Goal: Task Accomplishment & Management: Use online tool/utility

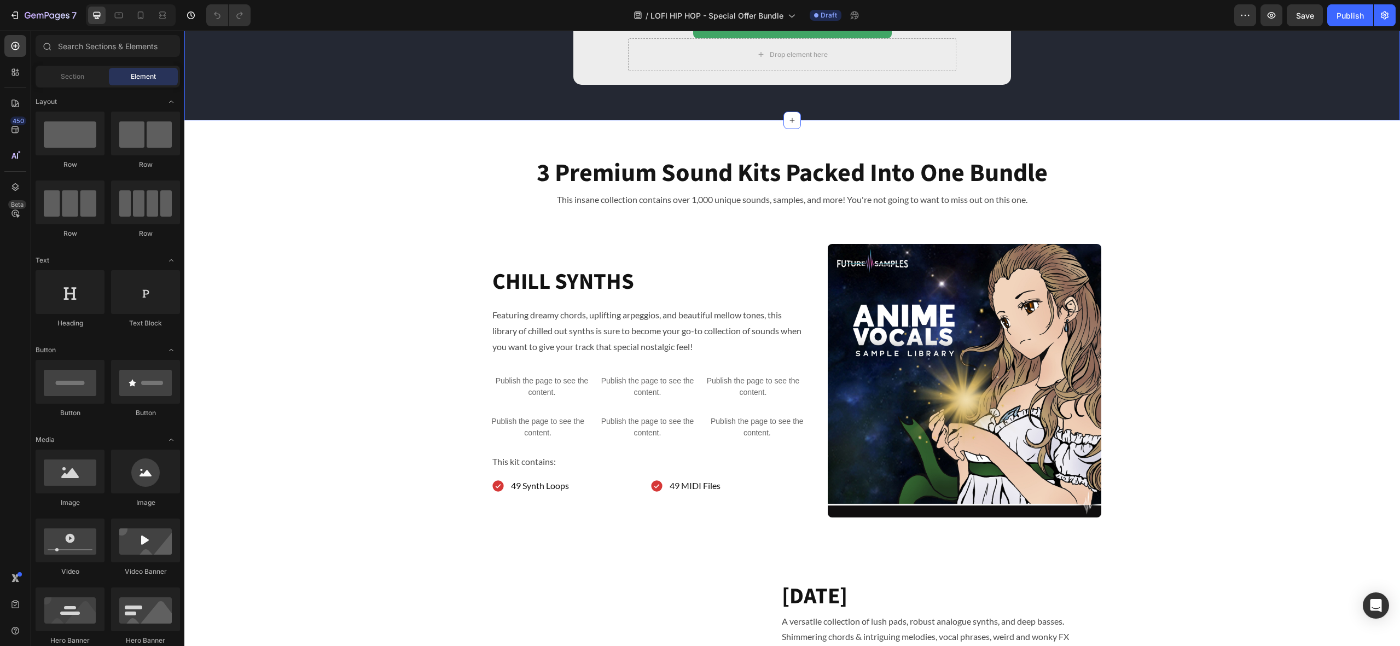
scroll to position [585, 0]
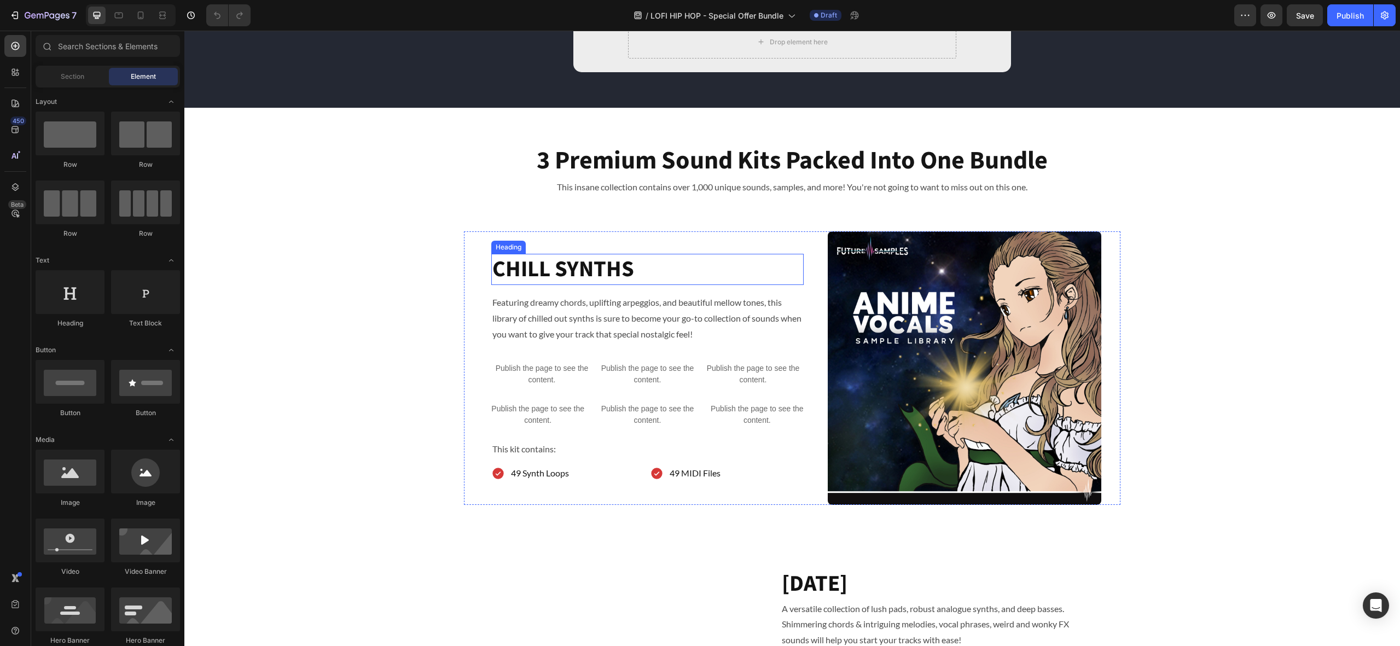
click at [565, 267] on h2 "CHILL SYNTHS" at bounding box center [647, 269] width 312 height 31
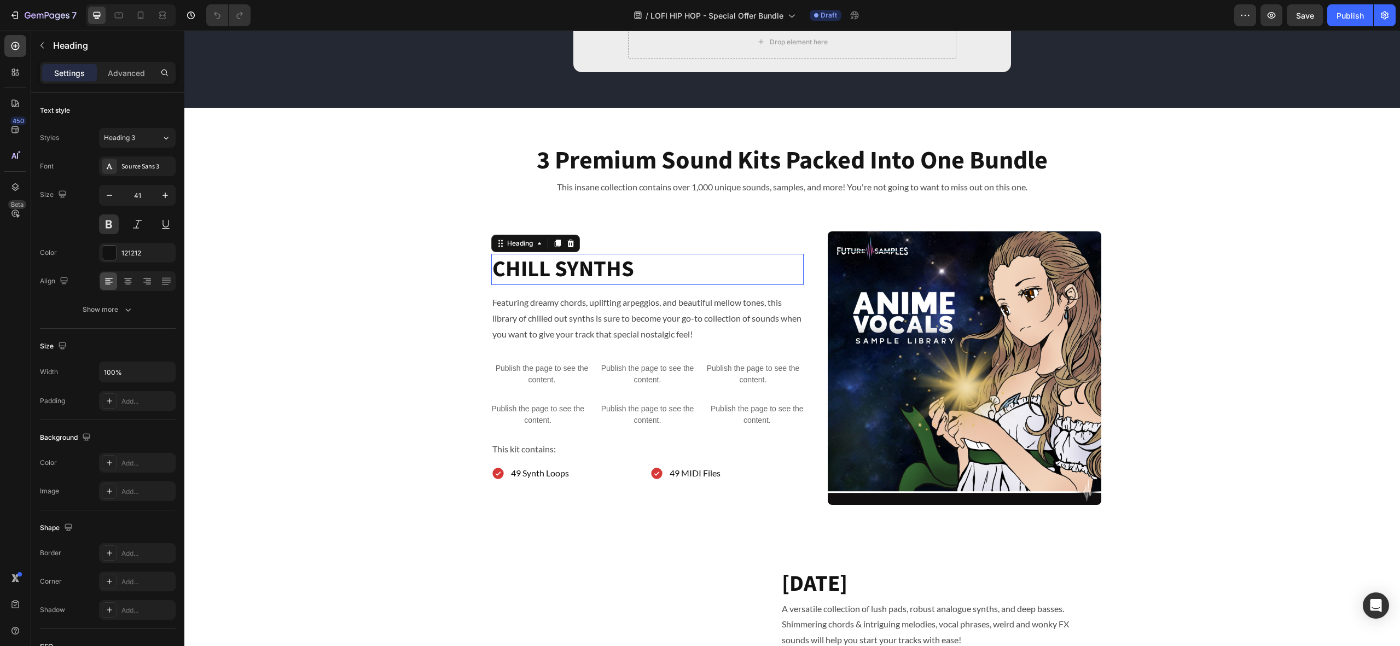
click at [564, 267] on h2 "CHILL SYNTHS" at bounding box center [647, 269] width 312 height 31
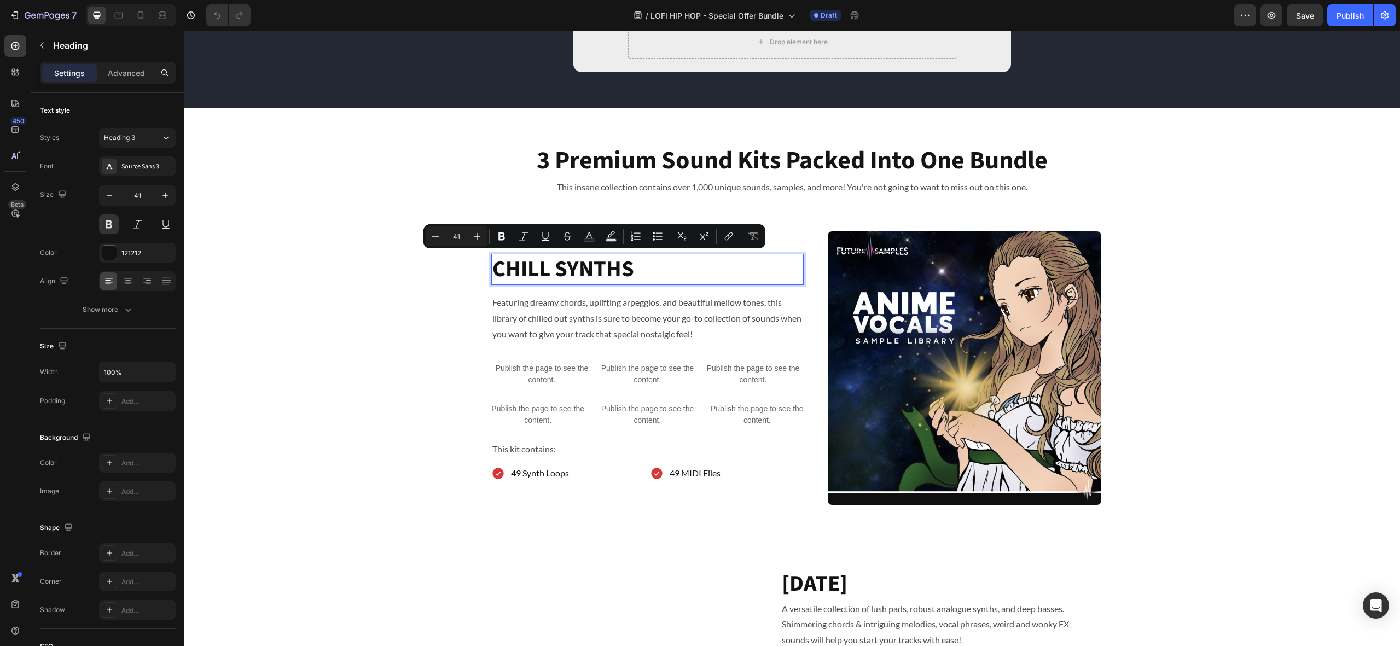
click at [617, 266] on p "CHILL SYNTHS" at bounding box center [647, 269] width 310 height 29
drag, startPoint x: 619, startPoint y: 267, endPoint x: 492, endPoint y: 264, distance: 126.9
click at [492, 266] on h2 "CHILL SYNTHS" at bounding box center [647, 269] width 312 height 31
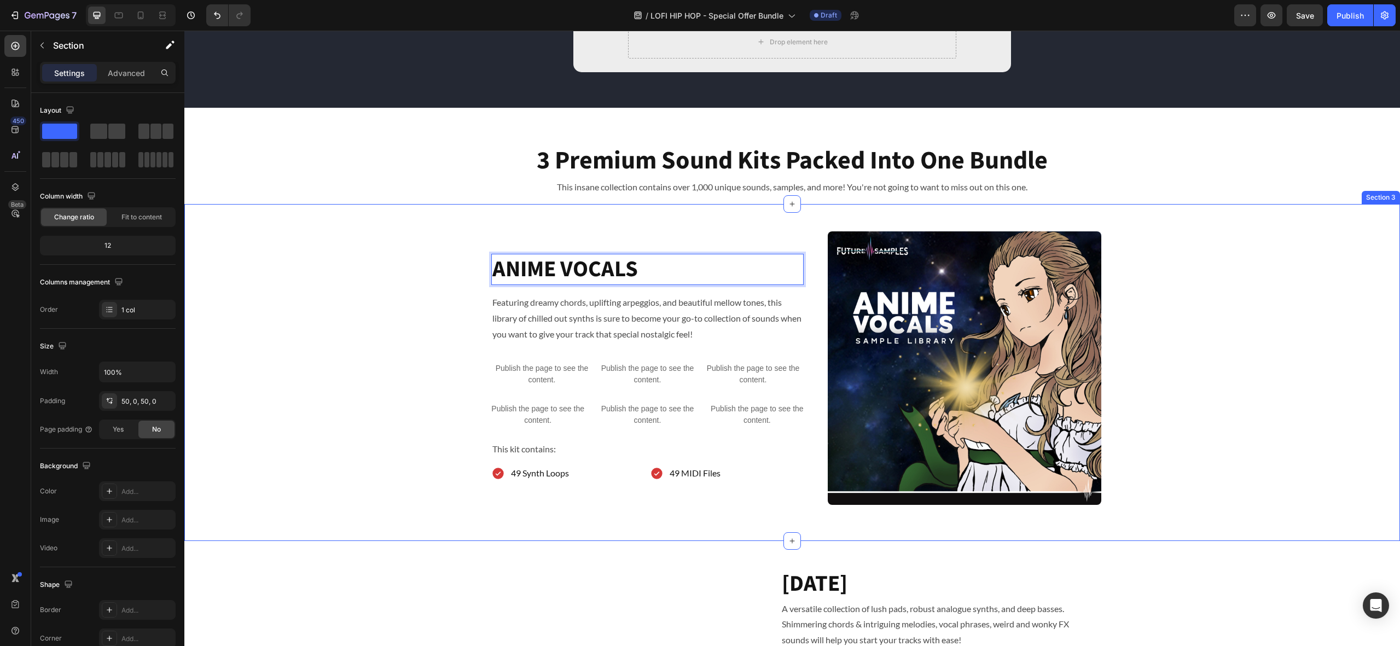
click at [340, 284] on div "ANIME VOCALS Heading 16 Featuring dreamy chords, uplifting arpeggios, and beaut…" at bounding box center [791, 372] width 1215 height 282
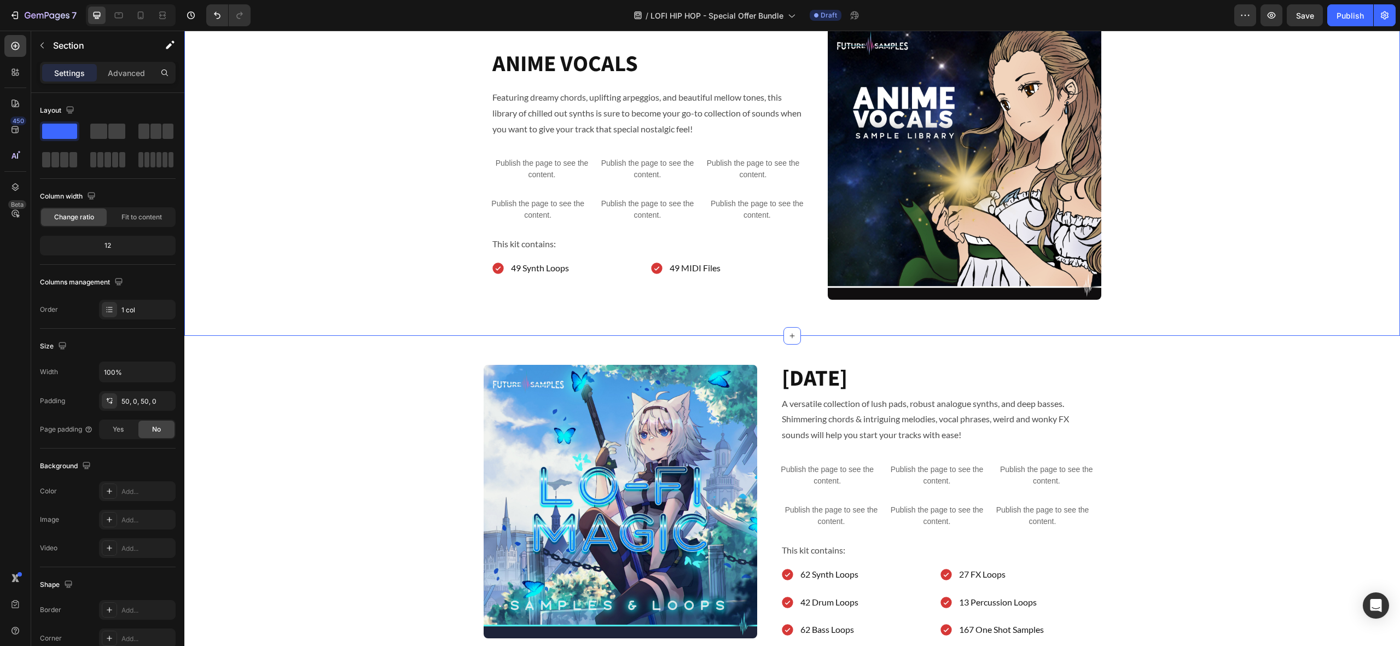
scroll to position [790, 0]
click at [884, 383] on h2 "ASCENSION" at bounding box center [936, 379] width 312 height 31
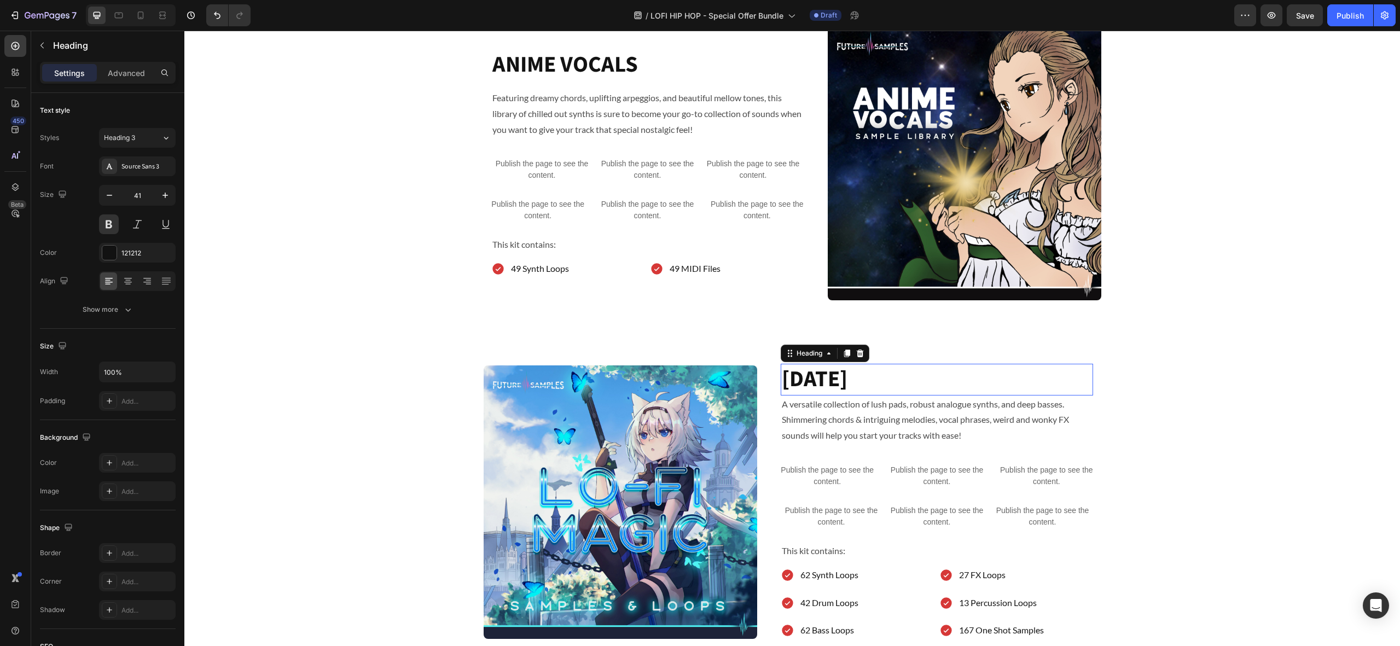
click at [884, 383] on h2 "ASCENSION" at bounding box center [936, 379] width 312 height 31
click at [427, 375] on div "Image LO-FI MAGIC Heading 0 A versatile collection of lush pads, robust analogu…" at bounding box center [791, 502] width 1215 height 276
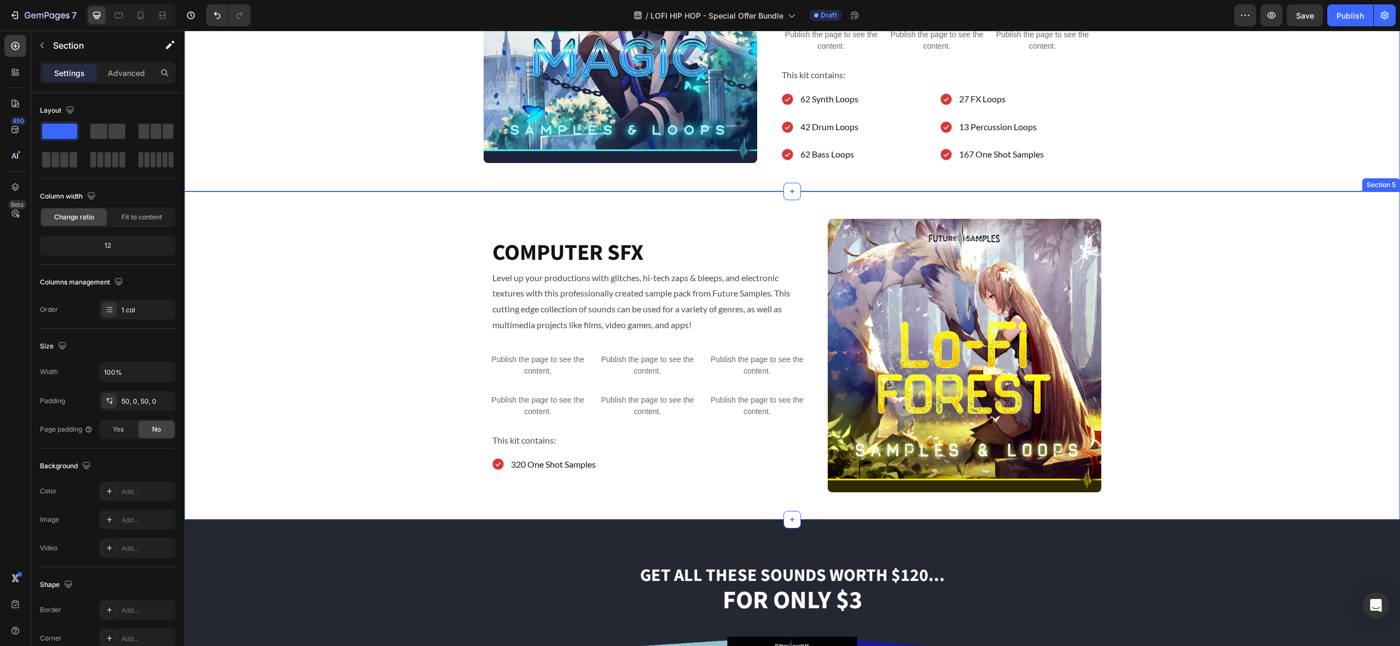
scroll to position [1268, 0]
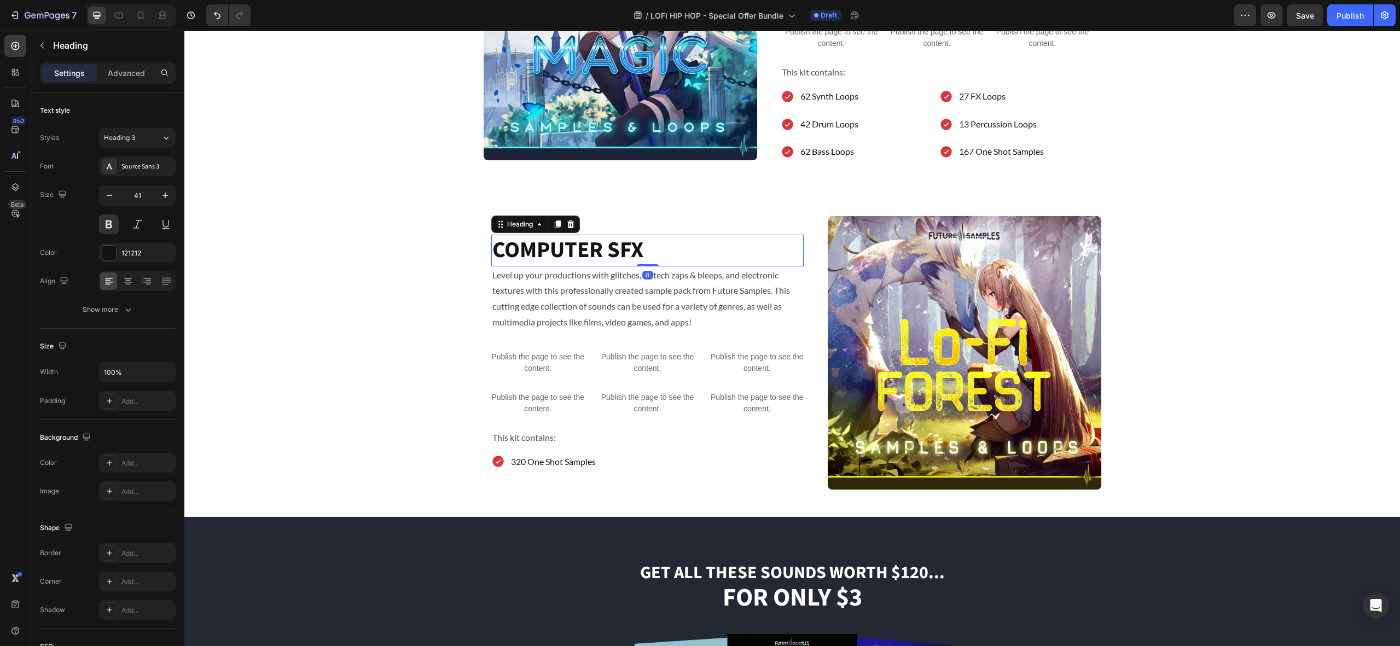
click at [593, 250] on h2 "COMPUTER SFX" at bounding box center [647, 250] width 312 height 31
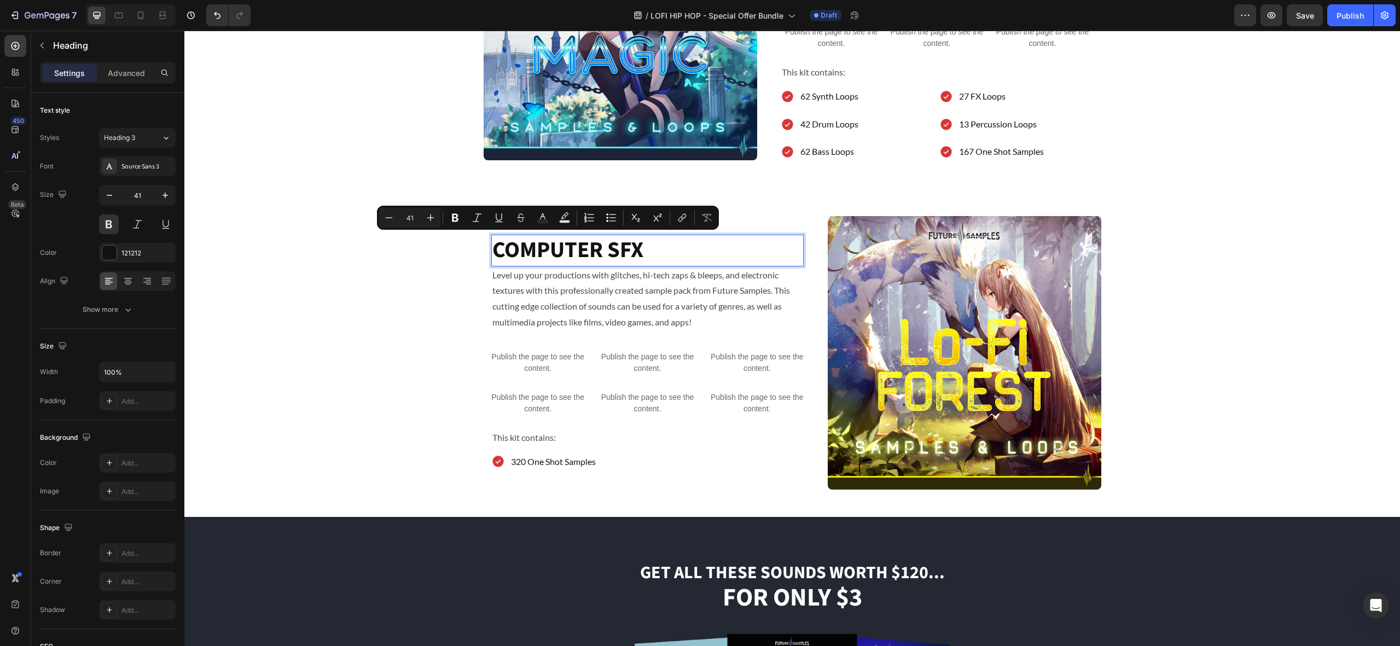
click at [593, 250] on p "COMPUTER SFX" at bounding box center [647, 250] width 310 height 29
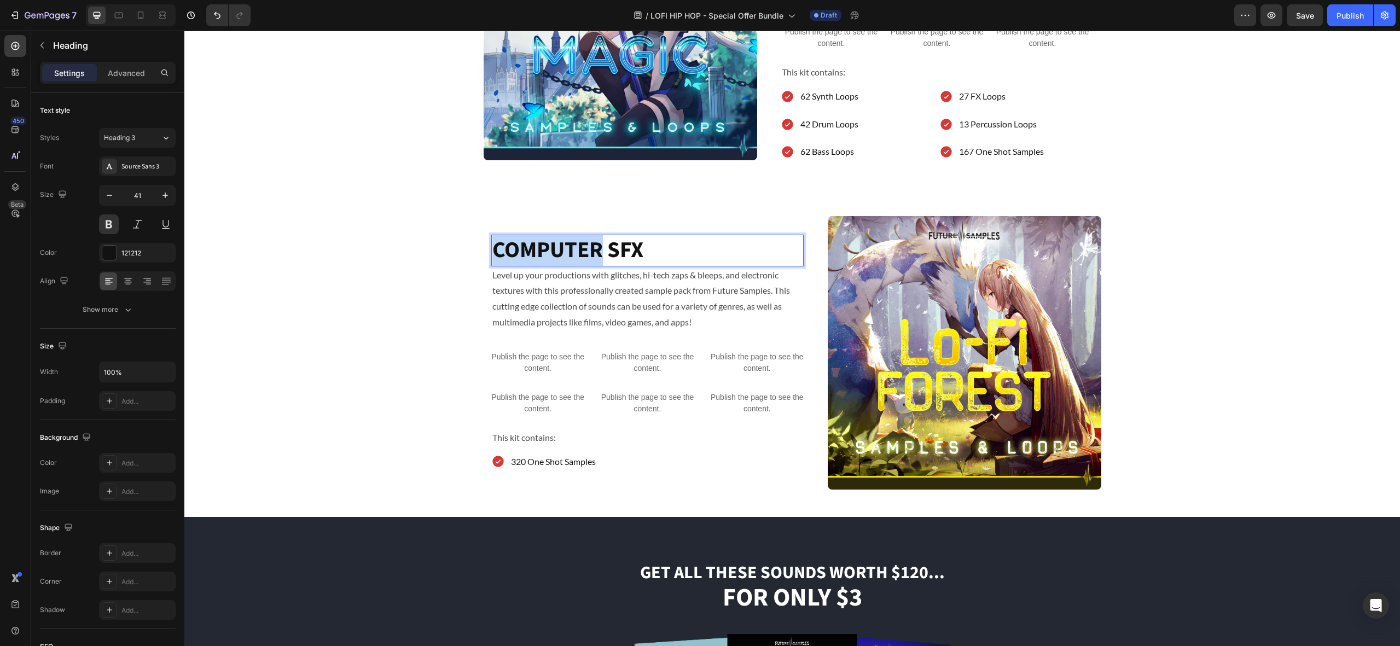
click at [593, 250] on p "COMPUTER SFX" at bounding box center [647, 250] width 310 height 29
click at [418, 241] on div "Image LO-FI FOREST Heading 0 Level up your productions with glitches, hi-tech z…" at bounding box center [791, 352] width 1215 height 273
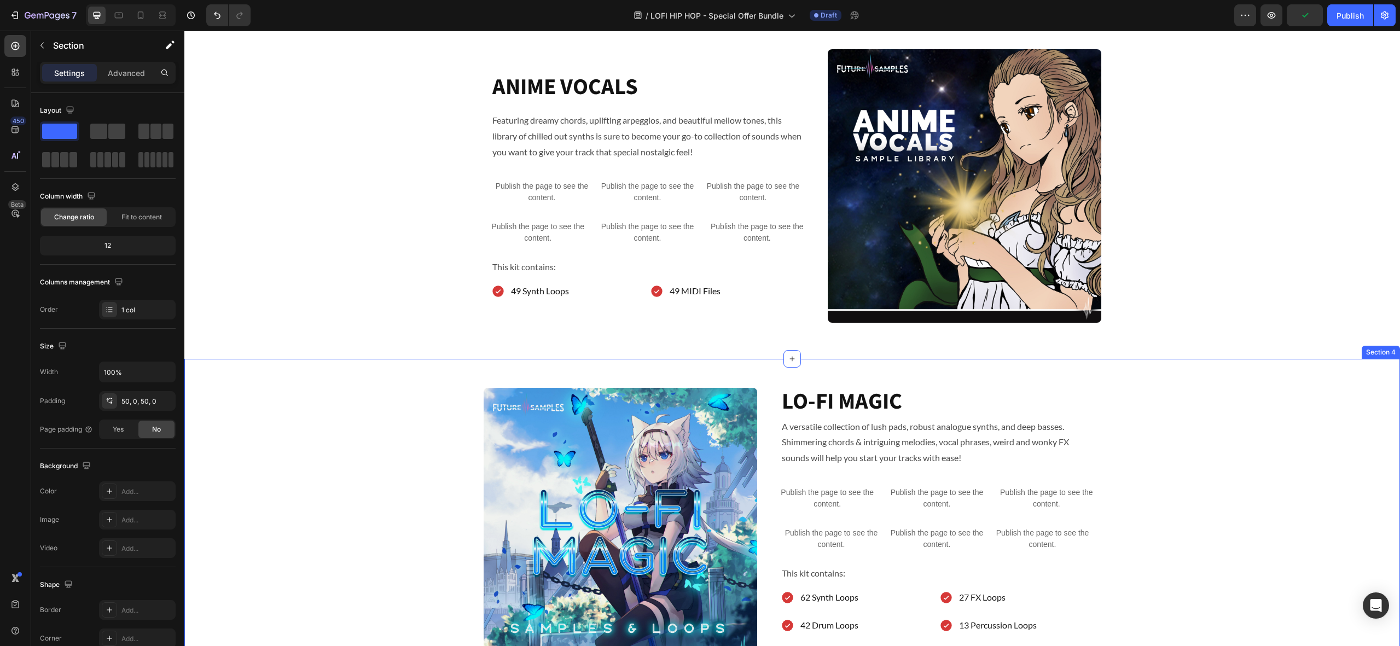
scroll to position [762, 0]
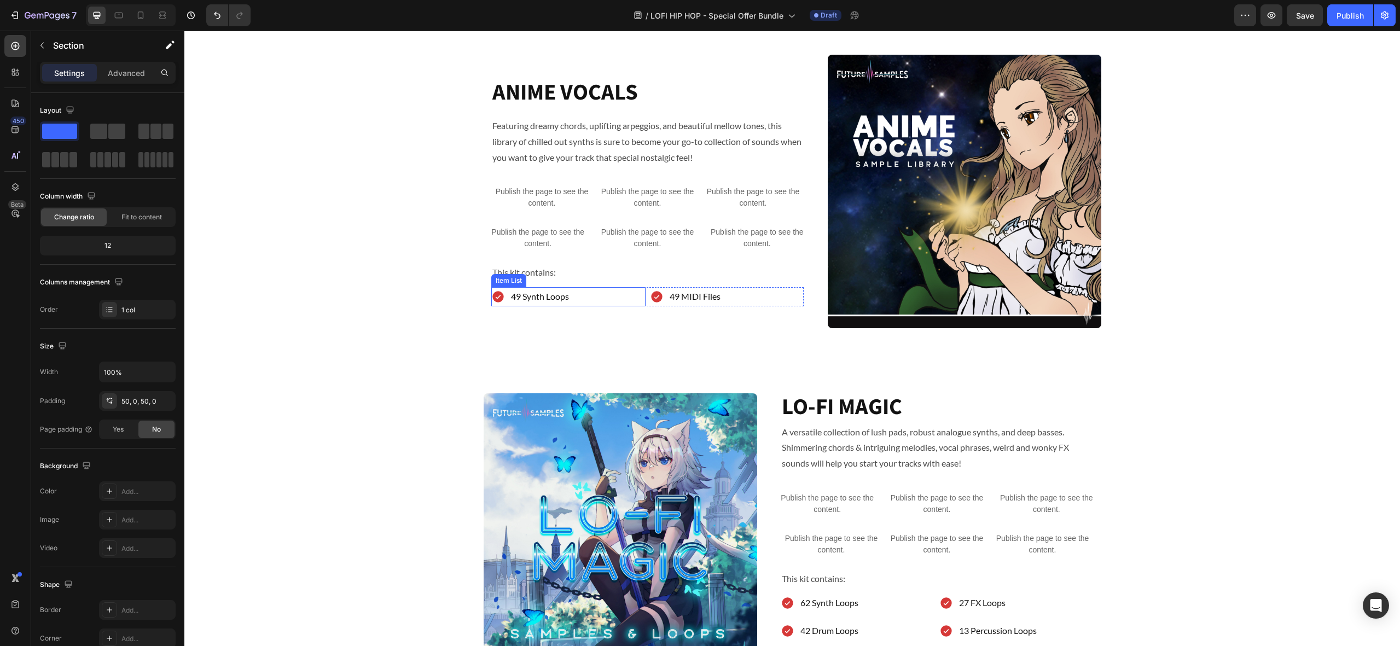
click at [538, 300] on p "49 Synth Loops" at bounding box center [540, 297] width 58 height 16
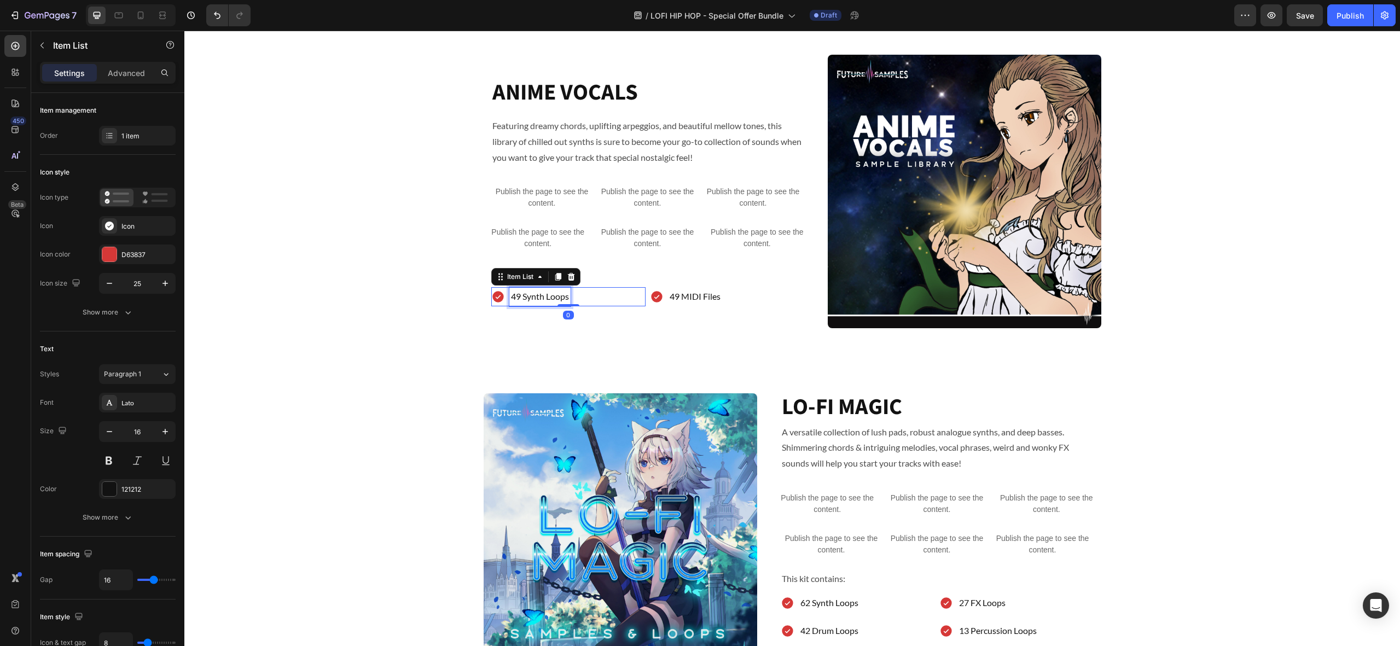
click at [541, 299] on p "49 Synth Loops" at bounding box center [540, 297] width 58 height 16
click at [554, 299] on p "49 Synth Loops" at bounding box center [540, 297] width 58 height 16
click at [568, 300] on p "49 Synth Loops" at bounding box center [540, 297] width 58 height 16
click at [722, 301] on div "49 MIDI Files" at bounding box center [727, 296] width 154 height 19
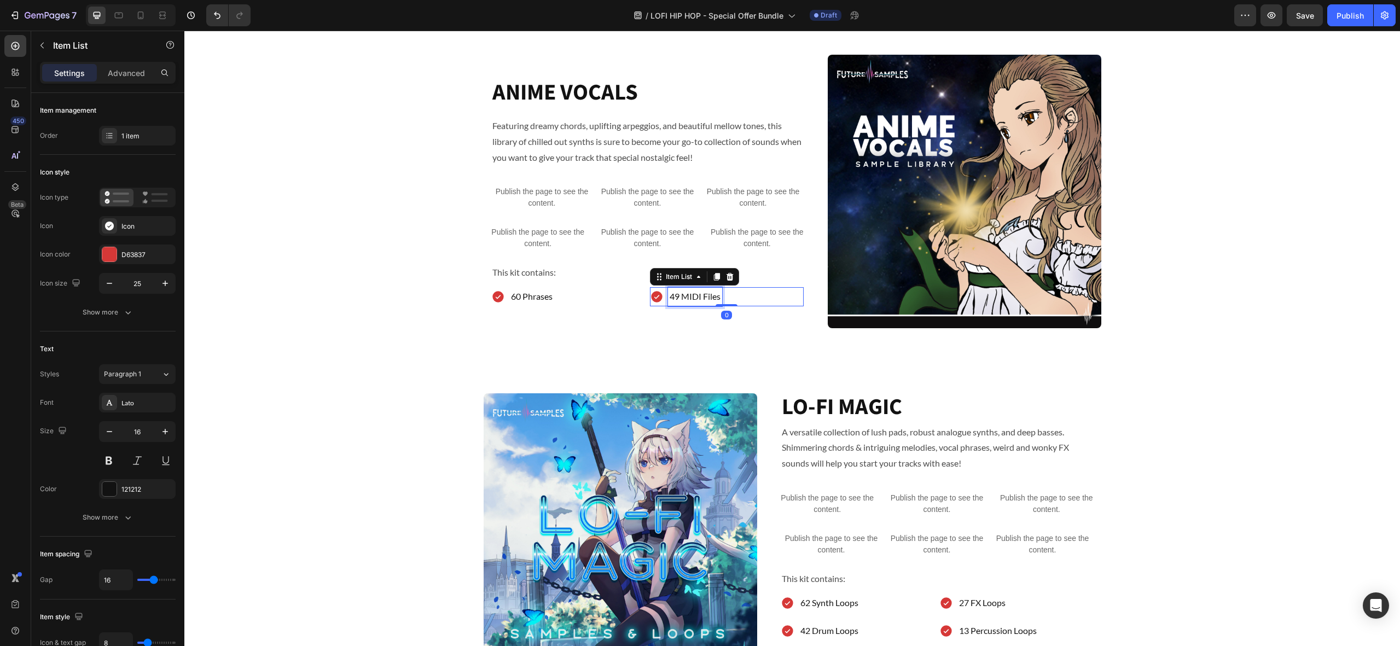
click at [715, 300] on p "49 MIDI Files" at bounding box center [694, 297] width 51 height 16
click at [718, 299] on p "49 MIDI Files" at bounding box center [694, 297] width 51 height 16
click at [717, 299] on p "49 MIDI Files" at bounding box center [694, 297] width 51 height 16
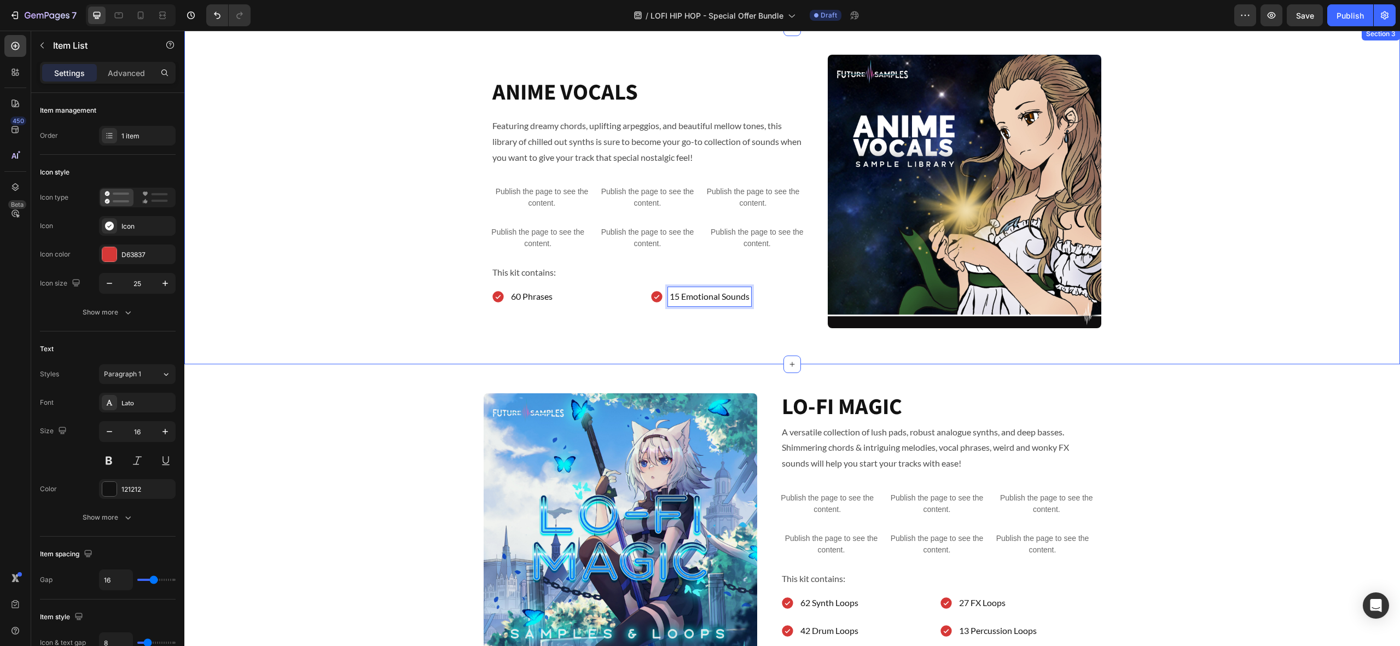
click at [470, 329] on div "ANIME VOCALS Heading Featuring dreamy chords, uplifting arpeggios, and beautifu…" at bounding box center [791, 196] width 1215 height 282
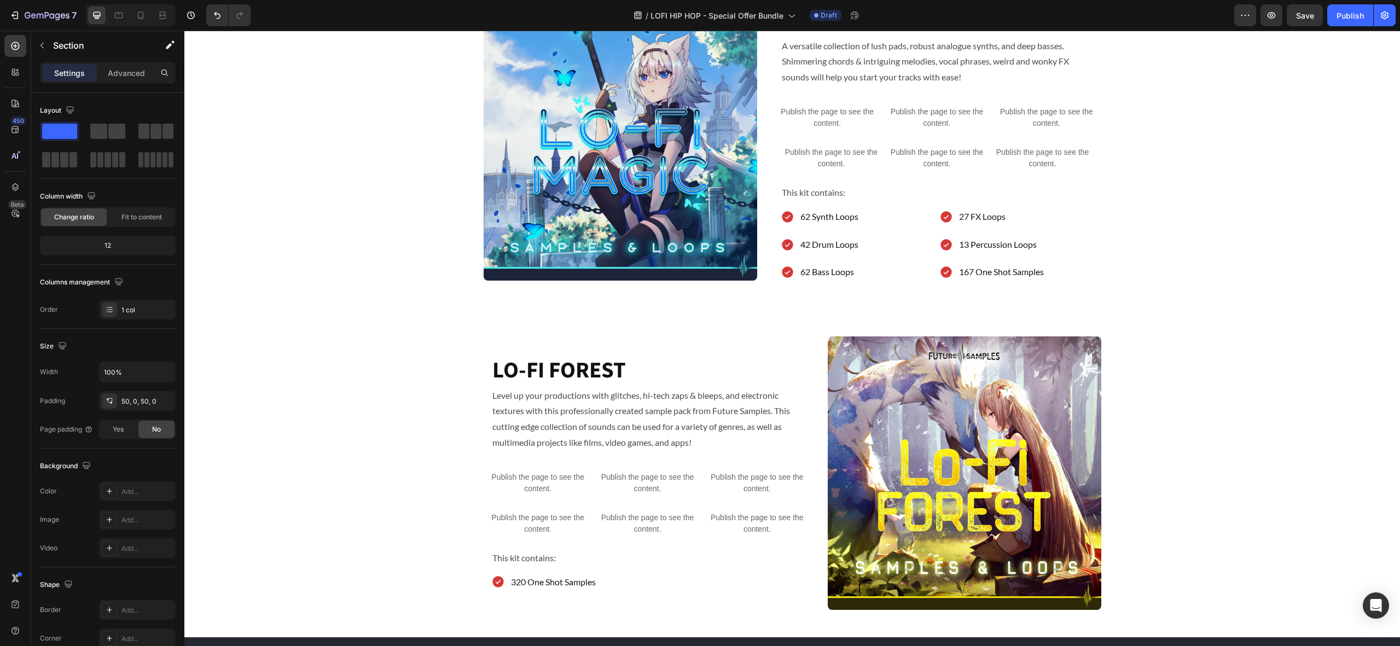
scroll to position [1146, 0]
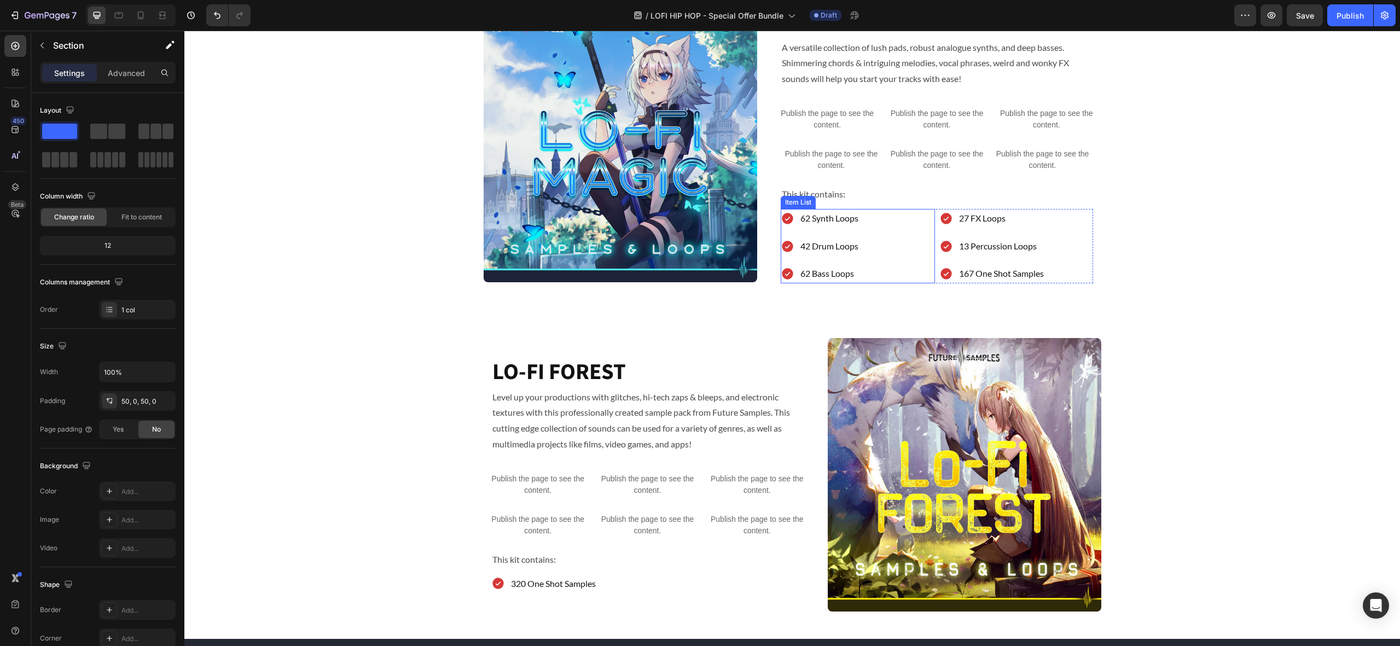
click at [834, 220] on p "62 Synth Loops" at bounding box center [829, 219] width 58 height 16
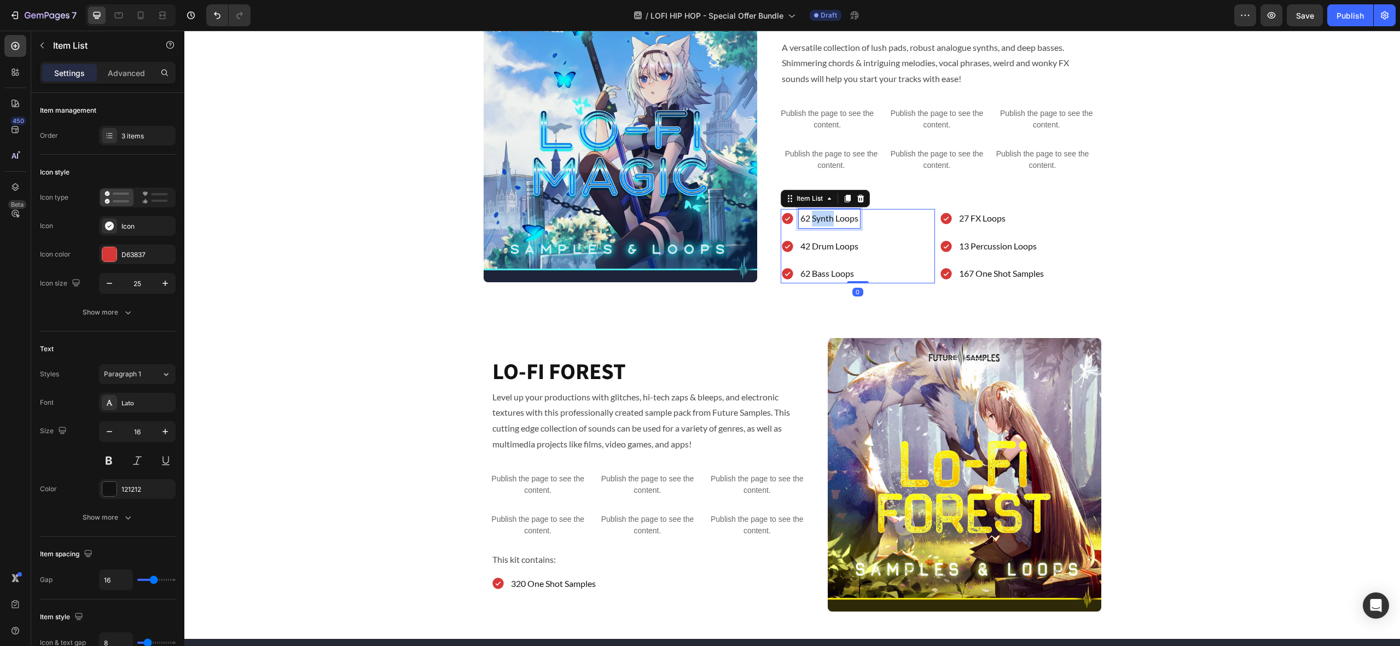
click at [834, 220] on p "62 Synth Loops" at bounding box center [829, 219] width 58 height 16
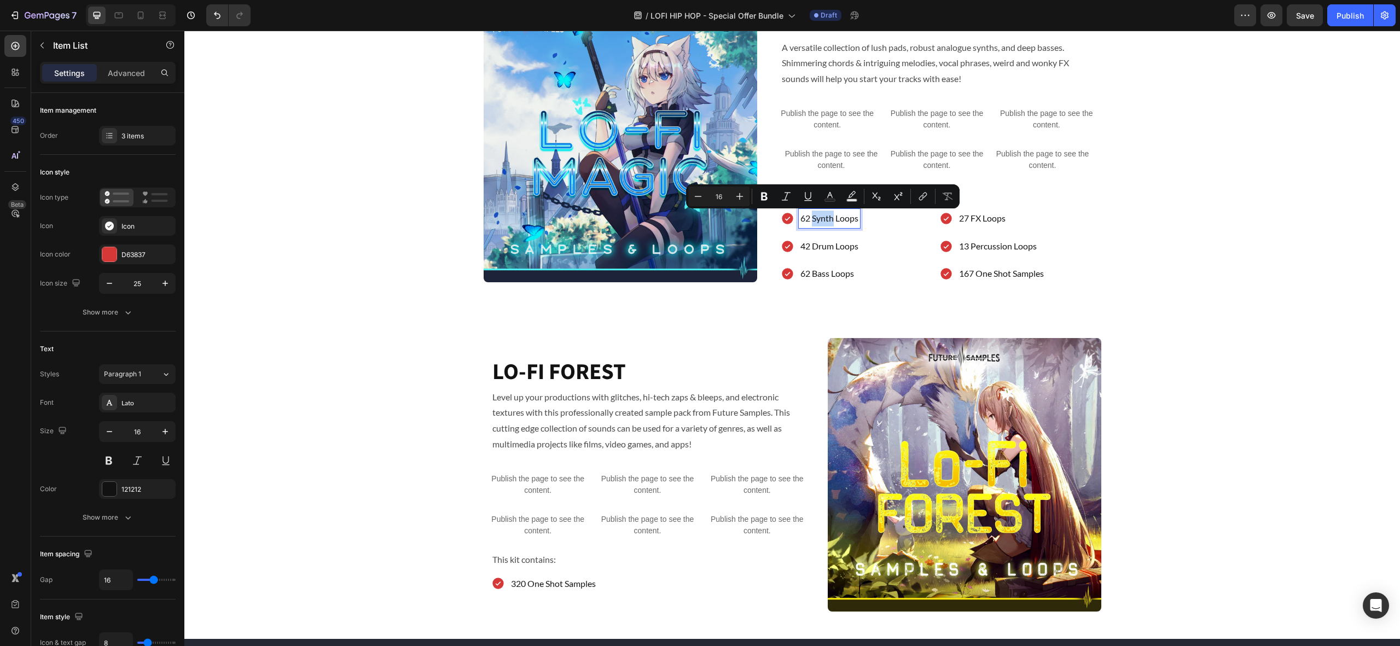
click at [834, 220] on p "62 Synth Loops" at bounding box center [829, 219] width 58 height 16
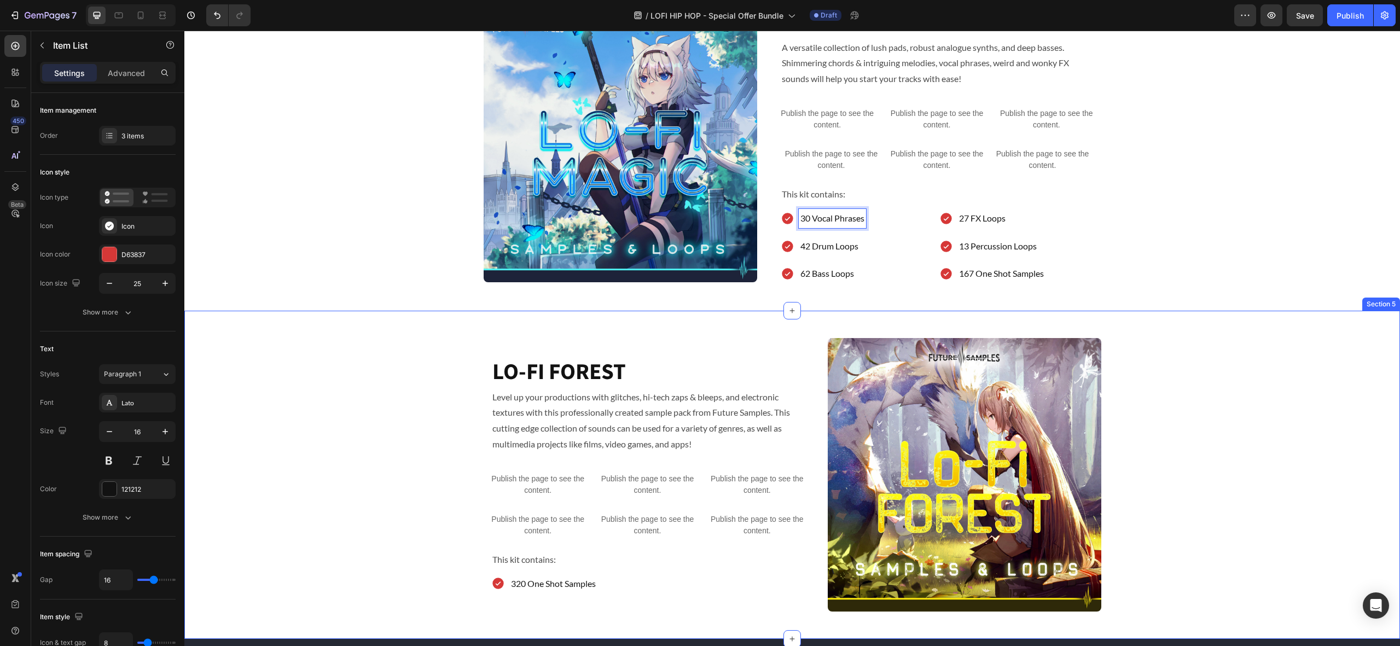
click at [404, 330] on div "Image LO-FI FOREST Heading Level up your productions with glitches, hi-tech zap…" at bounding box center [791, 475] width 1215 height 328
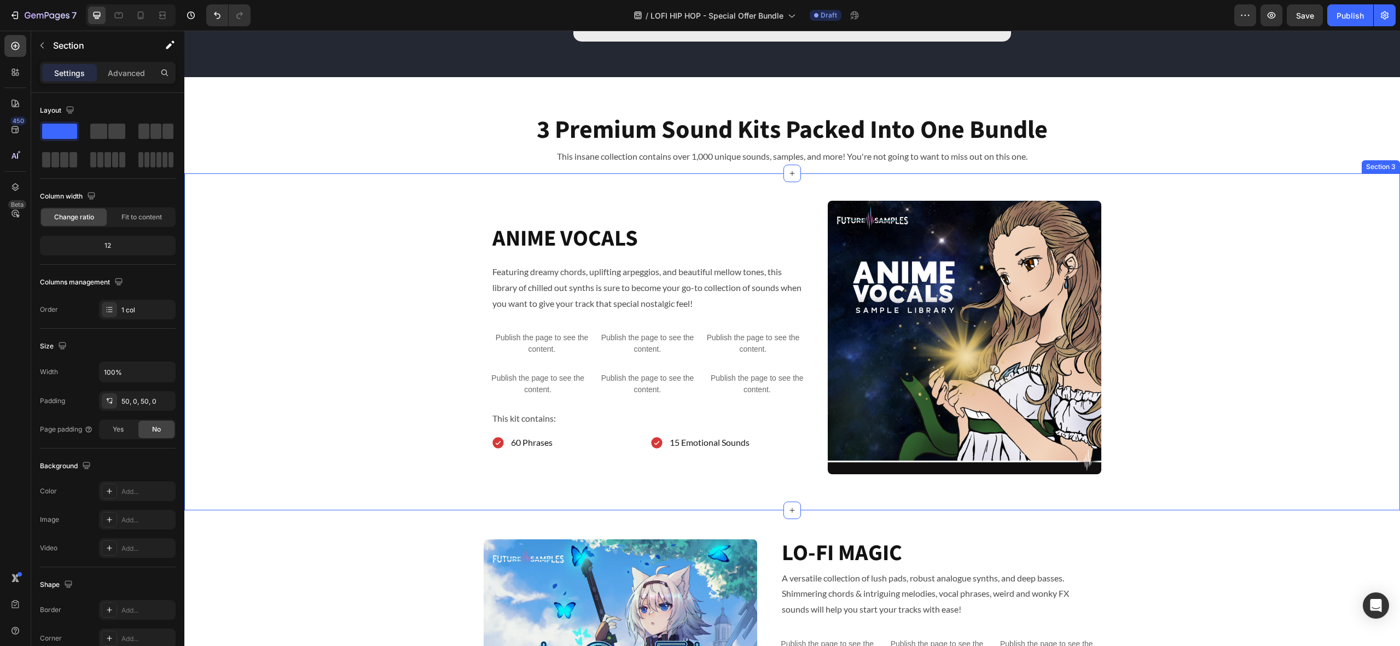
scroll to position [615, 0]
click at [549, 444] on p "60 Phrases" at bounding box center [532, 443] width 42 height 16
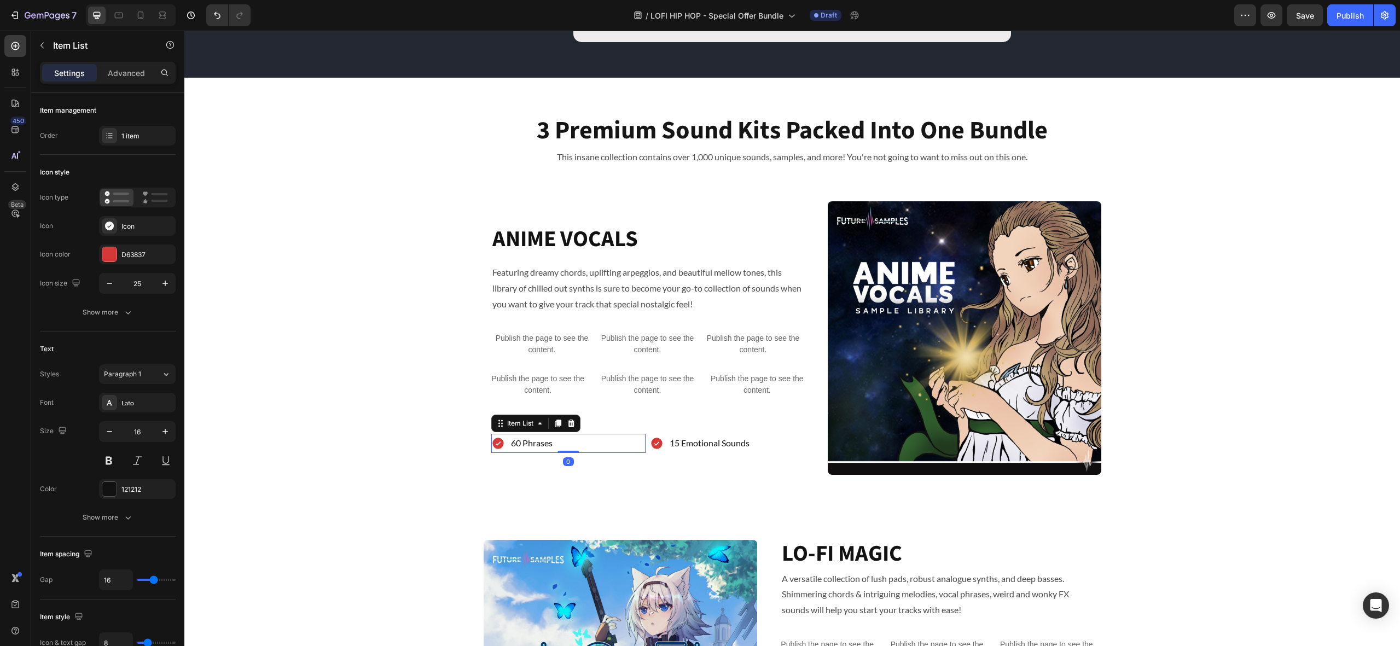
click at [549, 444] on p "60 Phrases" at bounding box center [532, 443] width 42 height 16
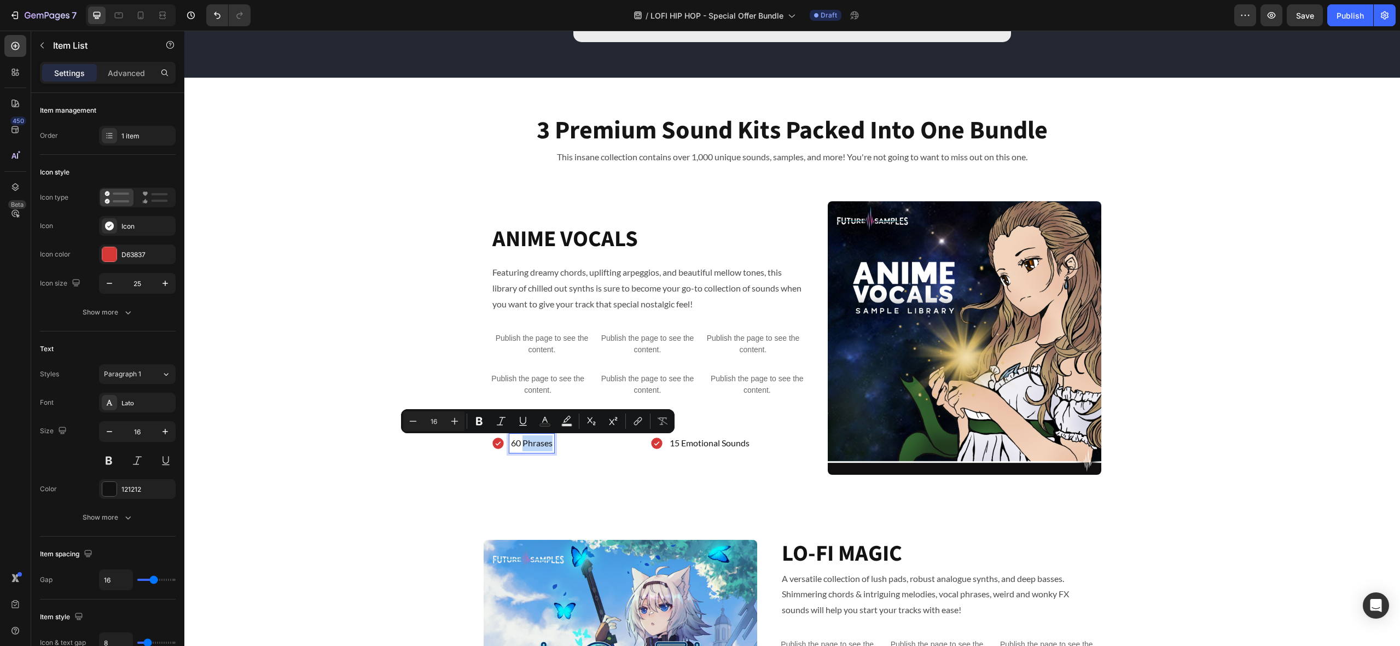
click at [527, 445] on p "60 Phrases" at bounding box center [532, 443] width 42 height 16
click at [523, 445] on p "60 Phrases" at bounding box center [532, 443] width 42 height 16
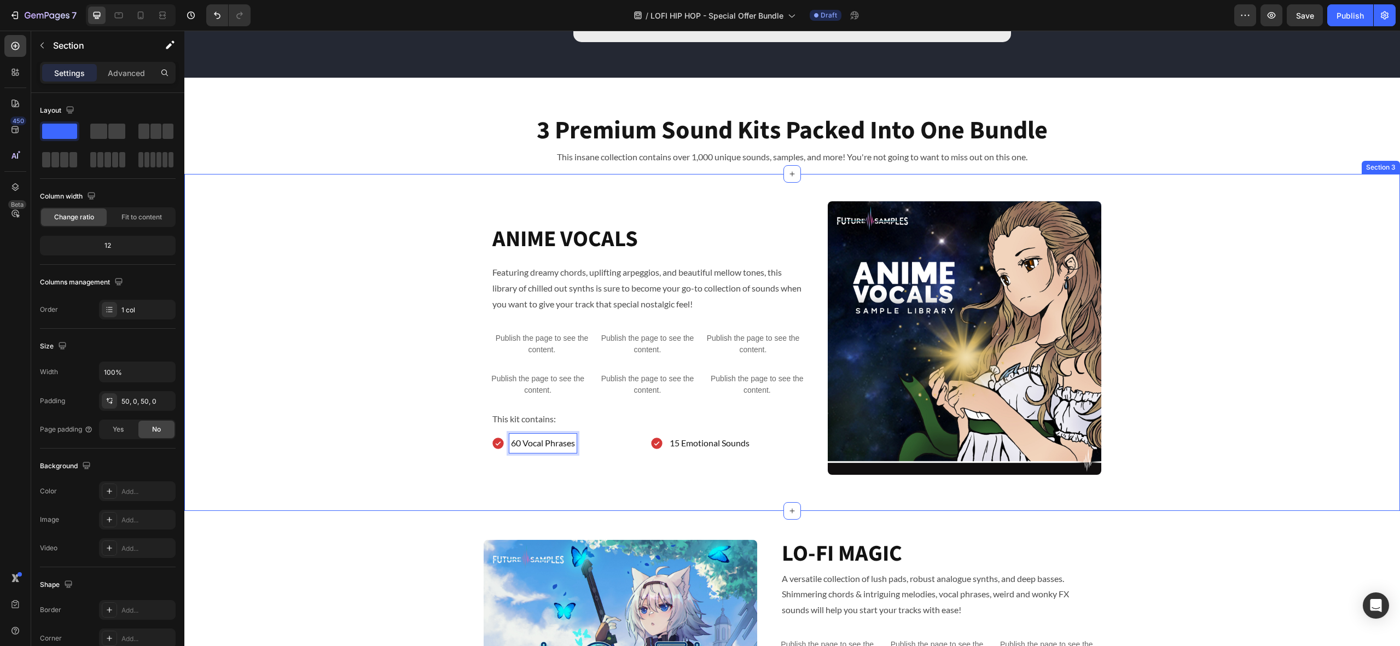
click at [436, 469] on div "ANIME VOCALS Heading Featuring dreamy chords, uplifting arpeggios, and beautifu…" at bounding box center [791, 342] width 1215 height 282
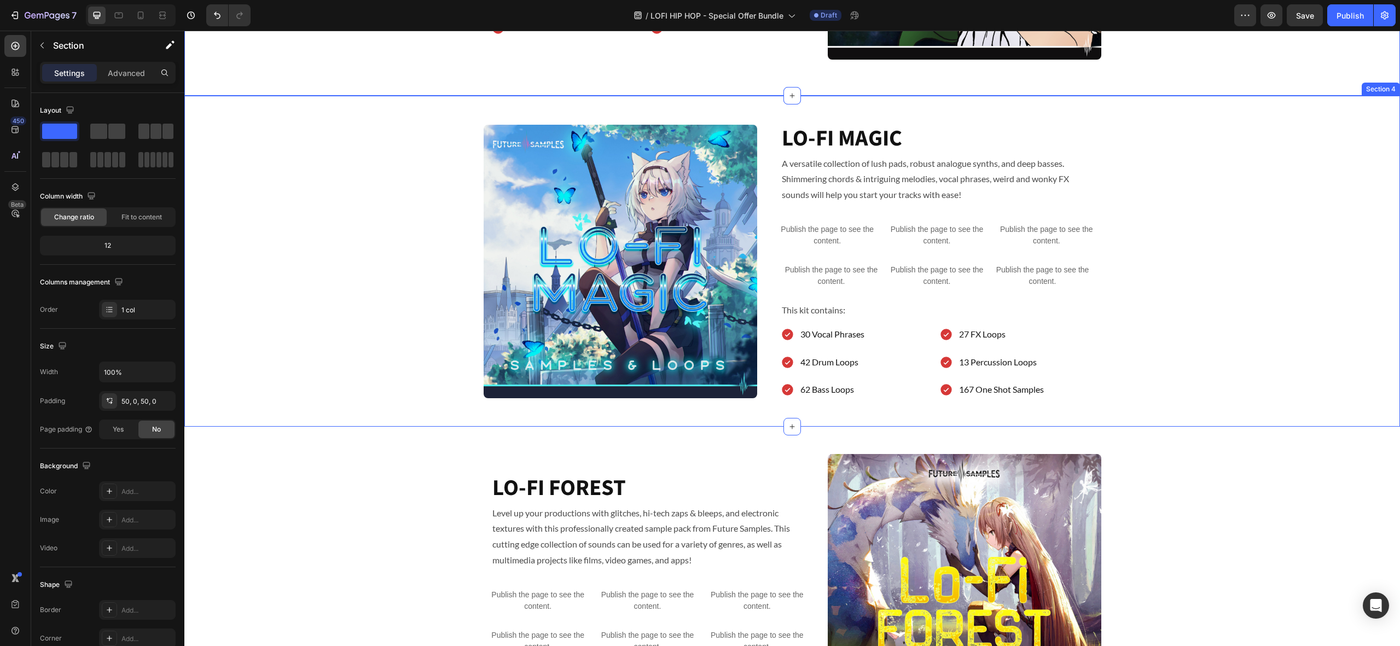
scroll to position [1032, 0]
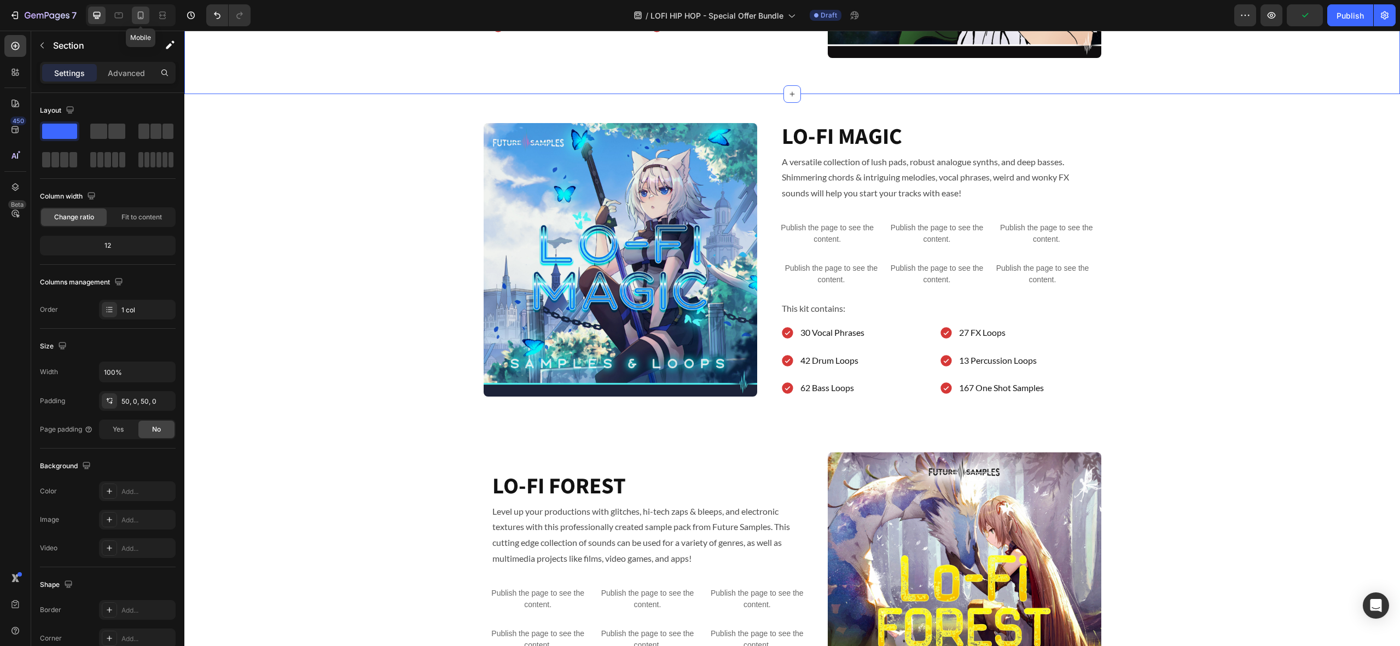
click at [136, 17] on icon at bounding box center [140, 15] width 11 height 11
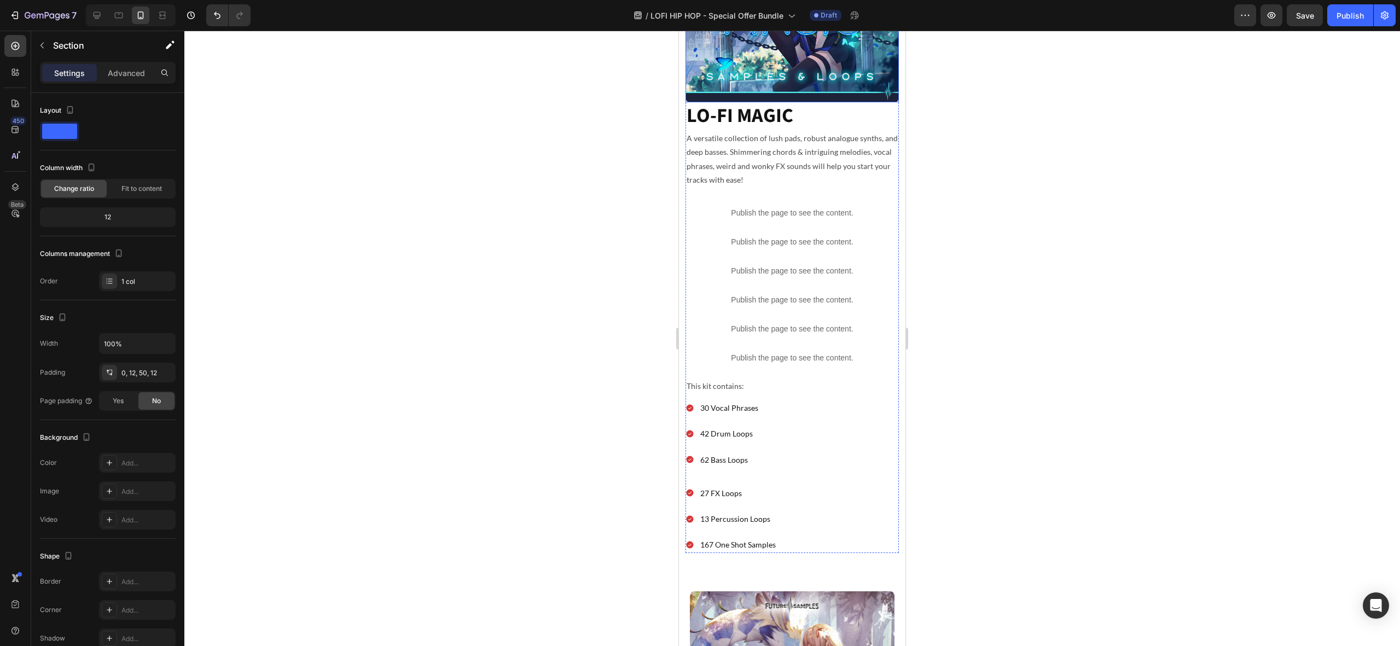
scroll to position [1507, 0]
click at [96, 16] on icon at bounding box center [97, 15] width 7 height 7
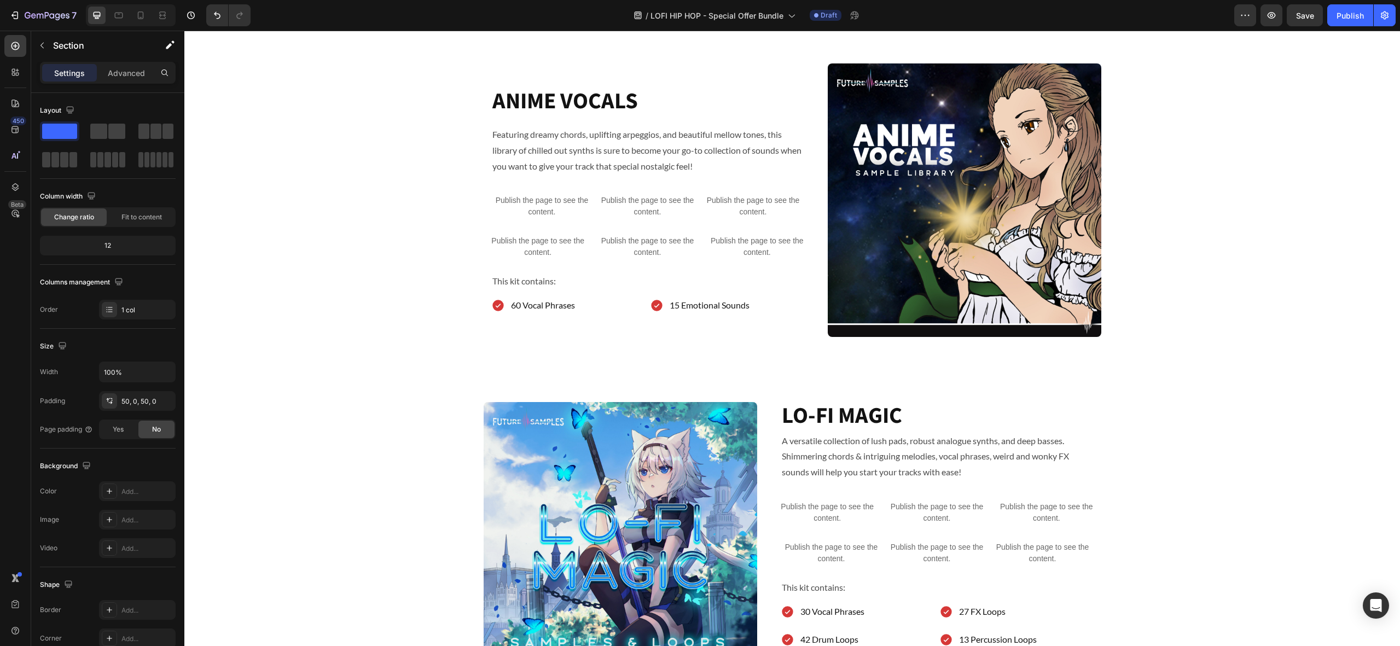
scroll to position [753, 0]
click at [115, 17] on icon at bounding box center [119, 16] width 8 height 6
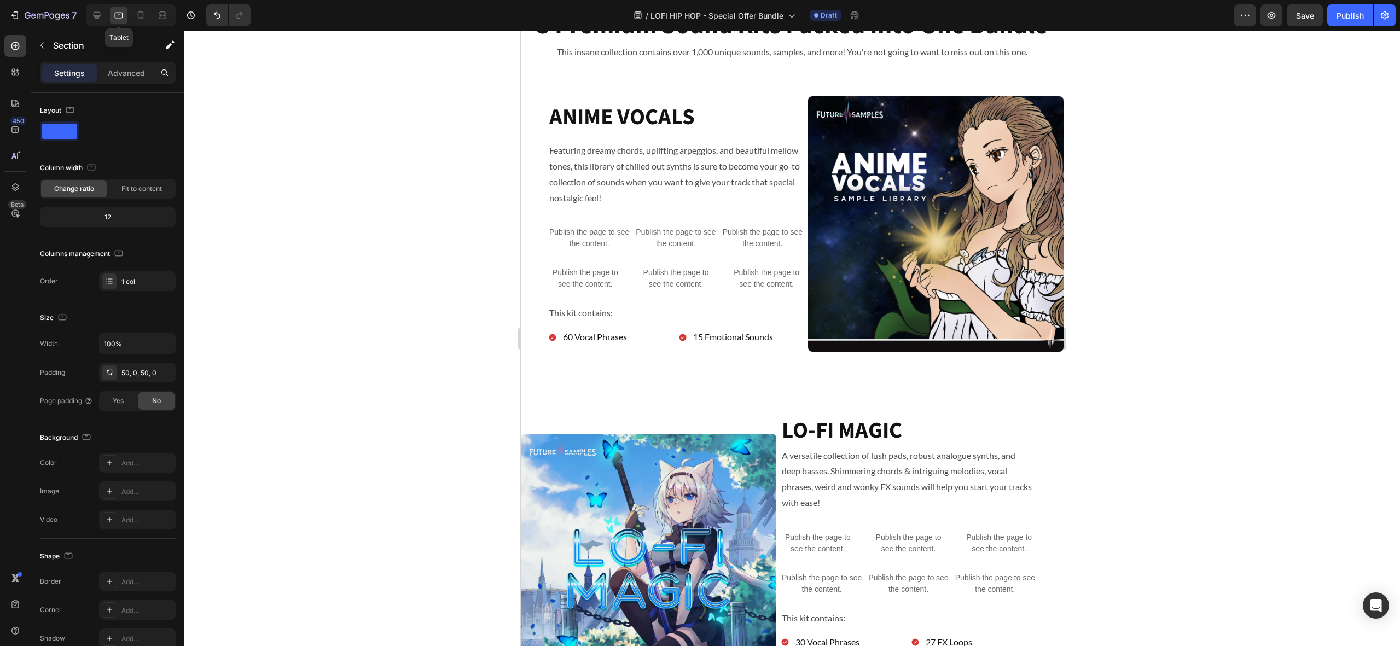
scroll to position [720, 0]
click at [98, 16] on icon at bounding box center [97, 15] width 7 height 7
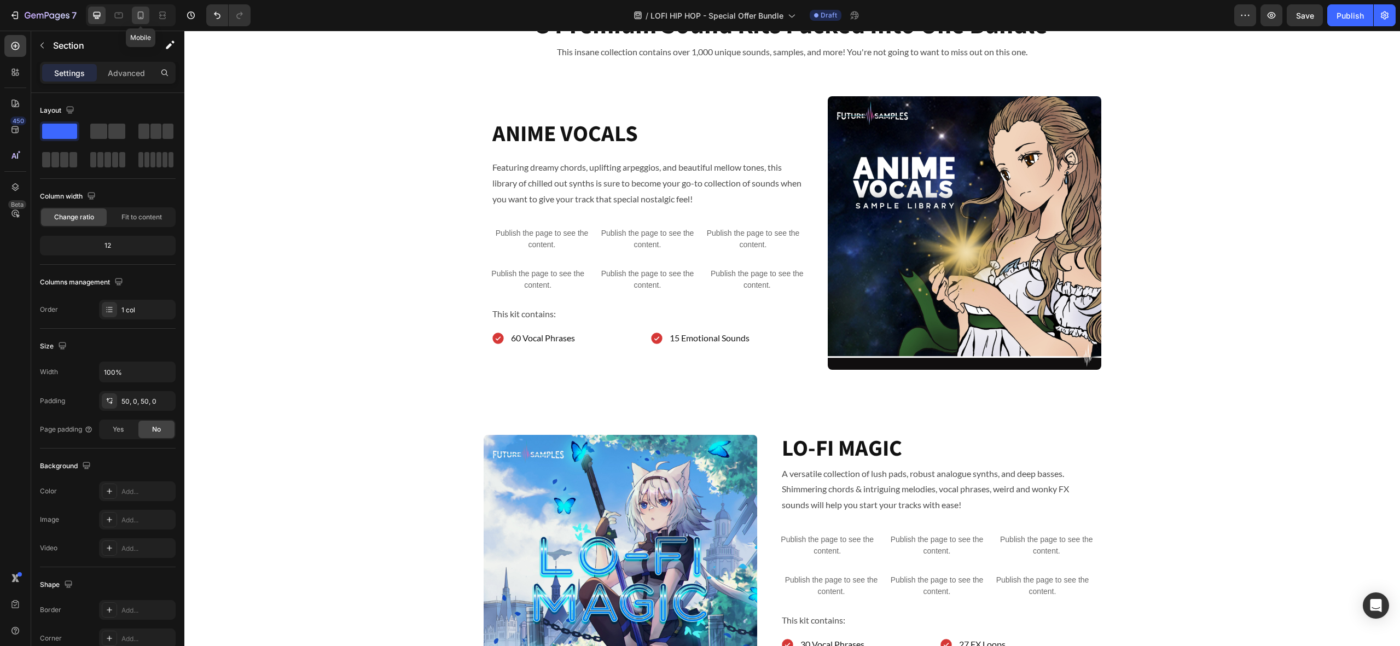
click at [148, 18] on div at bounding box center [141, 16] width 18 height 18
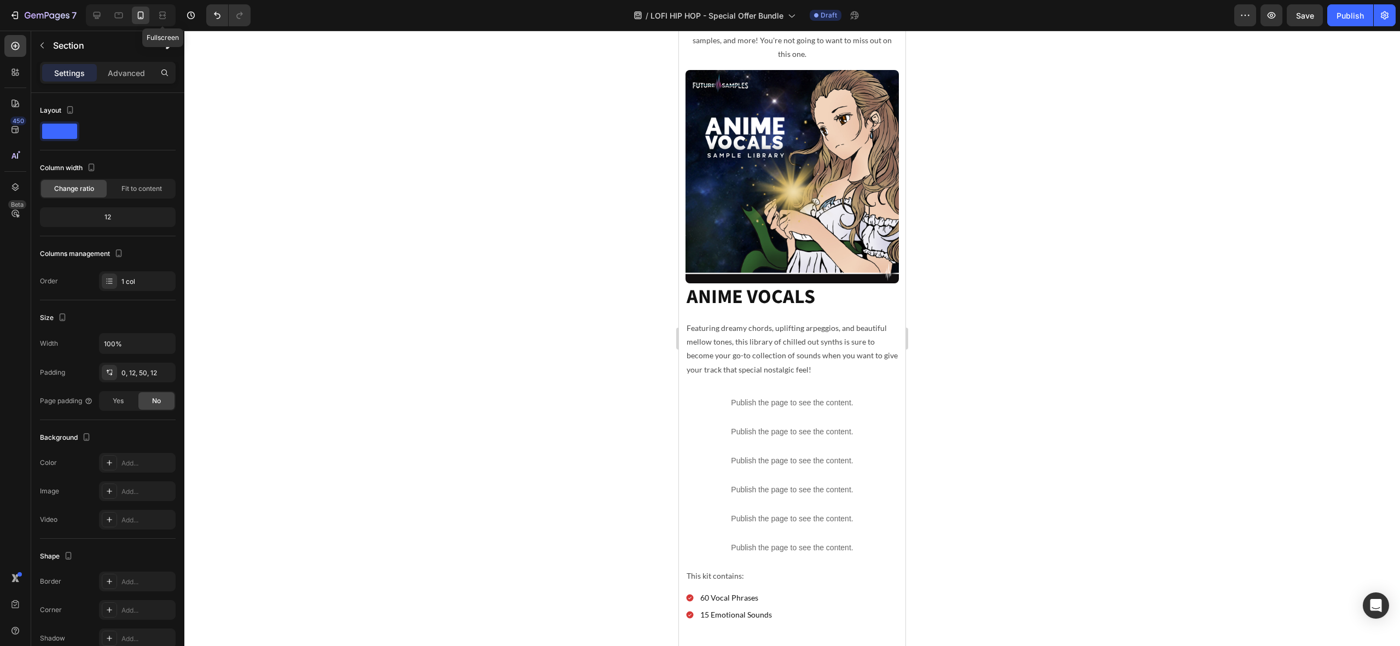
scroll to position [736, 0]
click at [100, 15] on icon at bounding box center [97, 15] width 7 height 7
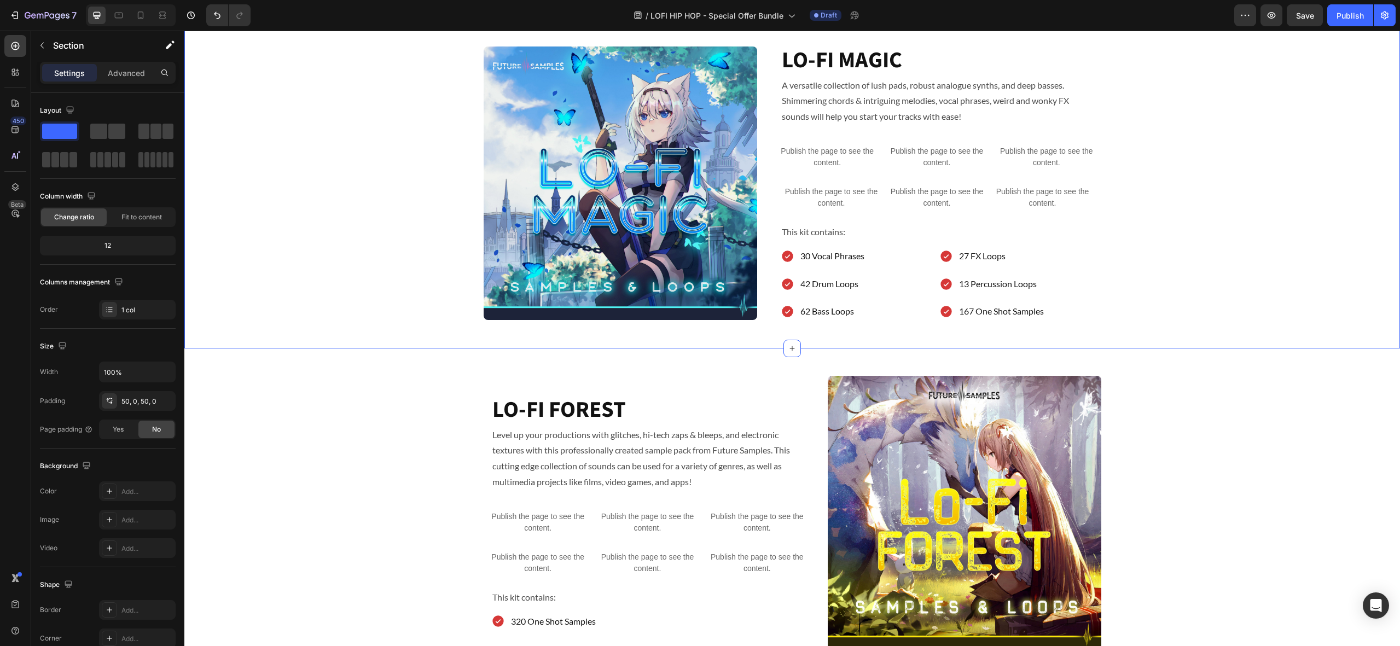
scroll to position [1109, 0]
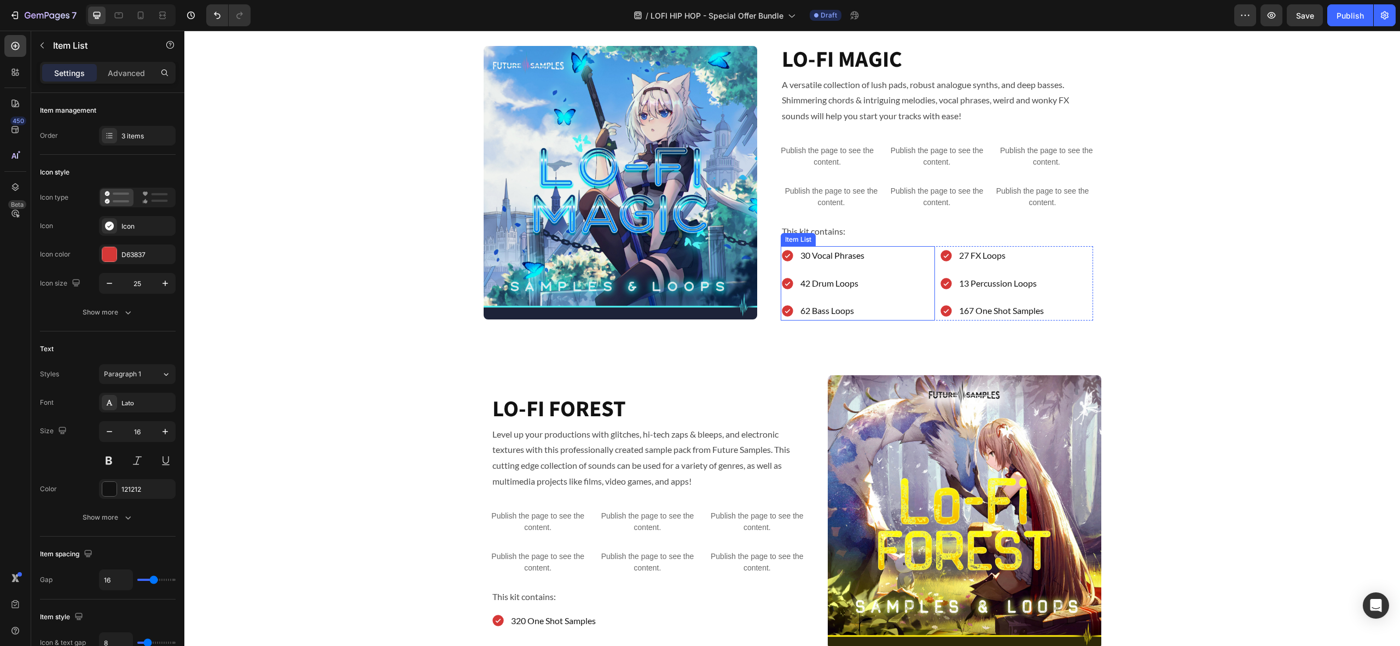
click at [836, 283] on p "42 Drum Loops" at bounding box center [832, 284] width 64 height 16
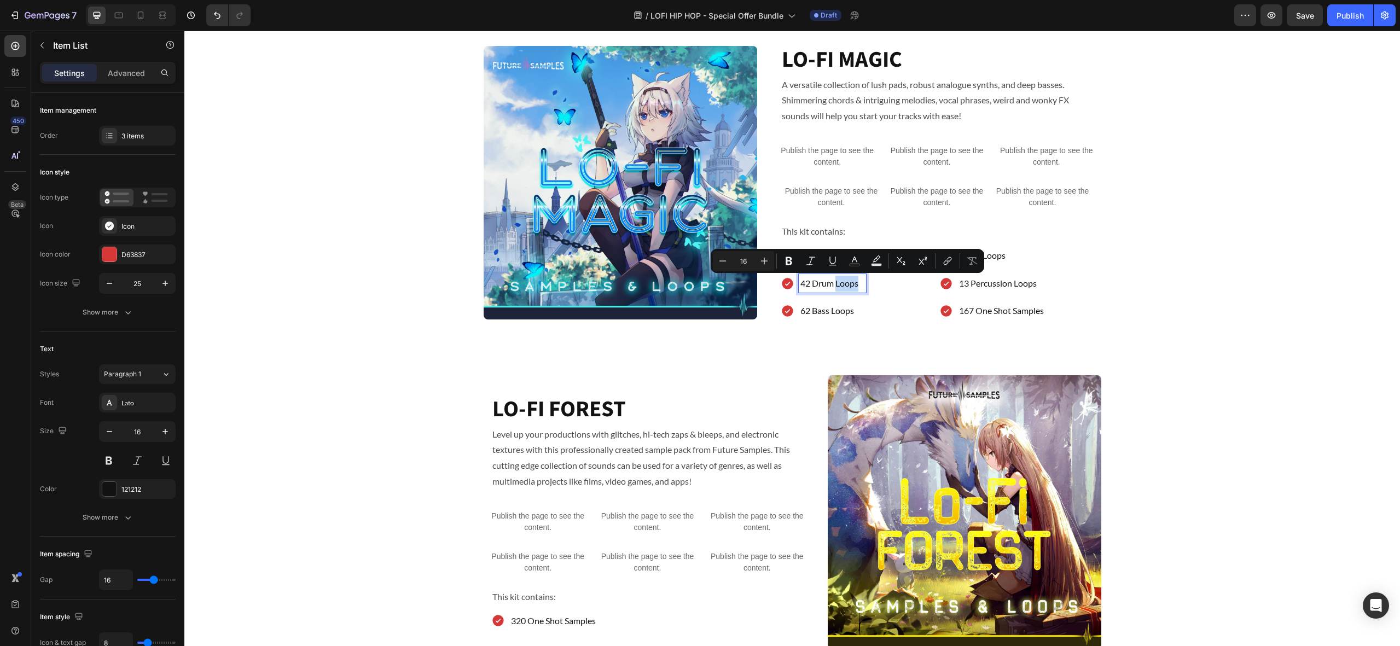
click at [843, 284] on p "42 Drum Loops" at bounding box center [832, 284] width 64 height 16
drag, startPoint x: 837, startPoint y: 285, endPoint x: 784, endPoint y: 282, distance: 52.6
click at [799, 282] on div "42 Drum Loops" at bounding box center [832, 283] width 67 height 19
click at [821, 311] on p "62 Bass Loops" at bounding box center [832, 311] width 65 height 16
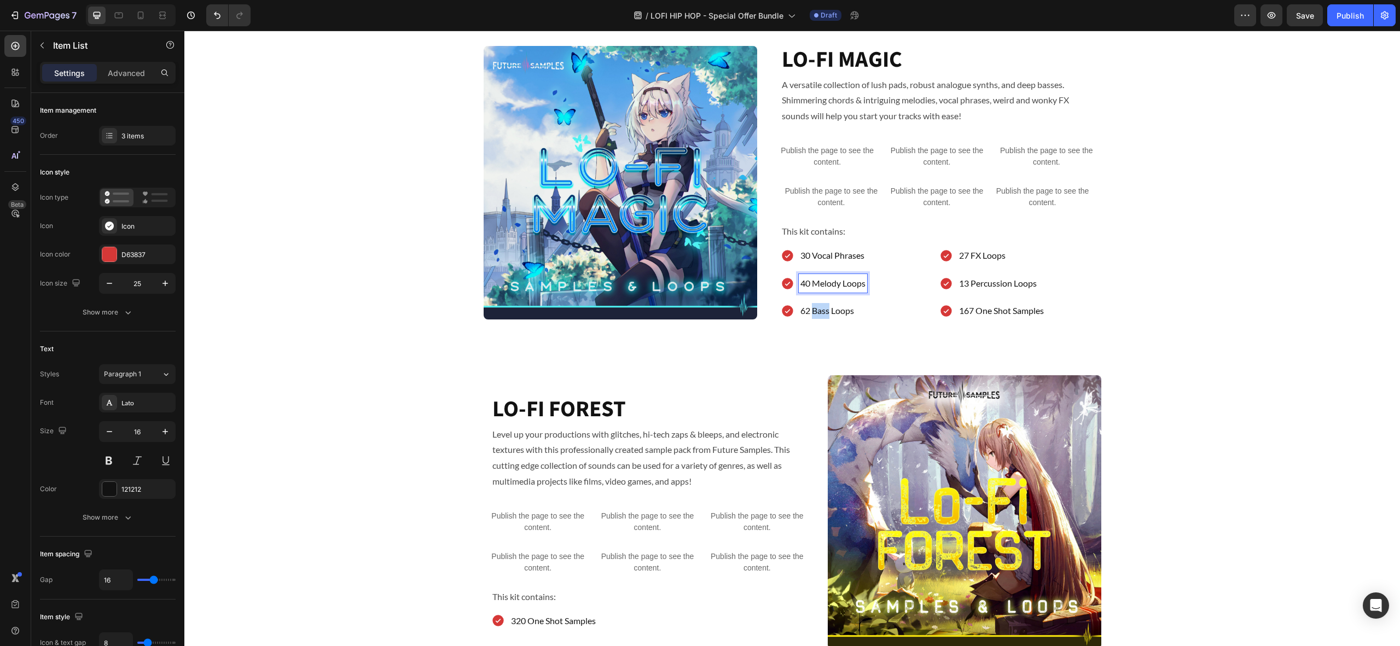
click at [820, 311] on p "62 Bass Loops" at bounding box center [832, 311] width 65 height 16
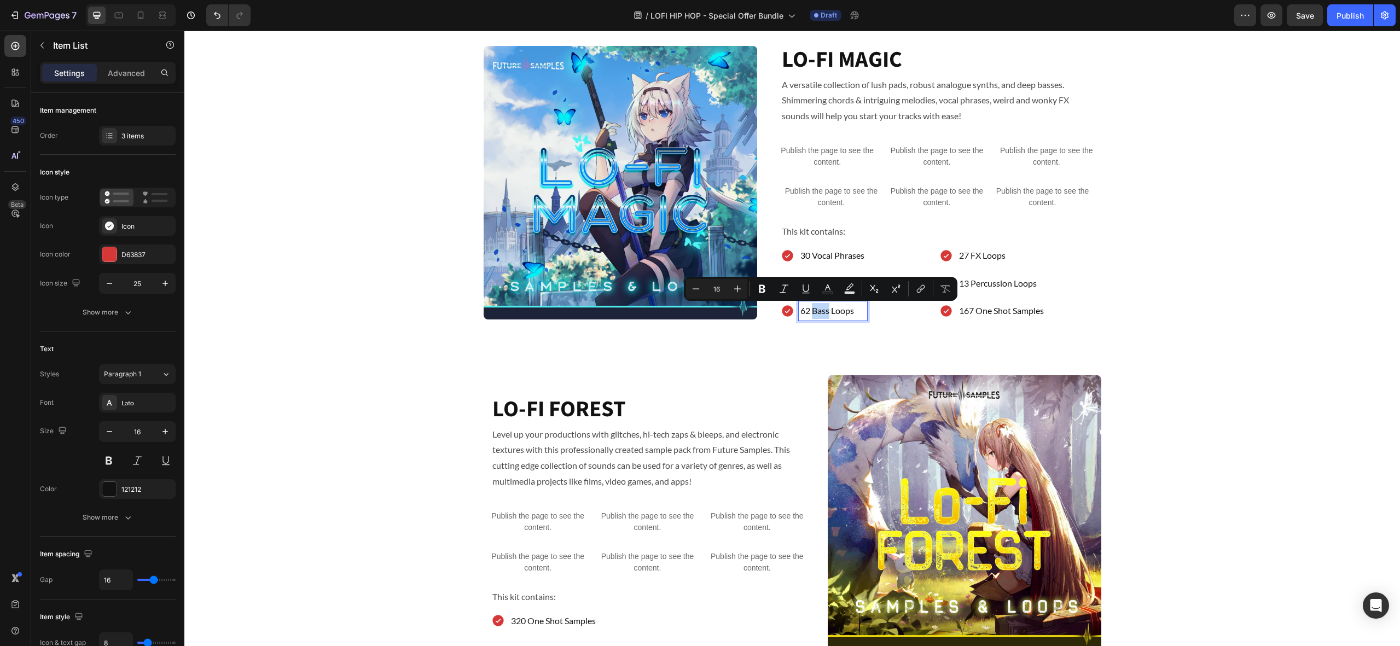
click at [820, 311] on p "62 Bass Loops" at bounding box center [832, 311] width 65 height 16
click at [855, 315] on p "62 Bass Loops" at bounding box center [832, 311] width 65 height 16
click at [855, 314] on p "62 Bass Loops" at bounding box center [832, 311] width 65 height 16
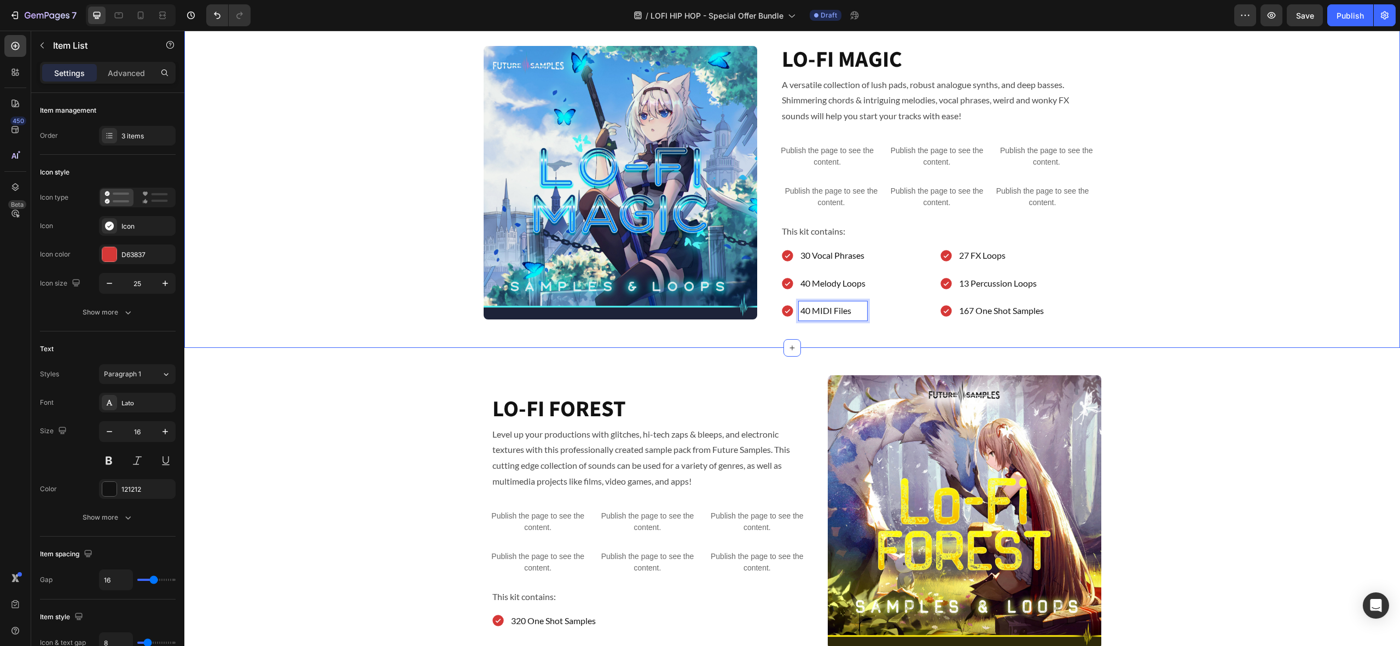
click at [394, 268] on div "Image LO-FI MAGIC Heading A versatile collection of lush pads, robust analogue …" at bounding box center [791, 182] width 1215 height 276
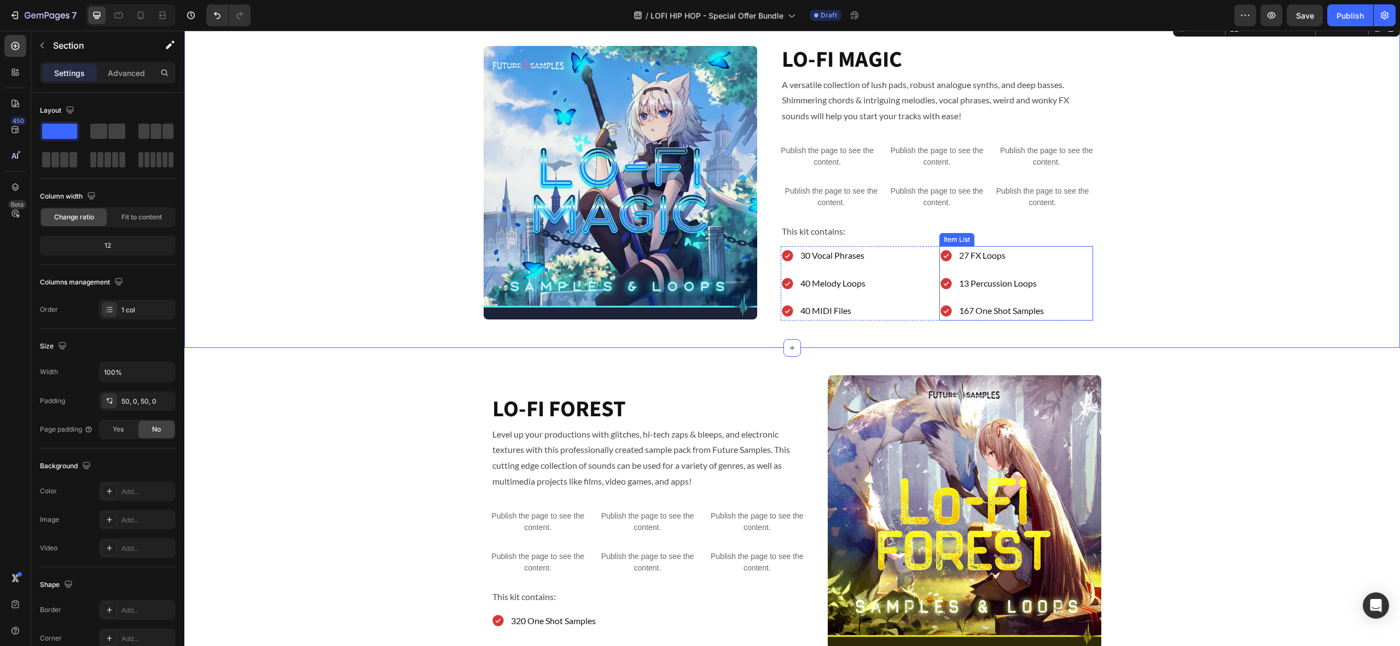
click at [1073, 267] on div "27 FX Loops 13 Percussion Loops 167 One Shot Samples" at bounding box center [1016, 283] width 154 height 74
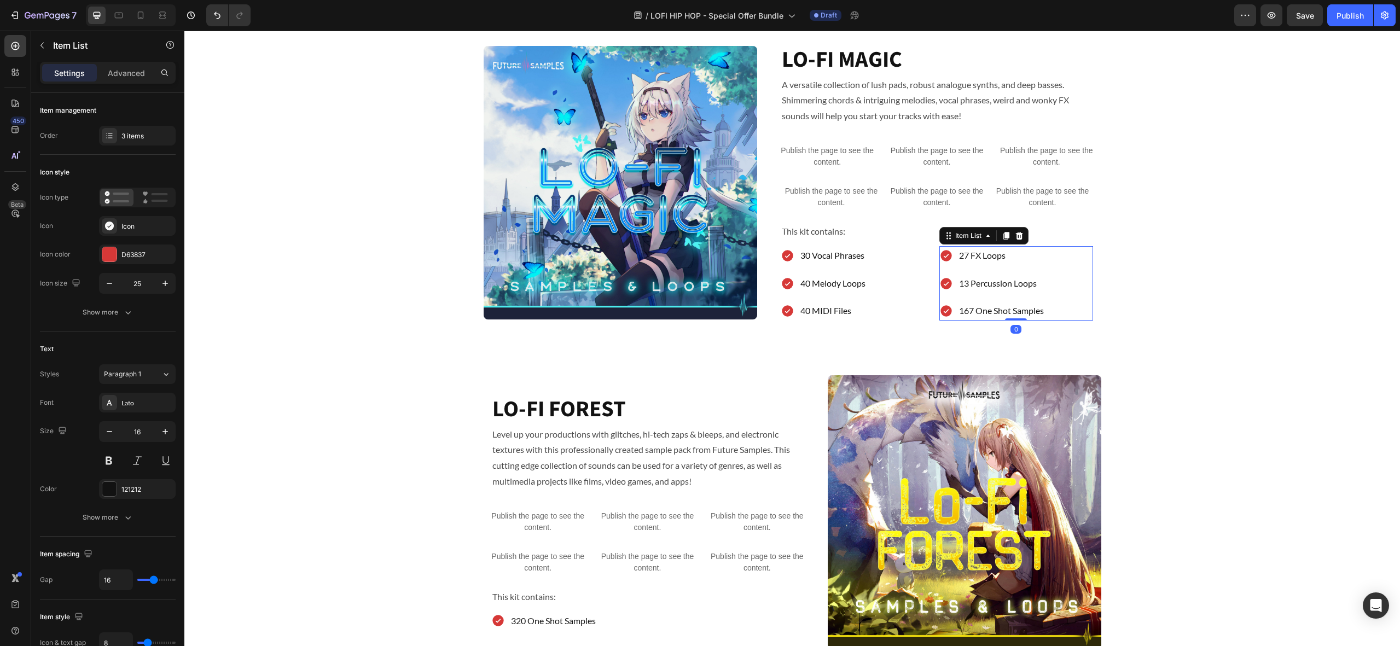
click at [1021, 237] on icon at bounding box center [1018, 236] width 7 height 8
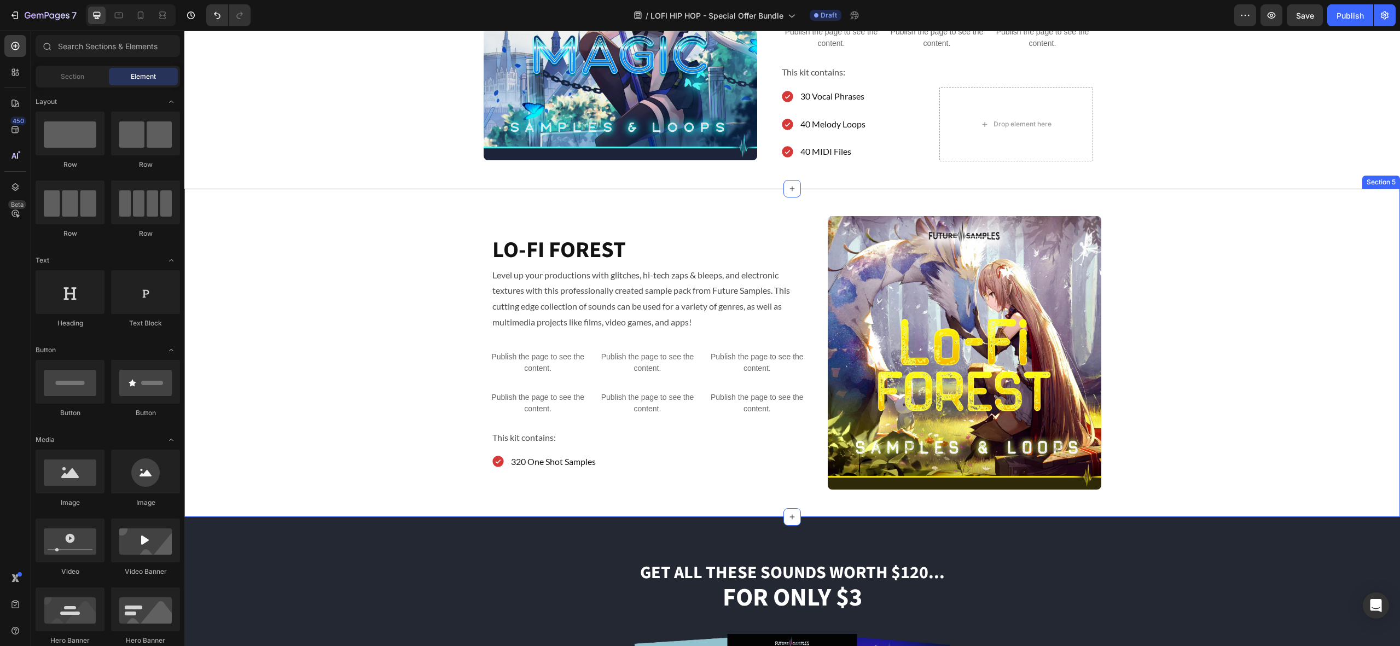
scroll to position [1269, 0]
click at [808, 73] on p "This kit contains:" at bounding box center [937, 72] width 310 height 16
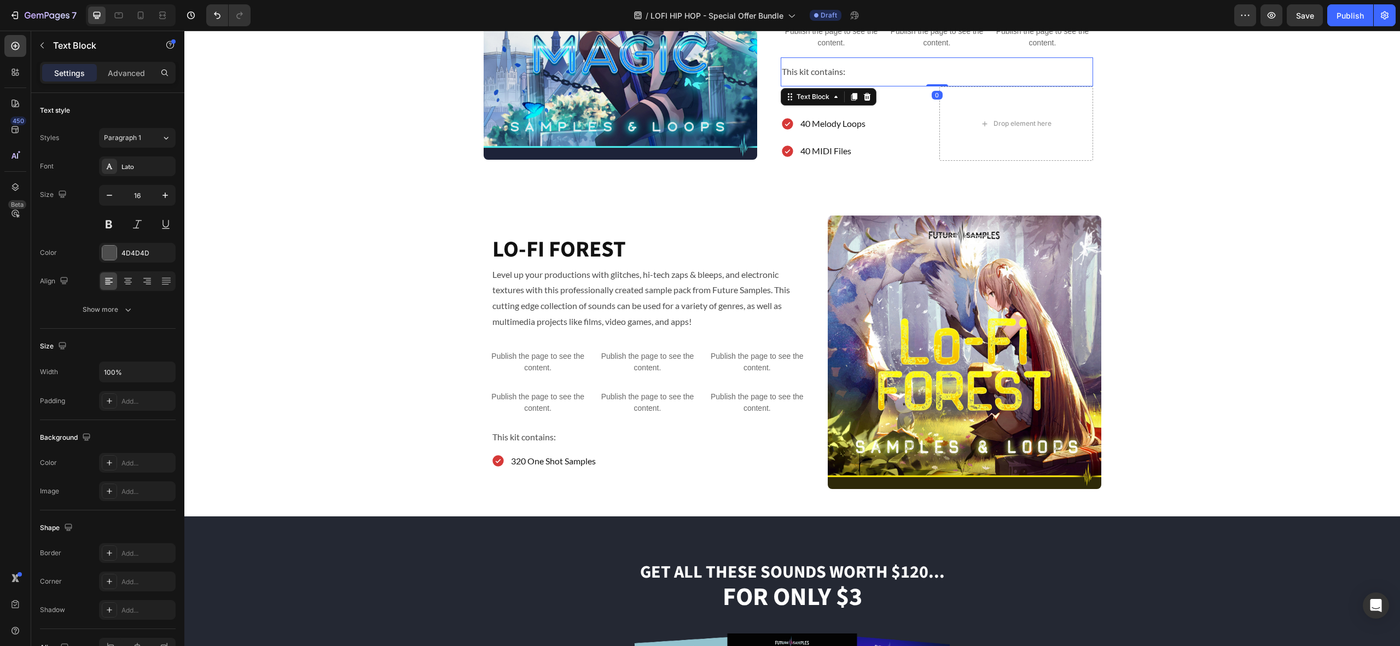
click at [808, 73] on p "This kit contains:" at bounding box center [937, 72] width 310 height 16
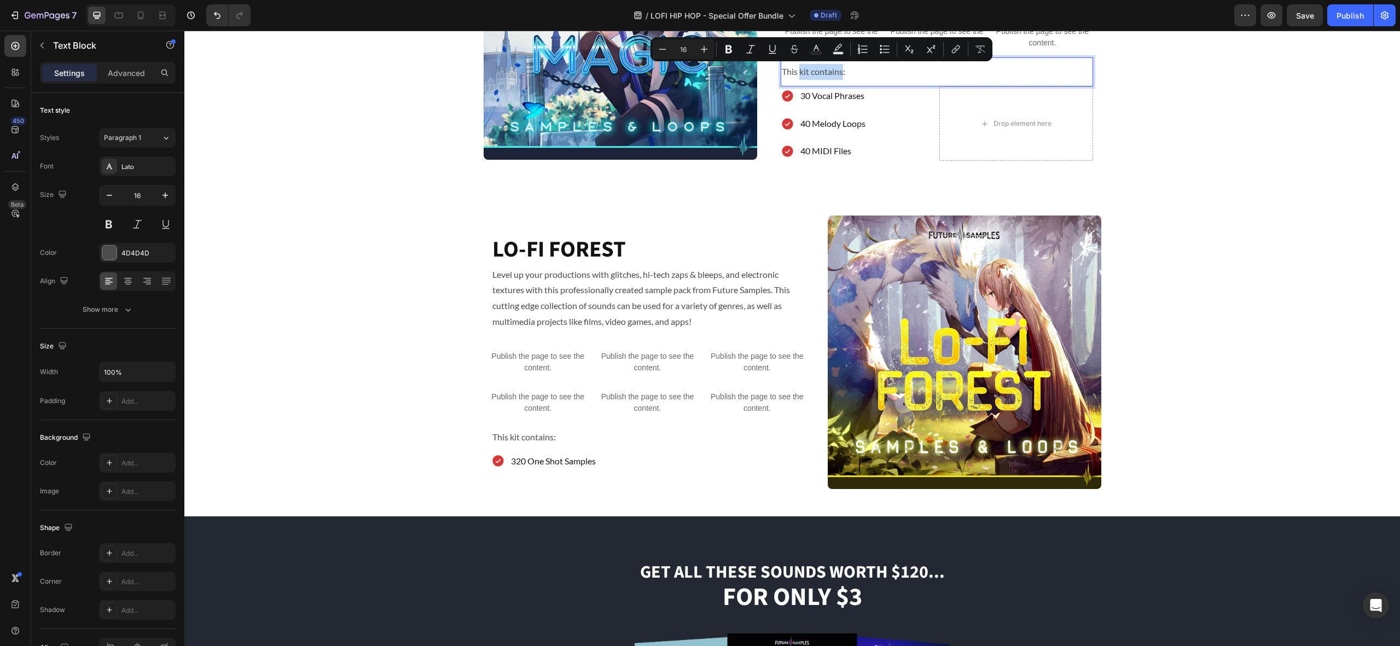
click at [808, 73] on p "This kit contains:" at bounding box center [937, 72] width 310 height 16
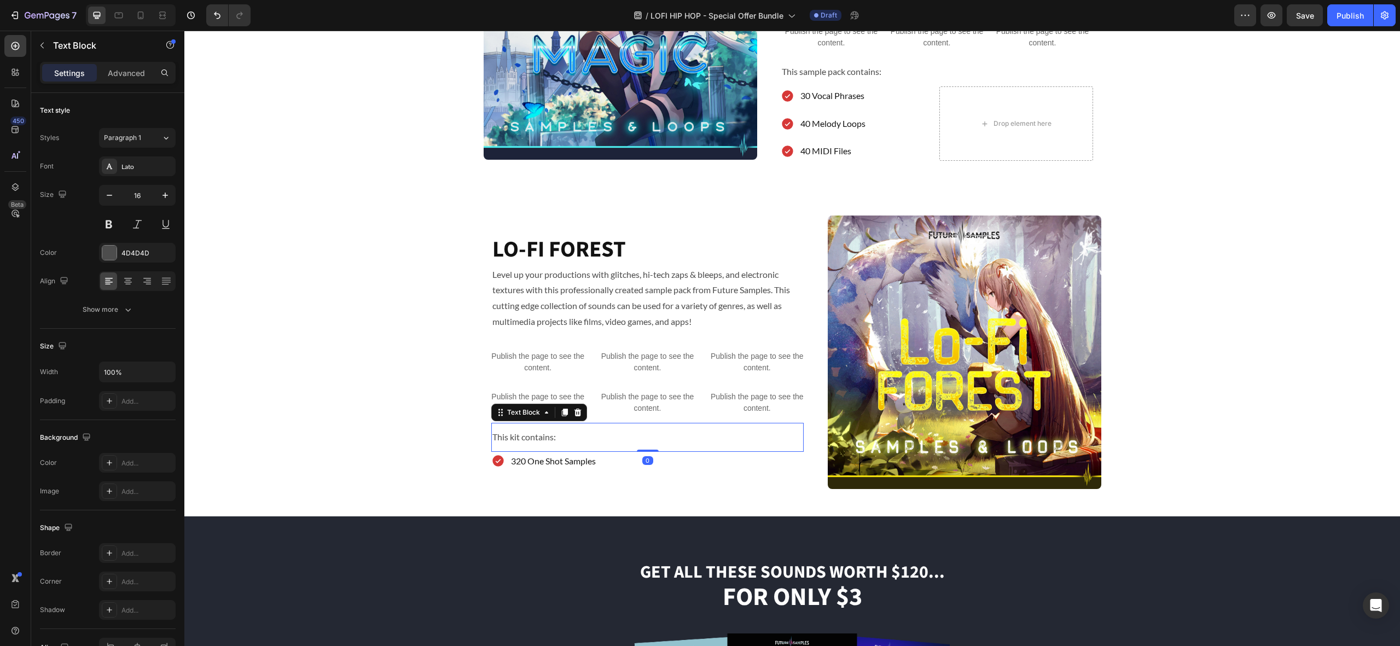
click at [526, 439] on p "This kit contains:" at bounding box center [647, 437] width 310 height 16
click at [520, 438] on p "This kit contains:" at bounding box center [647, 437] width 310 height 16
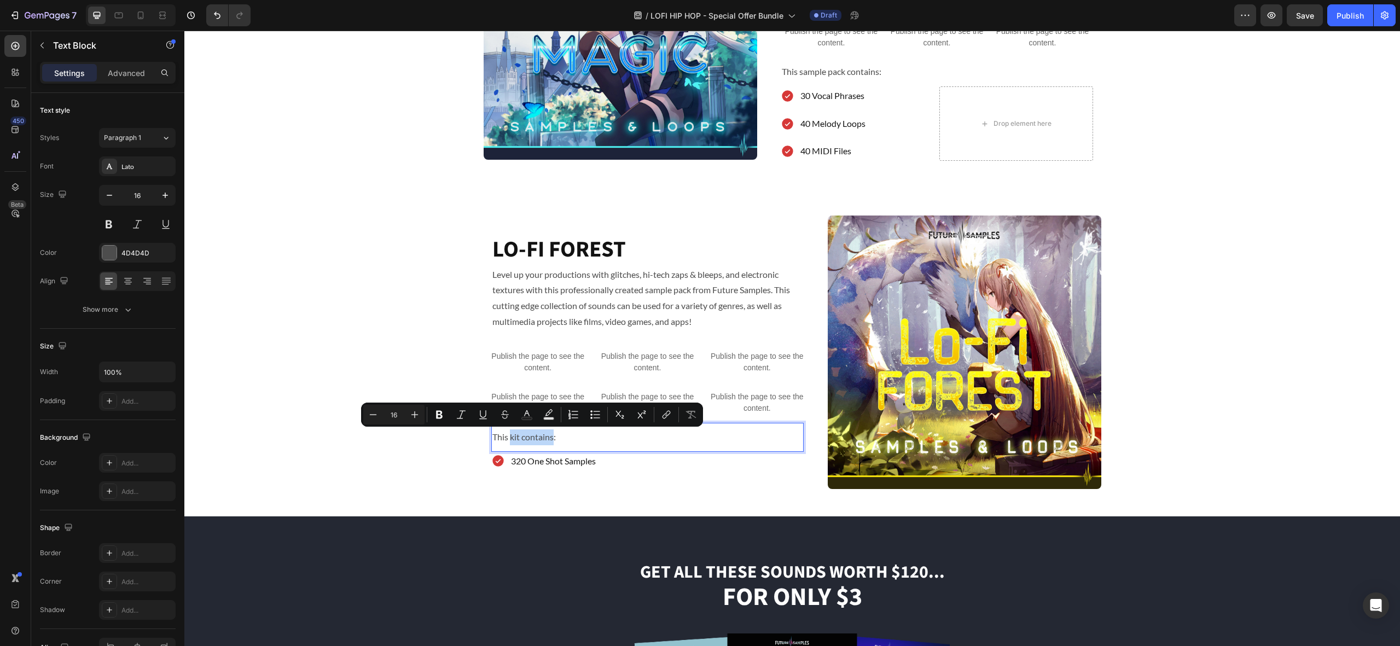
click at [517, 439] on p "This kit contains:" at bounding box center [647, 437] width 310 height 16
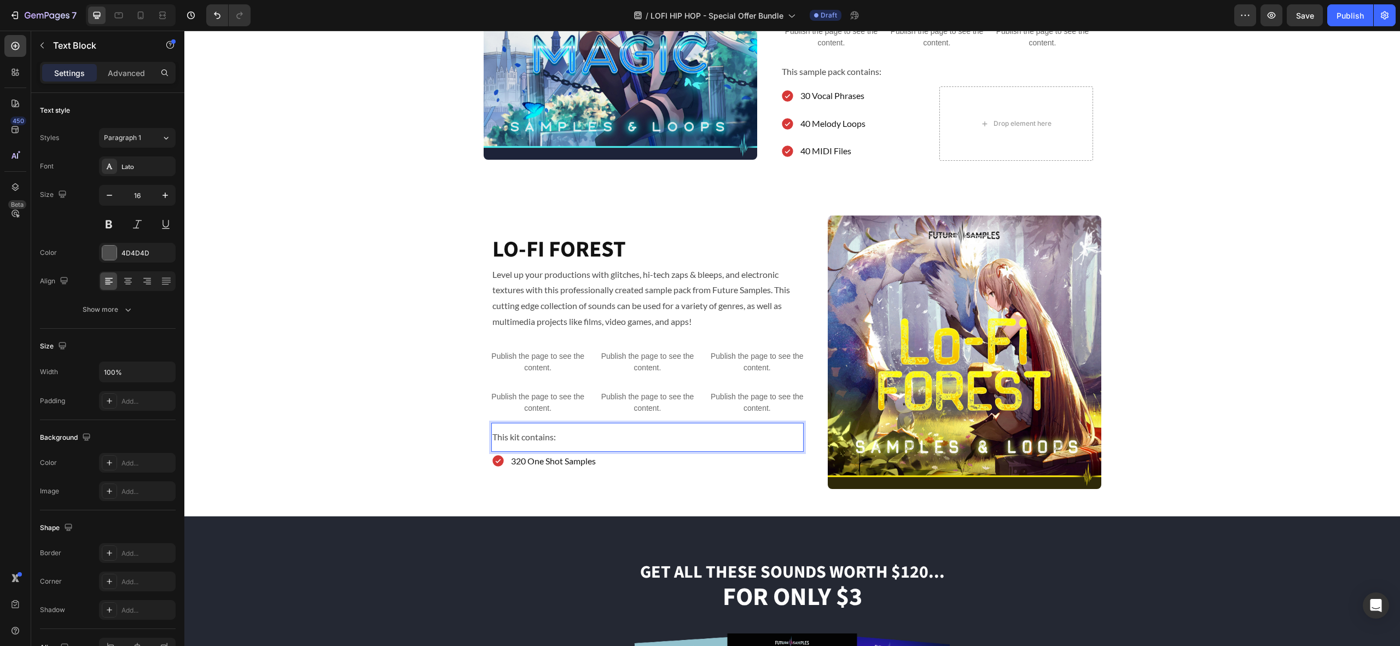
click at [519, 439] on p "This kit contains:" at bounding box center [647, 437] width 310 height 16
click at [360, 388] on div "Image LO-FI FOREST Heading Level up your productions with glitches, hi-tech zap…" at bounding box center [791, 351] width 1215 height 273
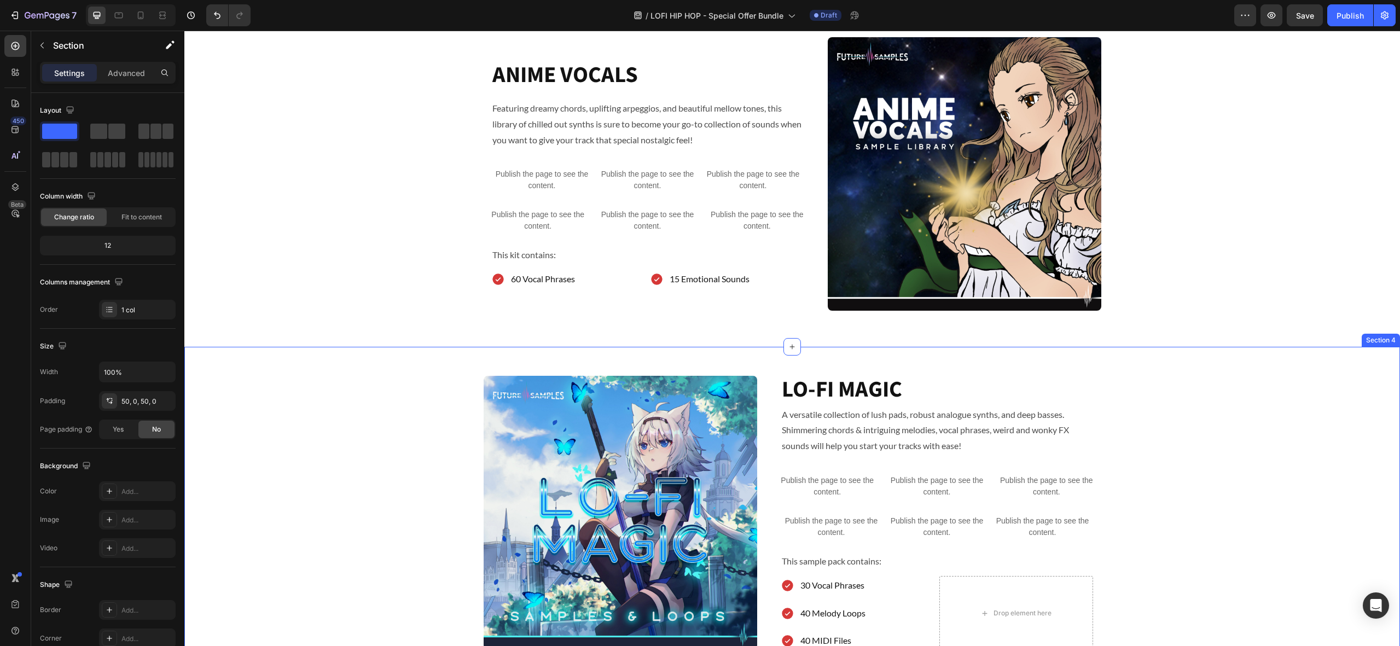
scroll to position [773, 0]
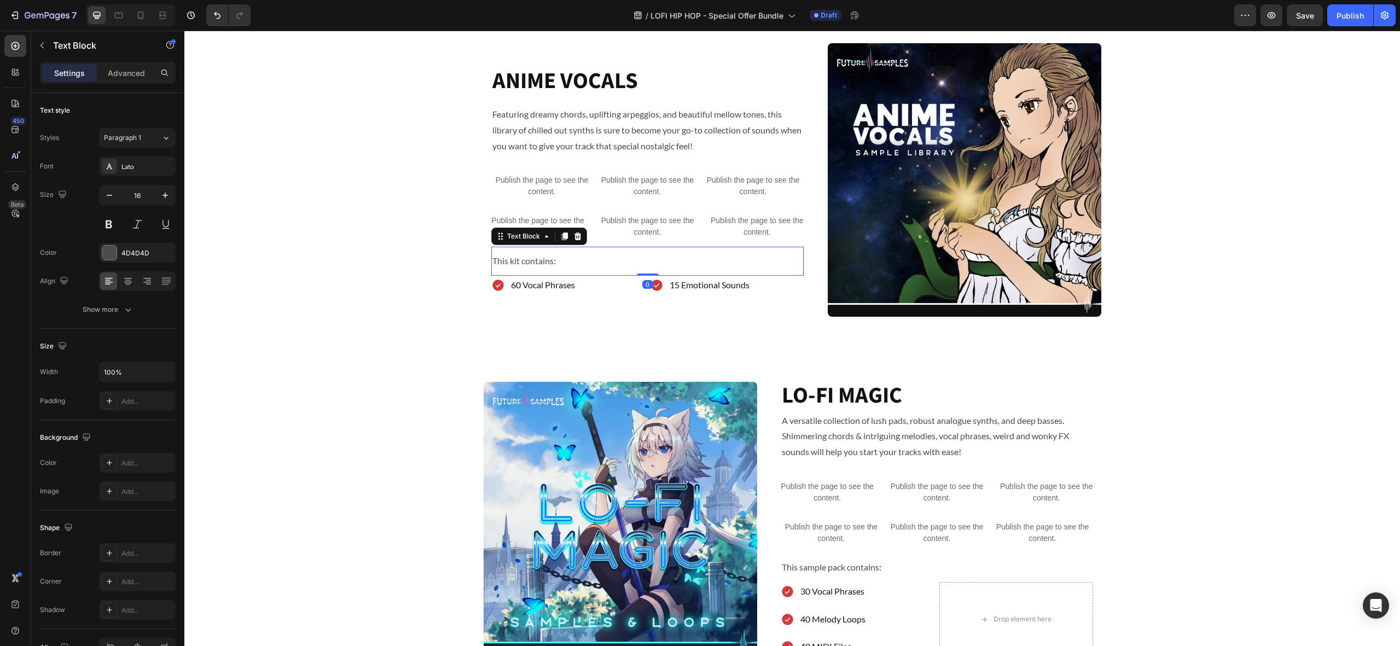
click at [528, 261] on p "This kit contains:" at bounding box center [647, 261] width 310 height 16
click at [517, 262] on p "This kit contains:" at bounding box center [647, 261] width 310 height 16
click at [517, 261] on p "This kit contains:" at bounding box center [647, 261] width 310 height 16
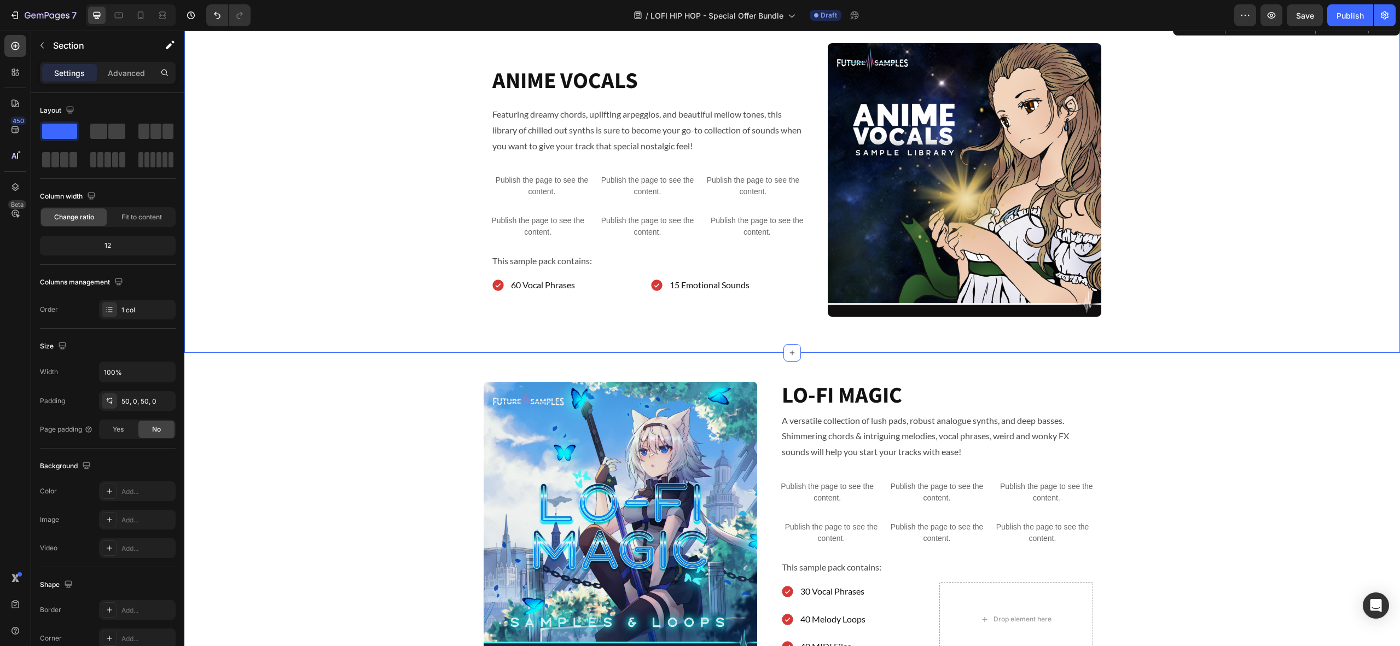
click at [443, 260] on div "ANIME VOCALS Heading Featuring dreamy chords, uplifting arpeggios, and beautifu…" at bounding box center [791, 184] width 1215 height 282
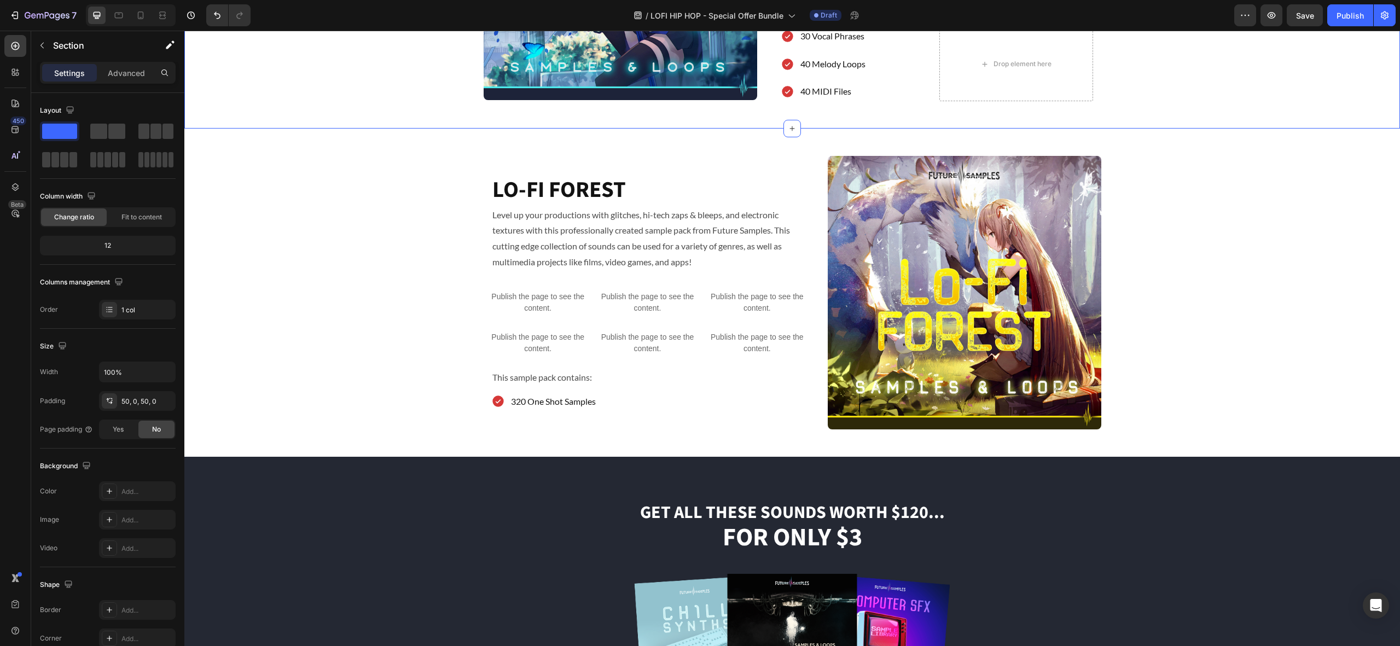
scroll to position [1331, 0]
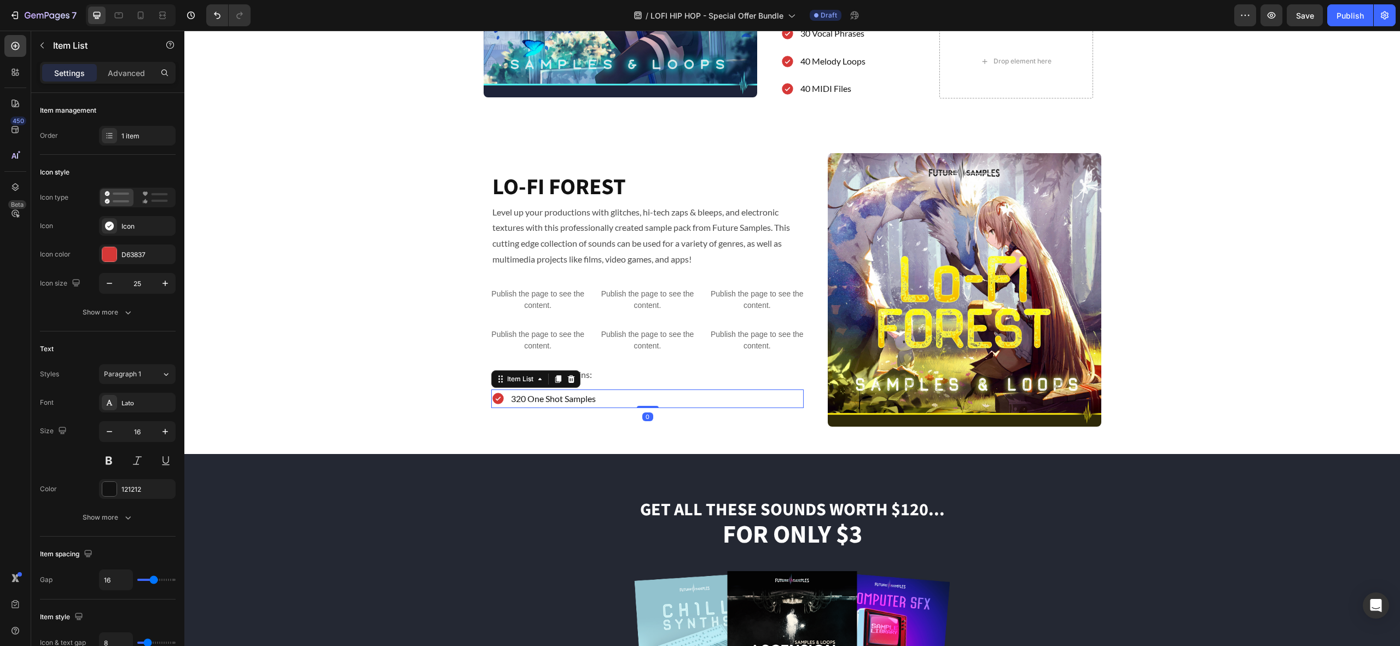
click at [534, 404] on p "320 One Shot Samples" at bounding box center [553, 399] width 85 height 16
click at [500, 381] on icon at bounding box center [500, 379] width 9 height 9
click at [435, 380] on div "Image LO-FI FOREST Heading Level up your productions with glitches, hi-tech zap…" at bounding box center [791, 289] width 1215 height 273
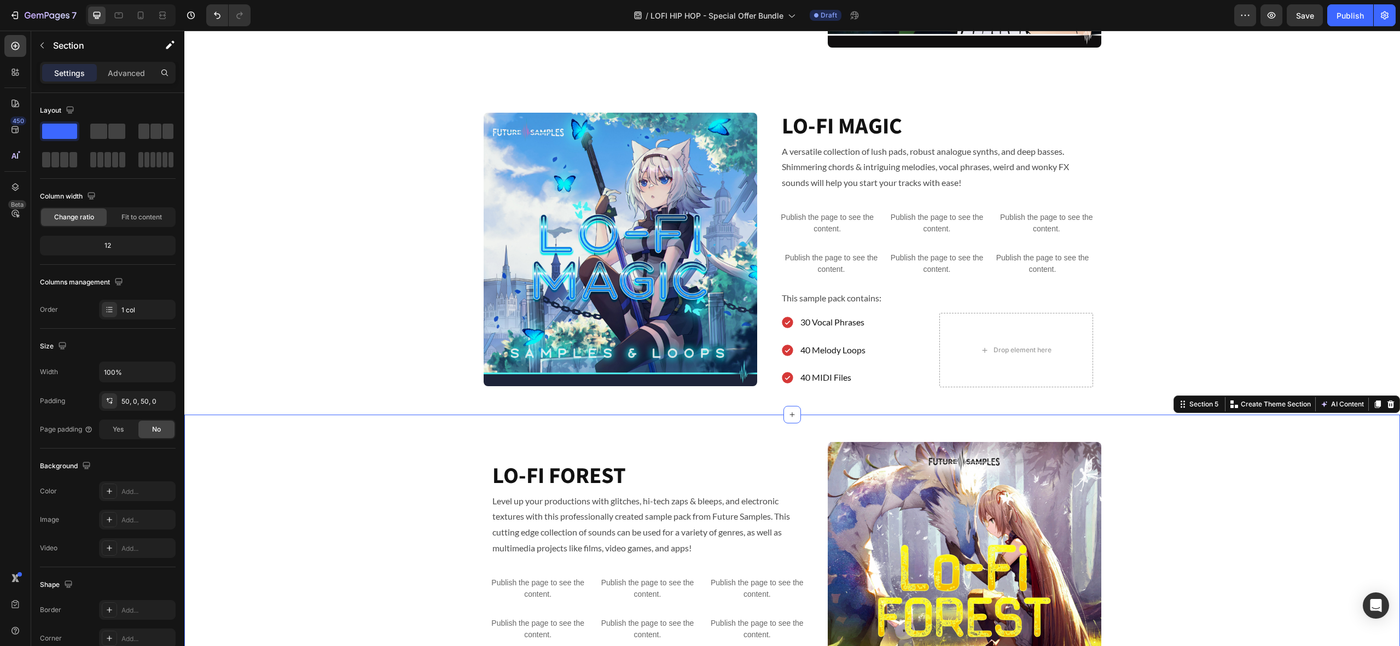
scroll to position [1041, 0]
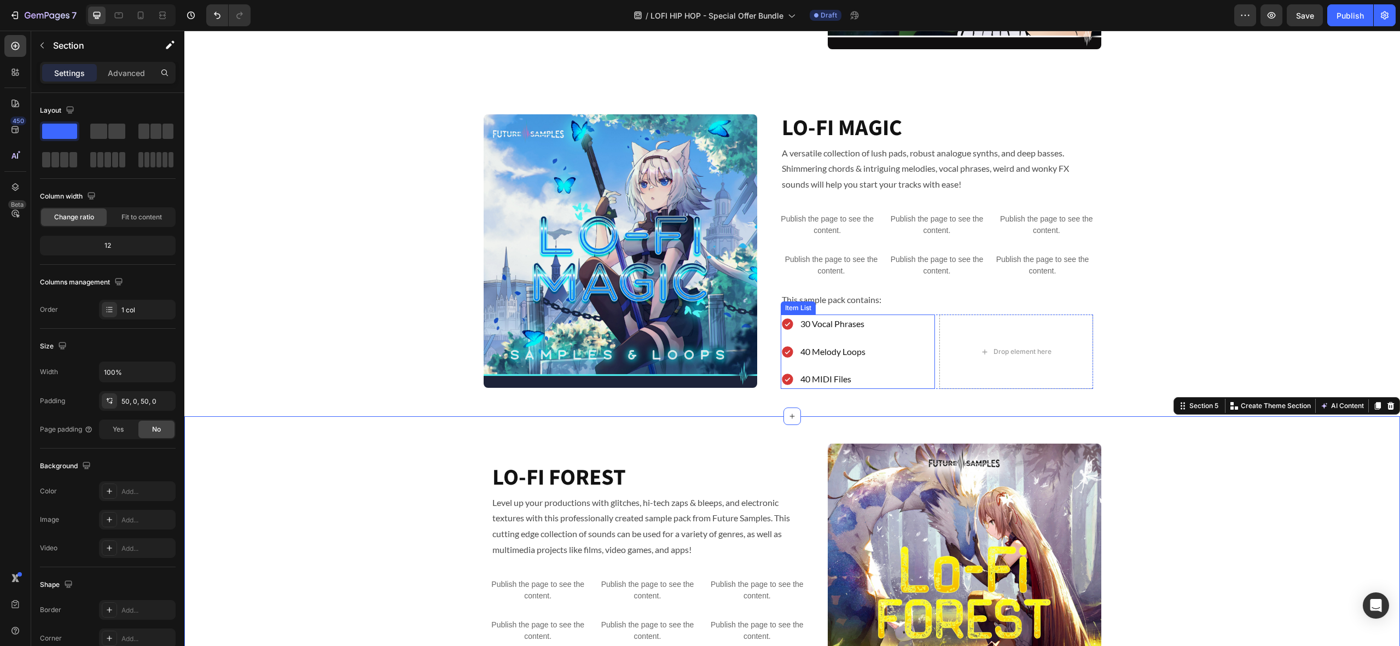
click at [885, 329] on div "30 Vocal Phrases 40 Melody Loops 40 MIDI Files" at bounding box center [857, 351] width 154 height 74
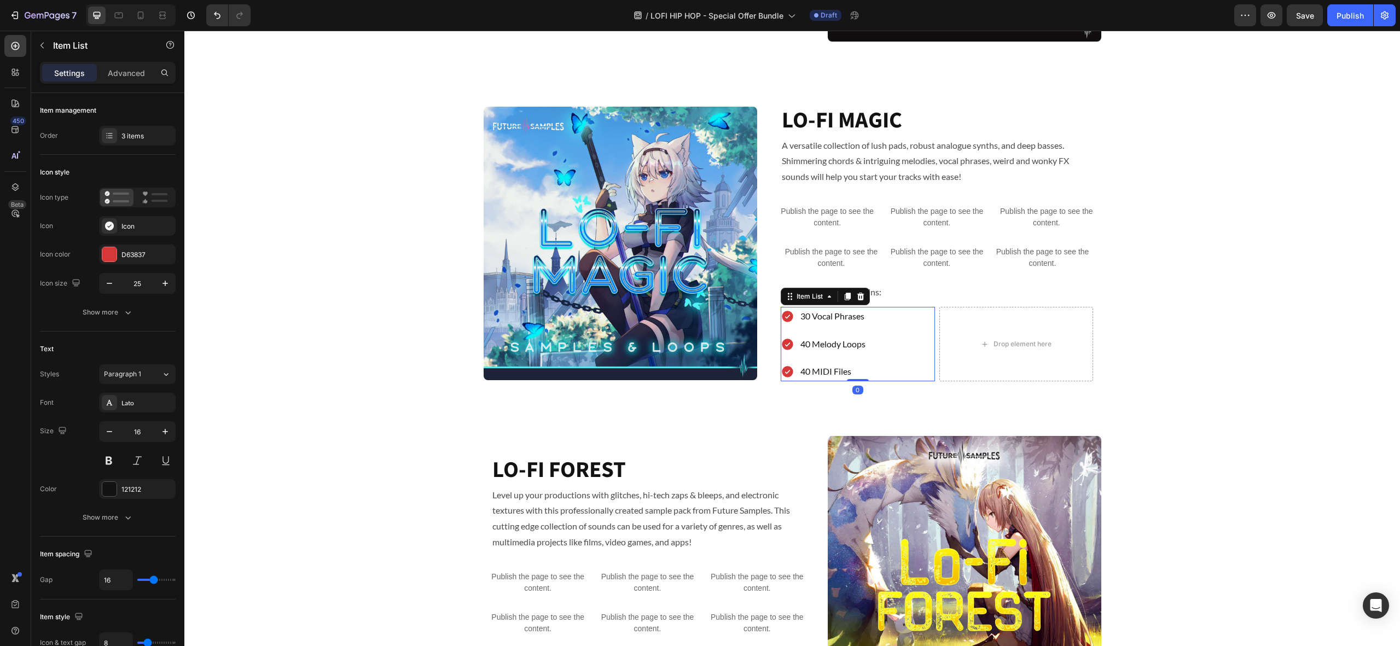
scroll to position [1052, 0]
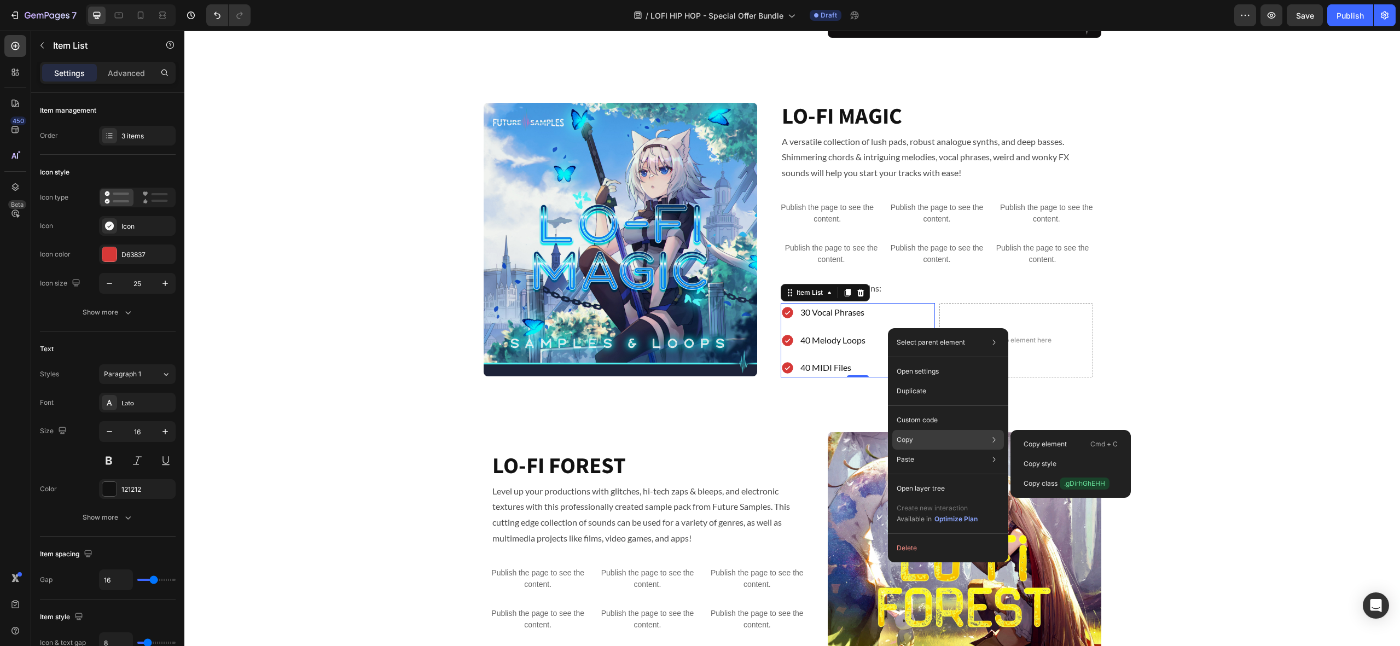
drag, startPoint x: 703, startPoint y: 298, endPoint x: 922, endPoint y: 445, distance: 263.9
click at [922, 445] on div "Copy Copy element Cmd + C Copy style Copy class .gDirhGhEHH" at bounding box center [948, 440] width 112 height 20
click at [925, 441] on div "Copy Copy element Cmd + C Copy style Copy class .gDirhGhEHH" at bounding box center [948, 440] width 112 height 20
click at [1059, 443] on p "Copy element" at bounding box center [1044, 444] width 43 height 10
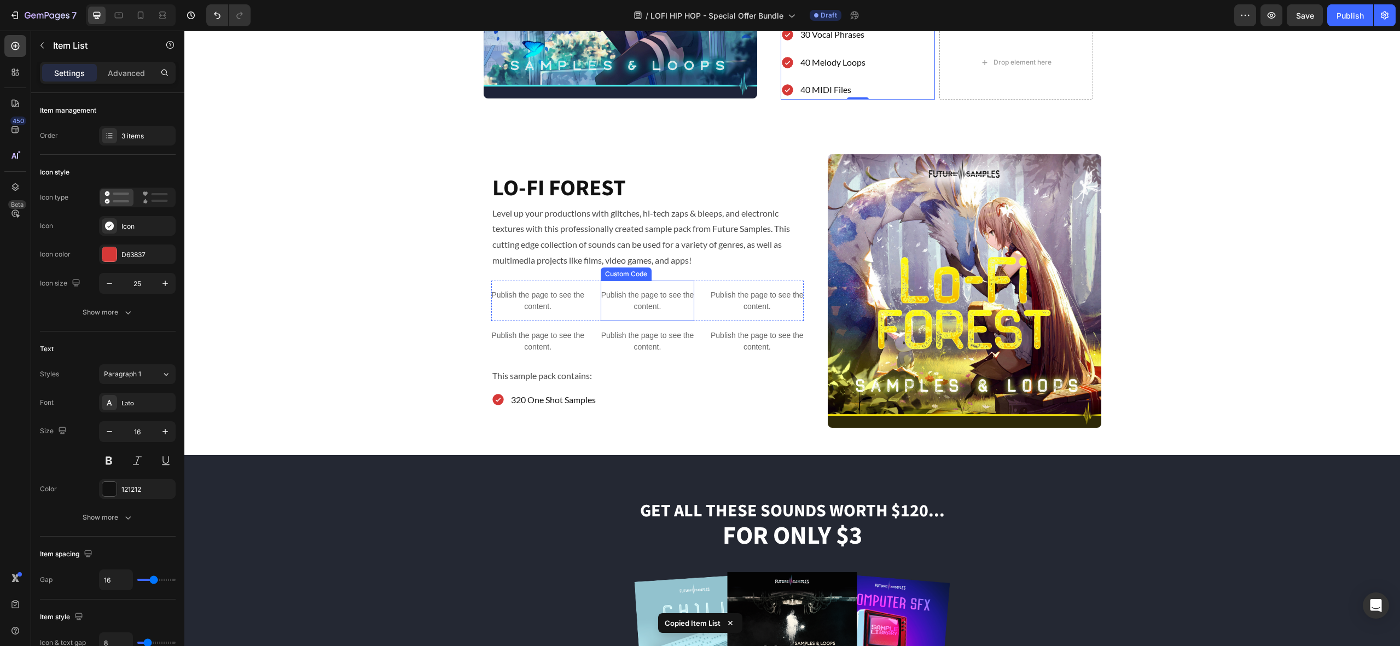
scroll to position [1343, 0]
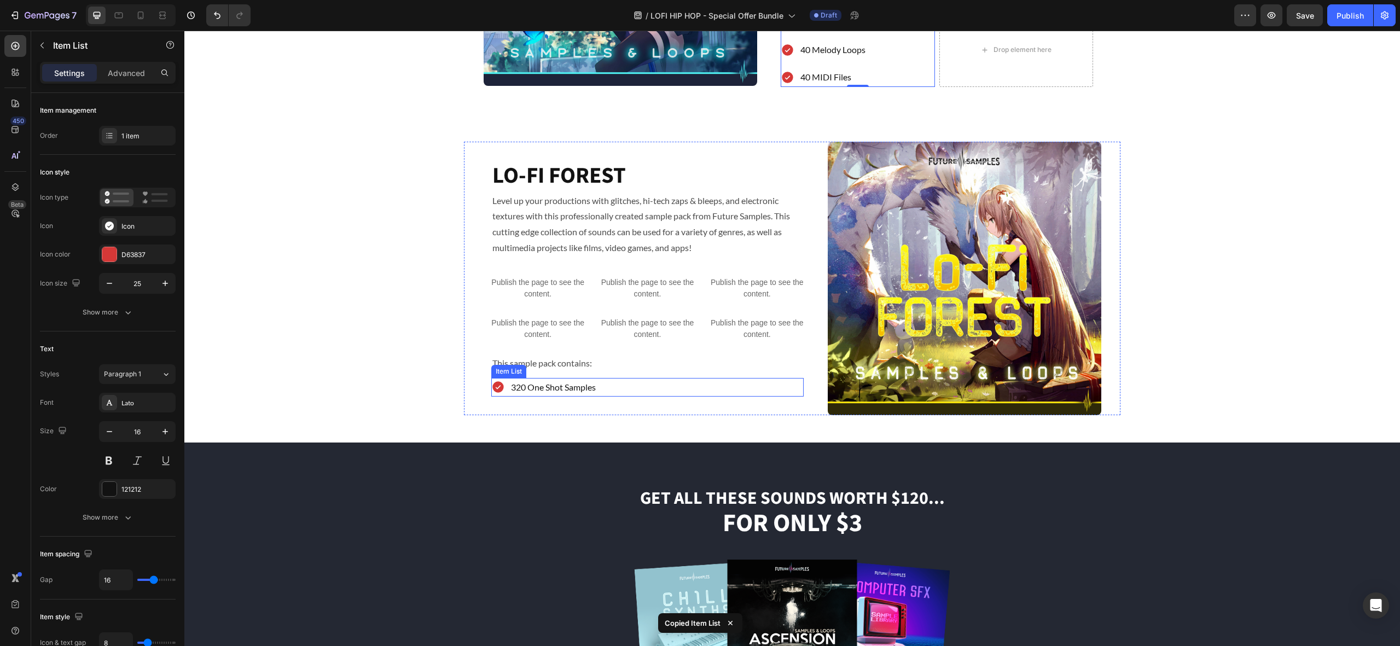
click at [613, 387] on div "320 One Shot Samples" at bounding box center [647, 387] width 312 height 19
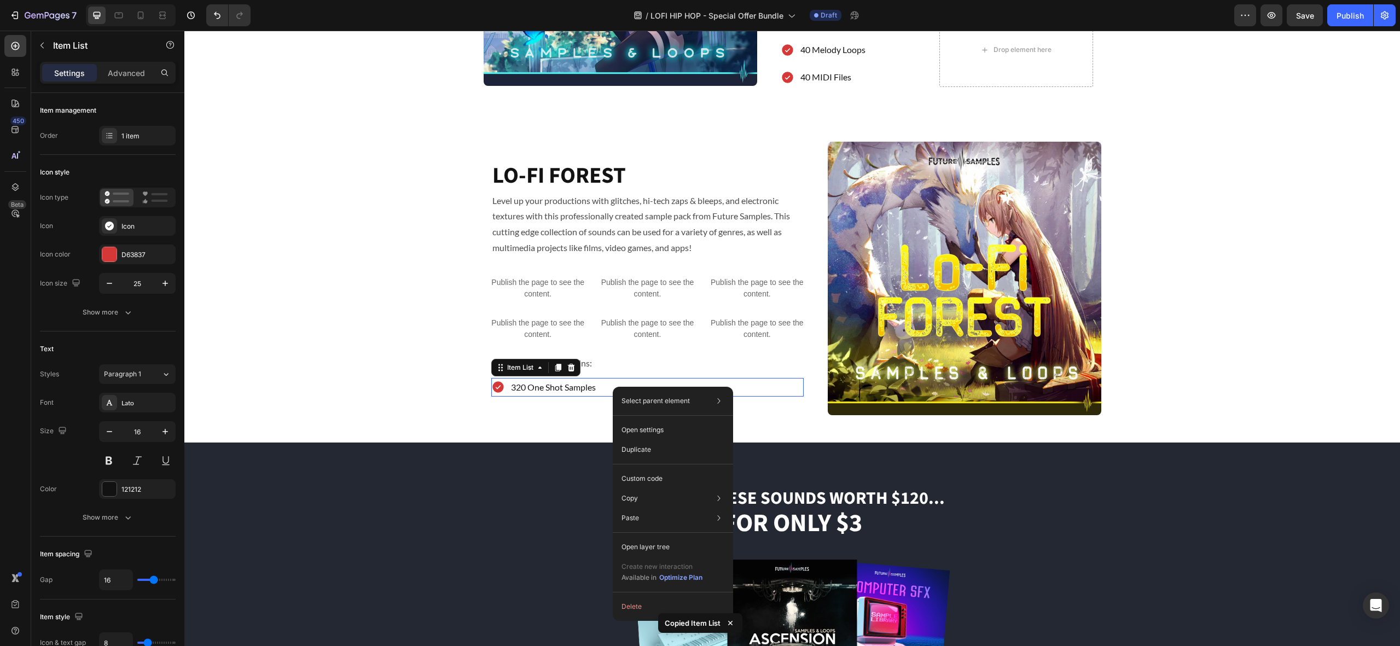
scroll to position [1344, 0]
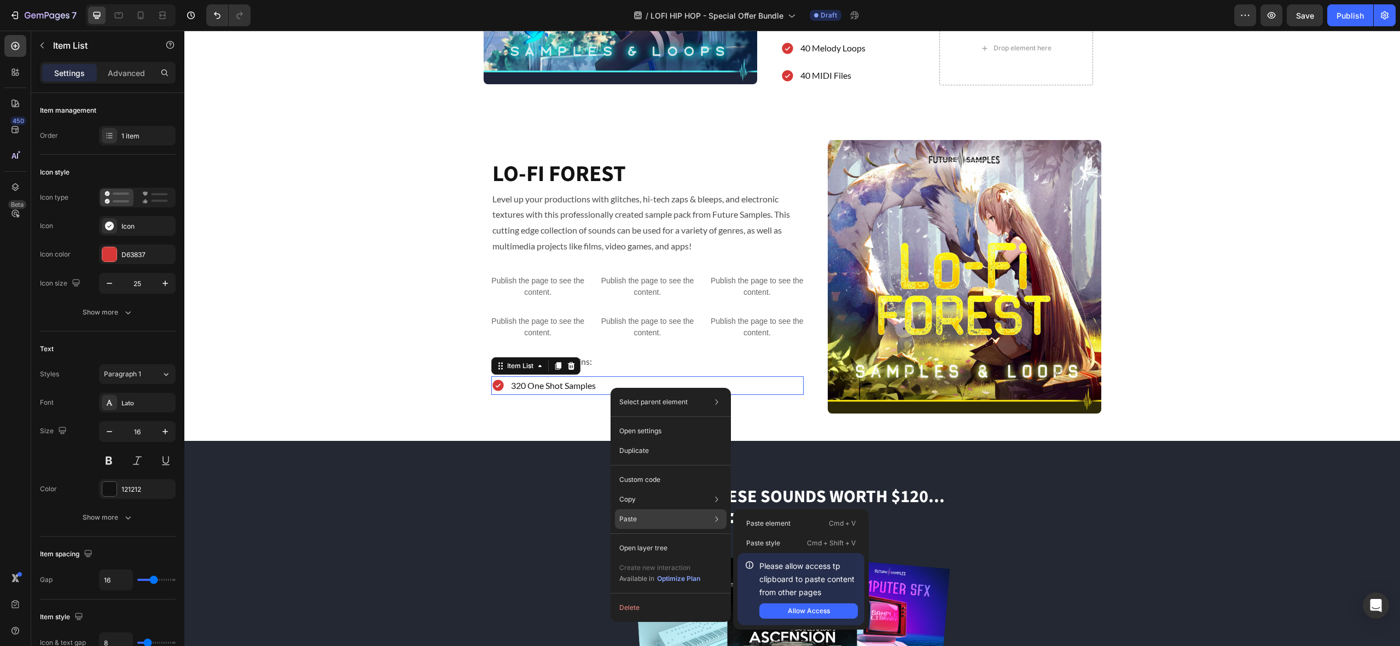
drag, startPoint x: 426, startPoint y: 357, endPoint x: 790, endPoint y: 533, distance: 404.1
click at [790, 533] on div "Paste element Cmd + V" at bounding box center [800, 543] width 127 height 20
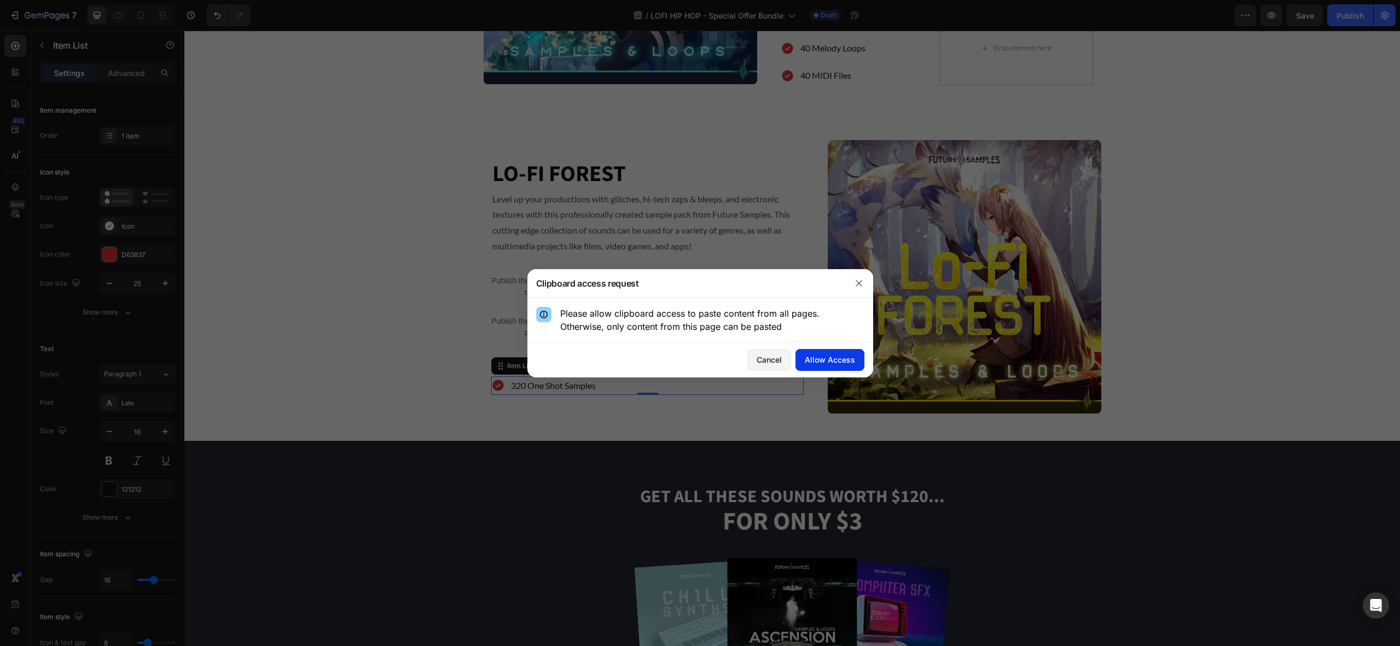
click at [840, 357] on div "Allow Access" at bounding box center [830, 359] width 50 height 11
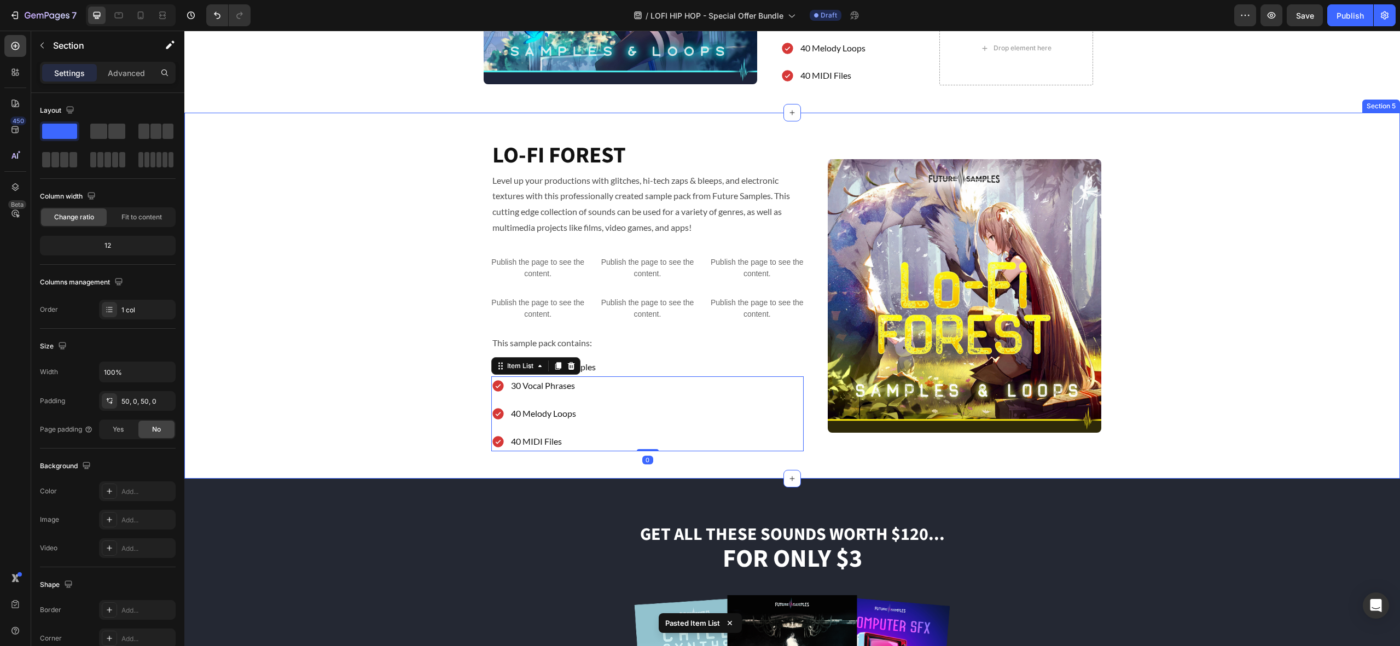
click at [427, 371] on div "Image LO-FI FOREST Heading Level up your productions with glitches, hi-tech zap…" at bounding box center [791, 295] width 1215 height 311
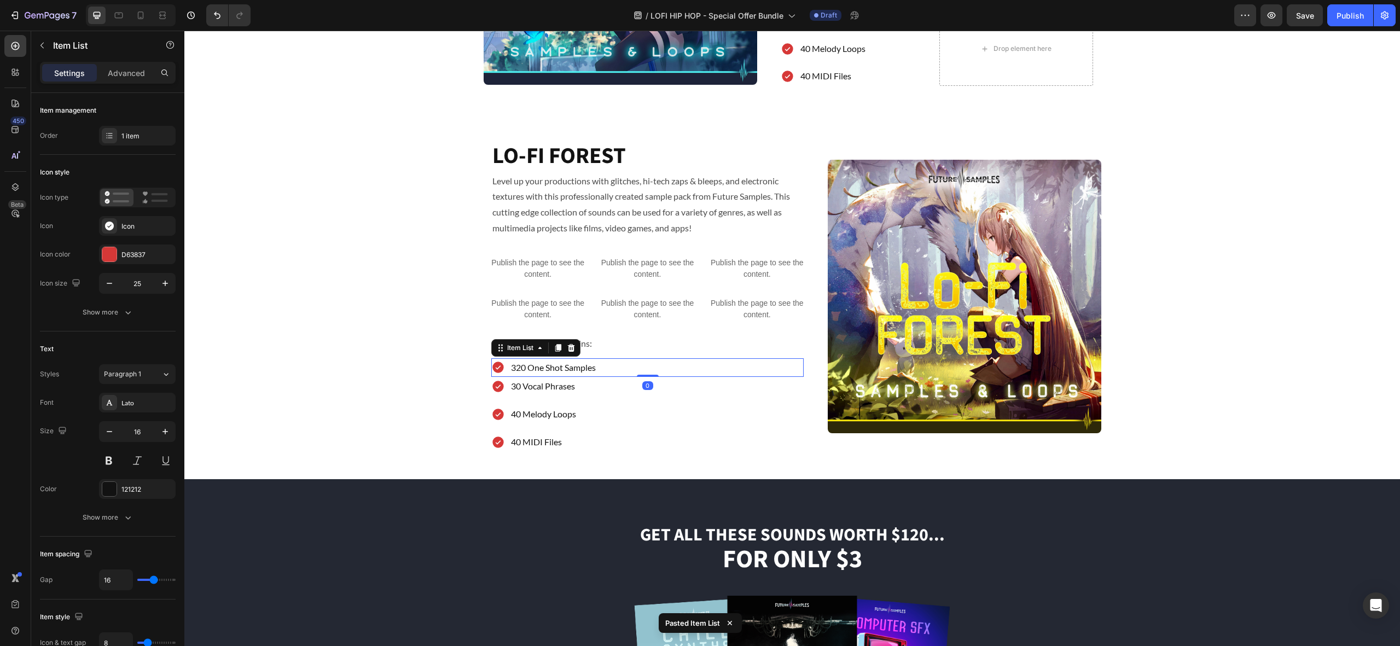
scroll to position [1350, 0]
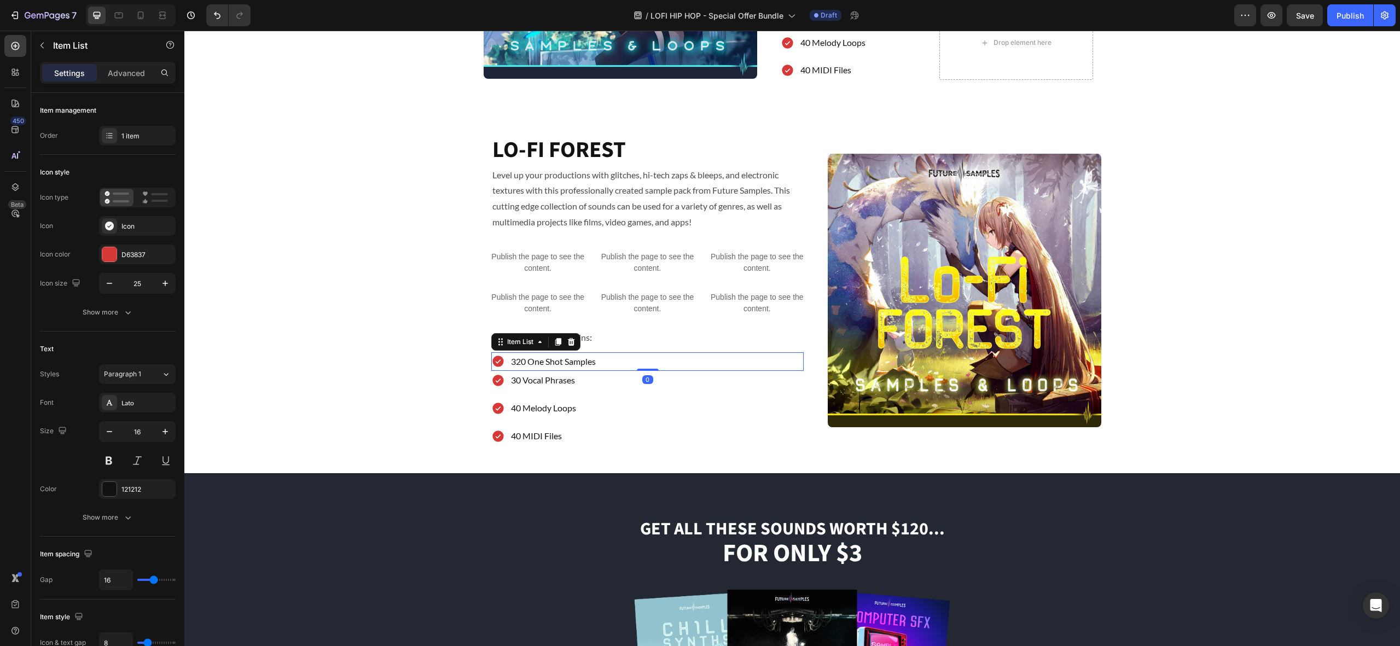
click at [626, 362] on div "320 One Shot Samples" at bounding box center [647, 361] width 312 height 19
click at [574, 345] on div at bounding box center [570, 341] width 13 height 13
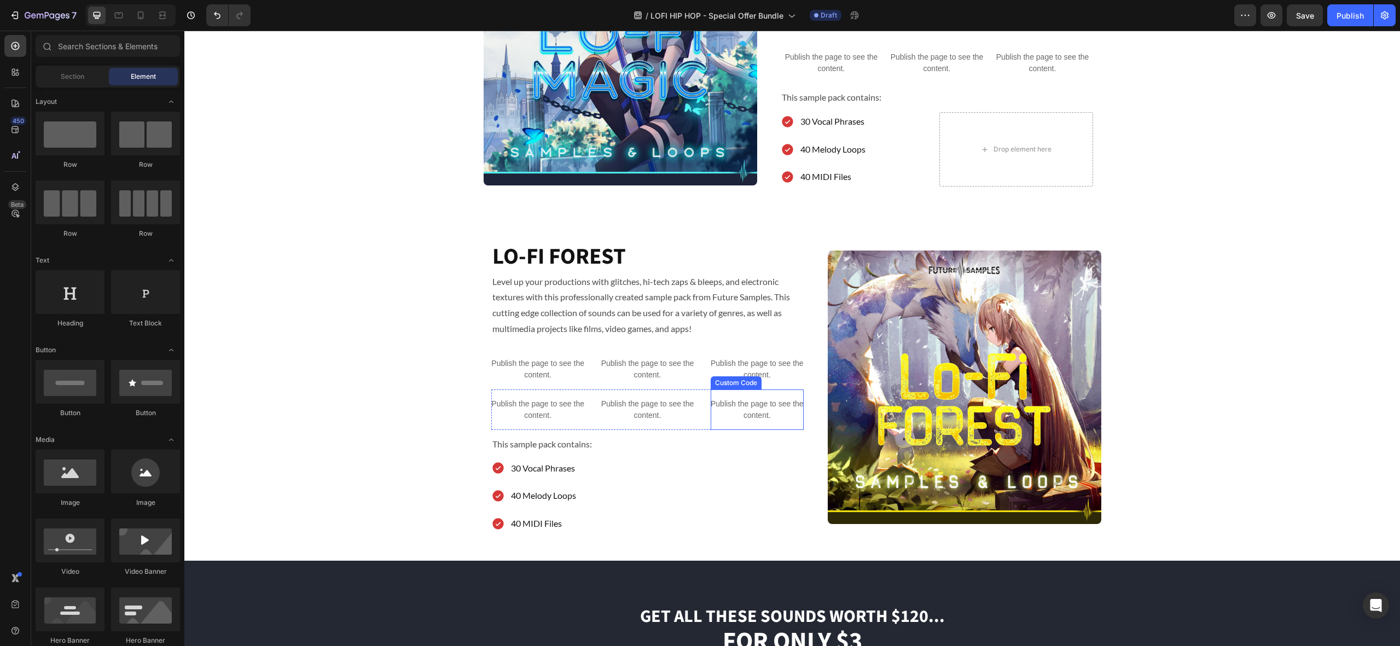
scroll to position [1236, 0]
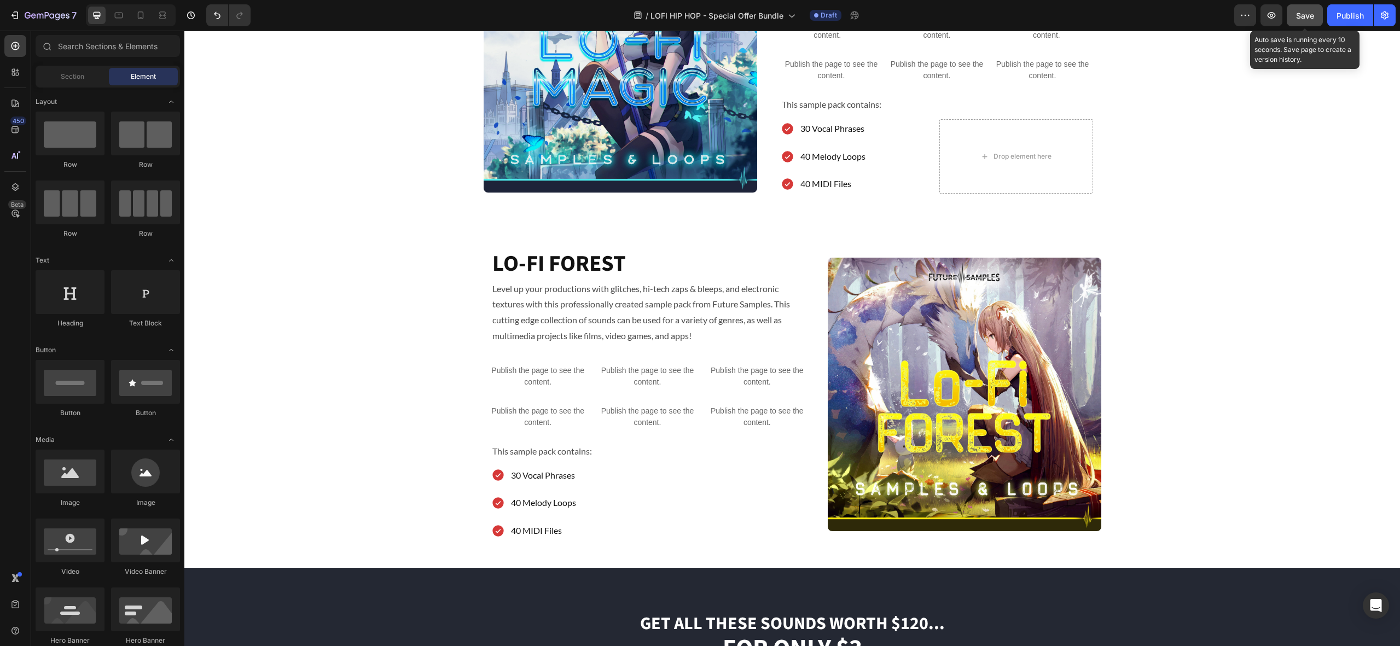
click at [1306, 16] on span "Save" at bounding box center [1305, 15] width 18 height 9
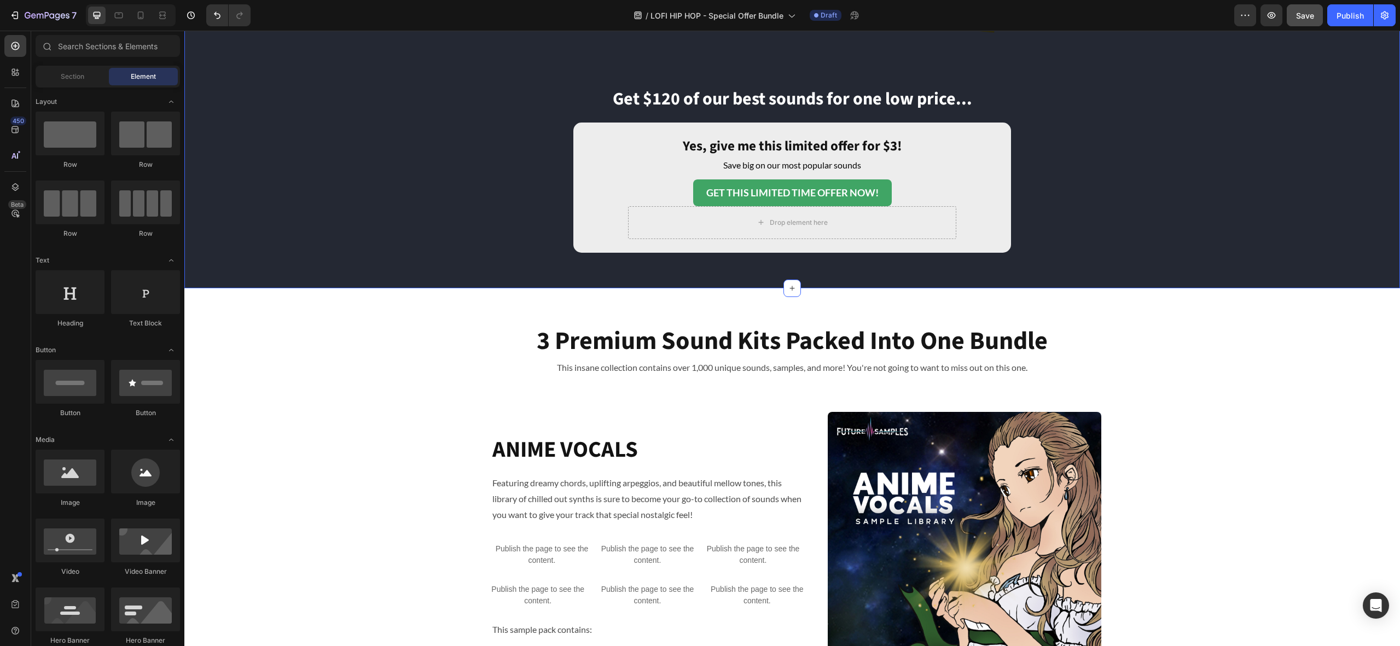
scroll to position [406, 0]
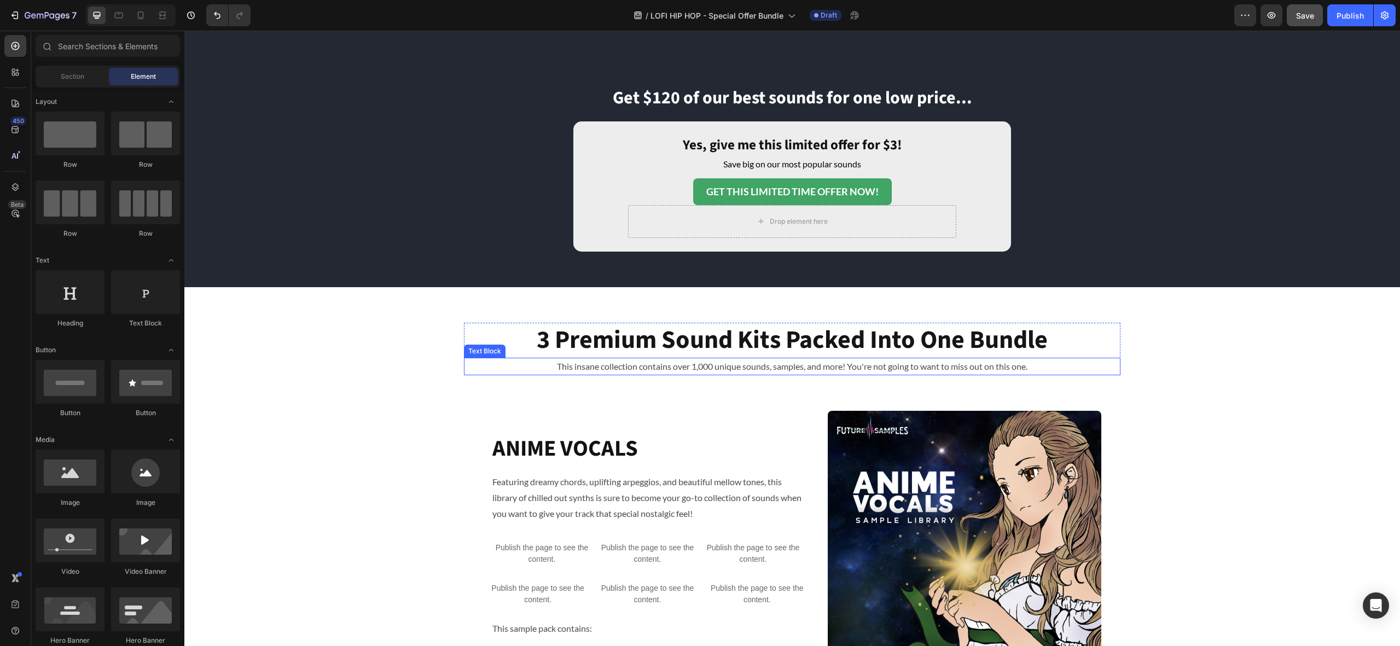
click at [726, 366] on p "This insane collection contains over 1,000 unique sounds, samples, and more! Yo…" at bounding box center [792, 367] width 654 height 16
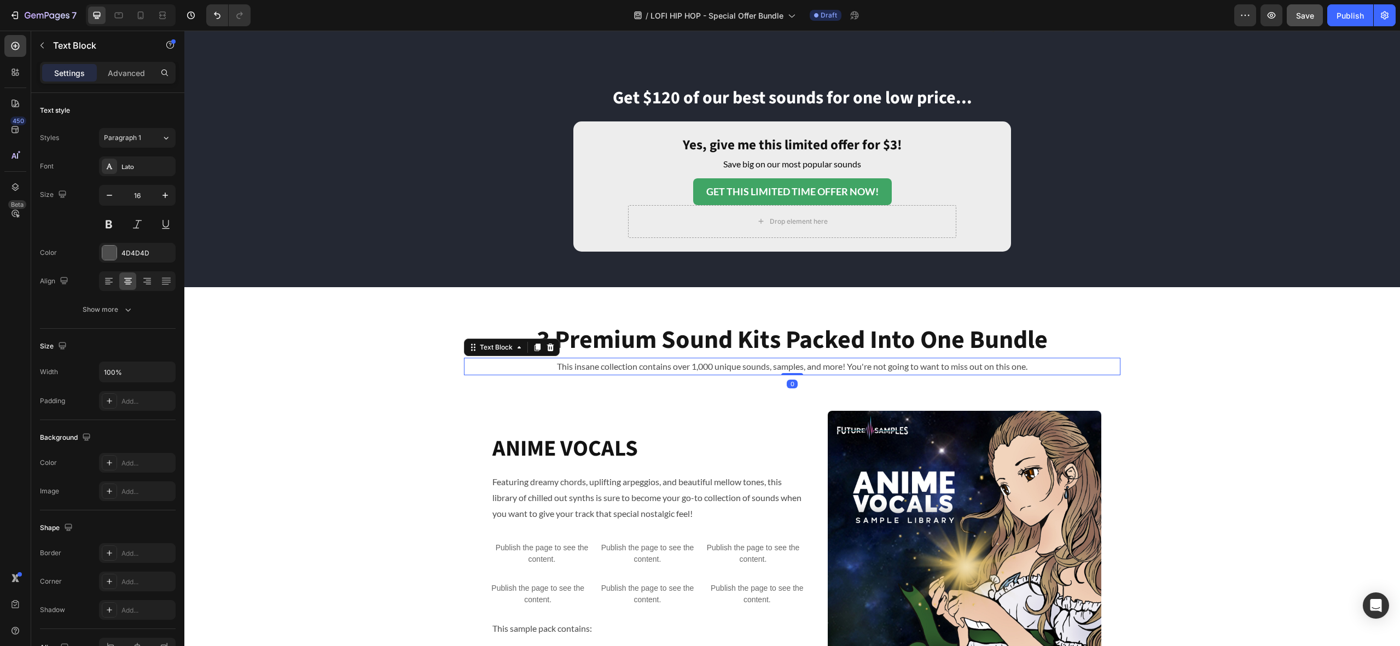
click at [649, 364] on p "This insane collection contains over 1,000 unique sounds, samples, and more! Yo…" at bounding box center [792, 367] width 654 height 16
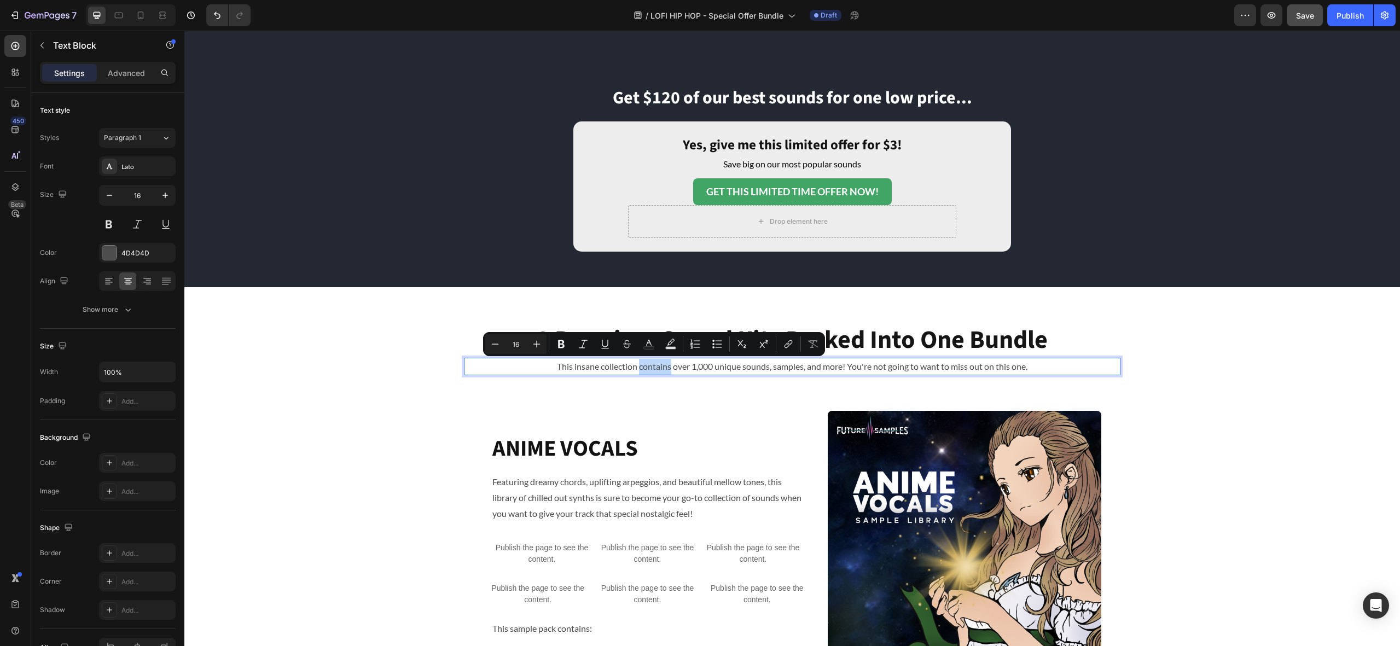
click at [641, 365] on p "This insane collection contains over 1,000 unique sounds, samples, and more! Yo…" at bounding box center [792, 367] width 654 height 16
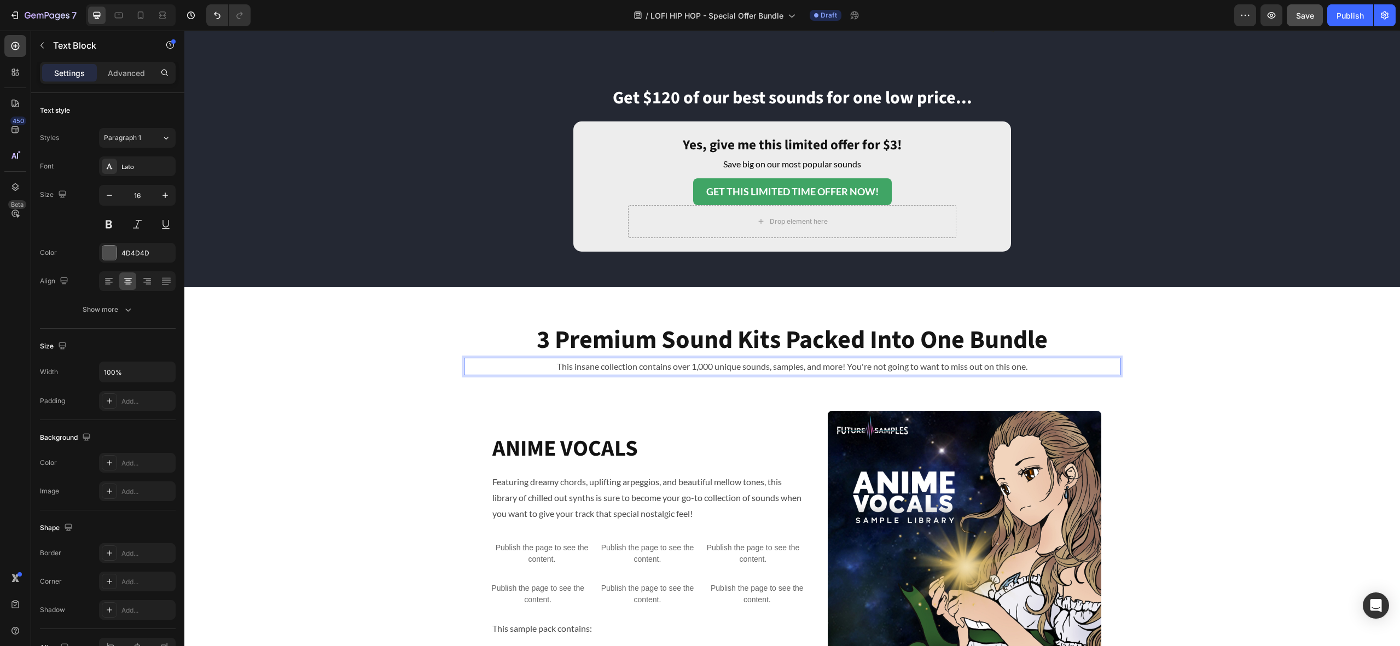
click at [598, 368] on p "This insane collection contains over 1,000 unique sounds, samples, and more! Yo…" at bounding box center [792, 367] width 654 height 16
click at [752, 366] on p "This collection contains over 1,000 unique sounds, samples, and more! You're no…" at bounding box center [792, 367] width 654 height 16
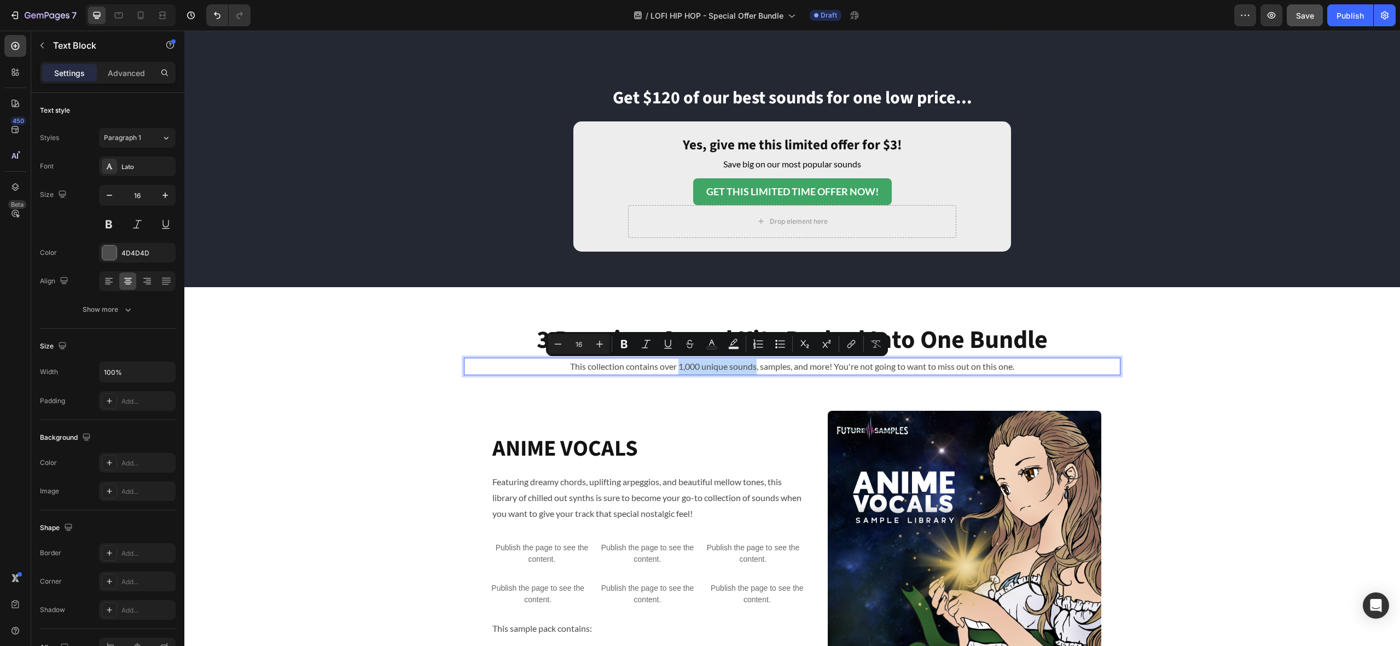
drag, startPoint x: 756, startPoint y: 369, endPoint x: 680, endPoint y: 369, distance: 76.0
click at [679, 370] on p "This collection contains over 1,000 unique sounds, samples, and more! You're no…" at bounding box center [792, 367] width 654 height 16
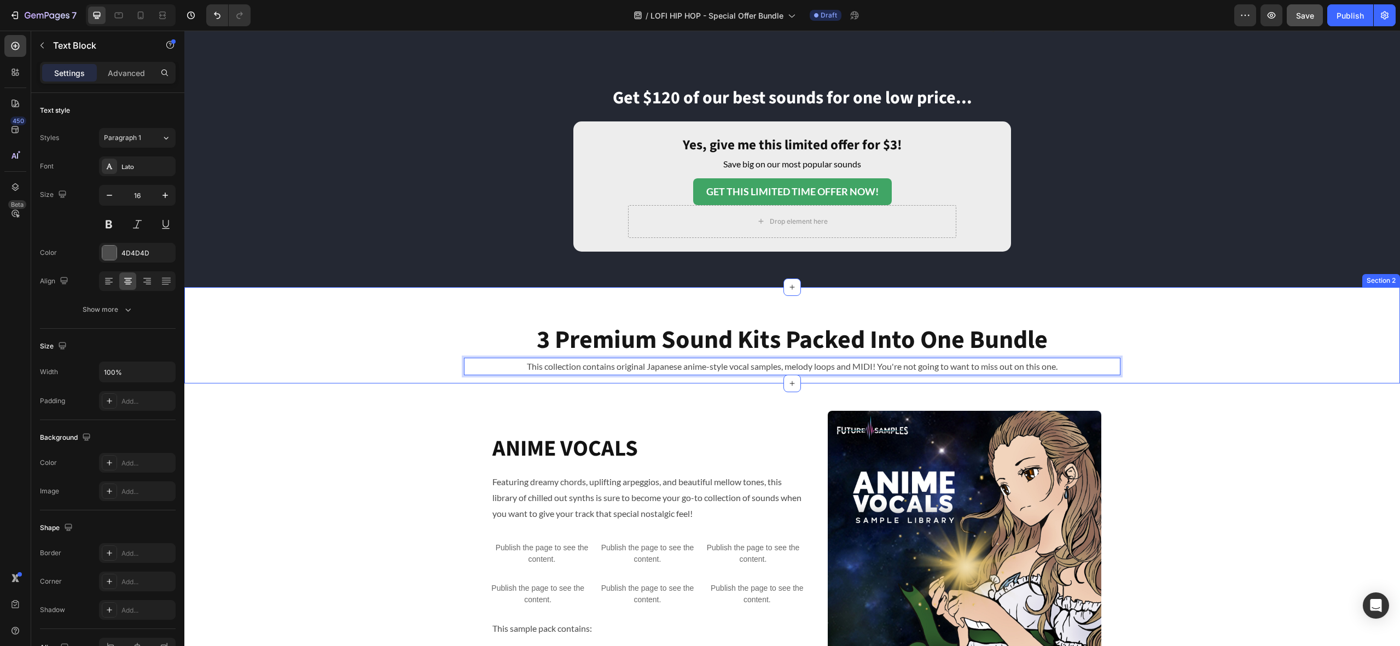
click at [1157, 372] on div "3 Premium Sound Kits Packed Into One Bundle Heading This collection contains or…" at bounding box center [791, 349] width 1215 height 53
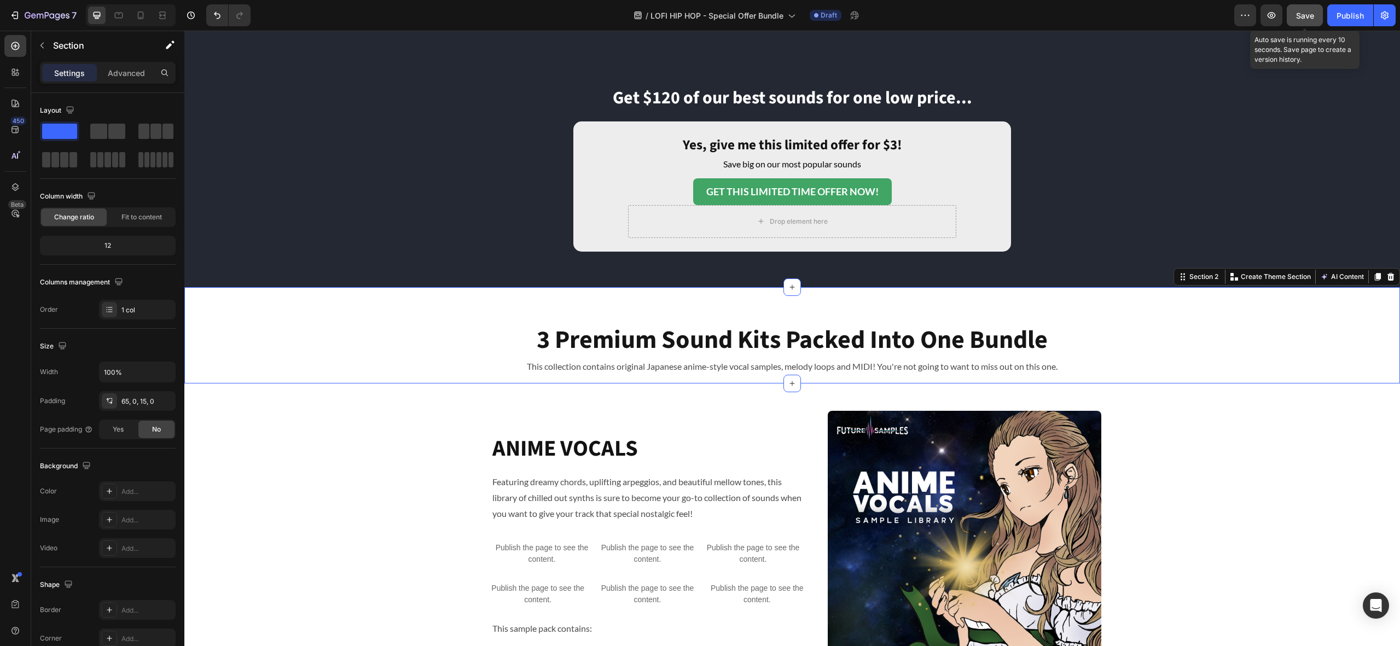
click at [1310, 15] on span "Save" at bounding box center [1305, 15] width 18 height 9
click at [401, 321] on div "3 Premium Sound Kits Packed Into One Bundle Heading This collection contains or…" at bounding box center [791, 335] width 1215 height 97
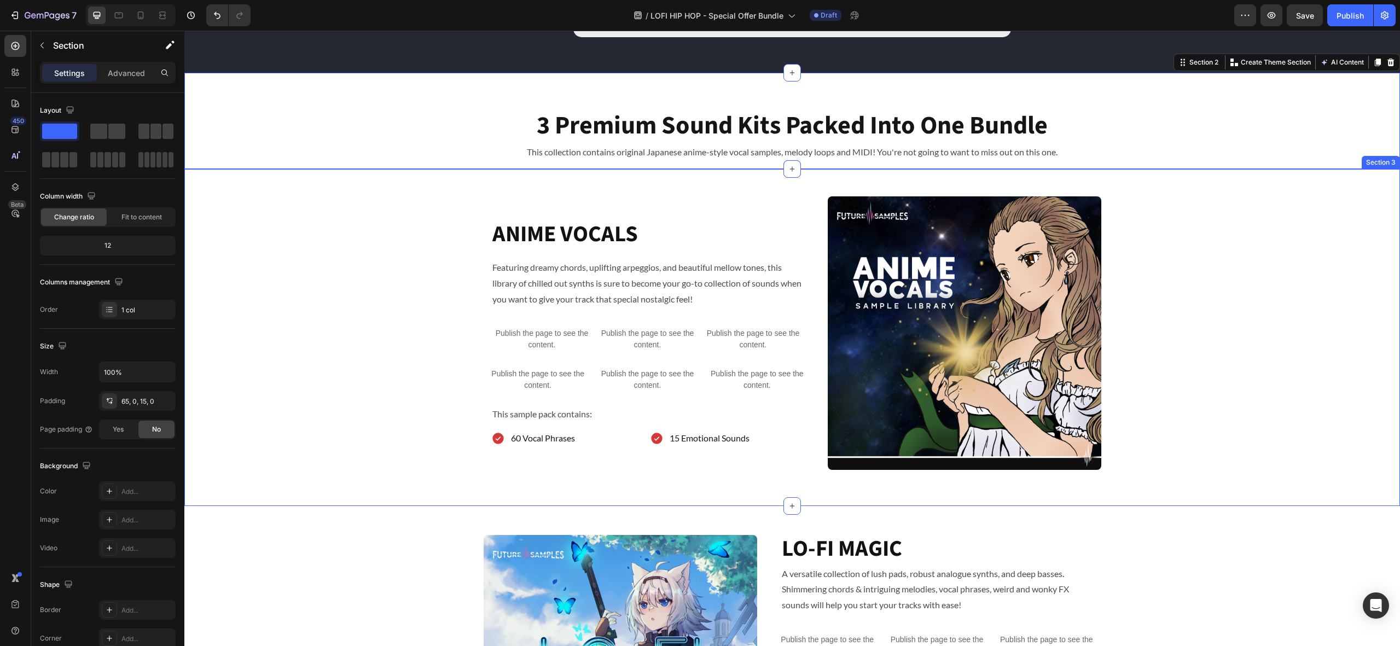
scroll to position [632, 0]
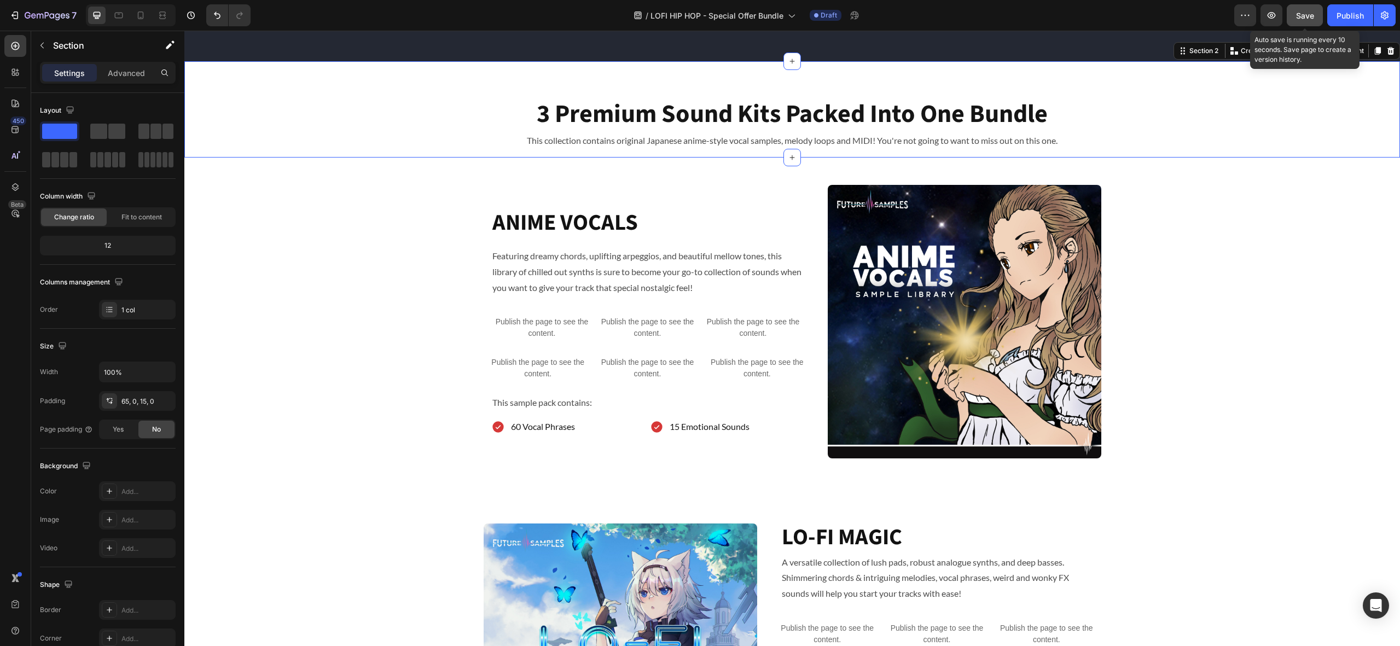
click at [1299, 22] on button "Save" at bounding box center [1304, 15] width 36 height 22
click at [1271, 15] on icon "button" at bounding box center [1271, 15] width 11 height 11
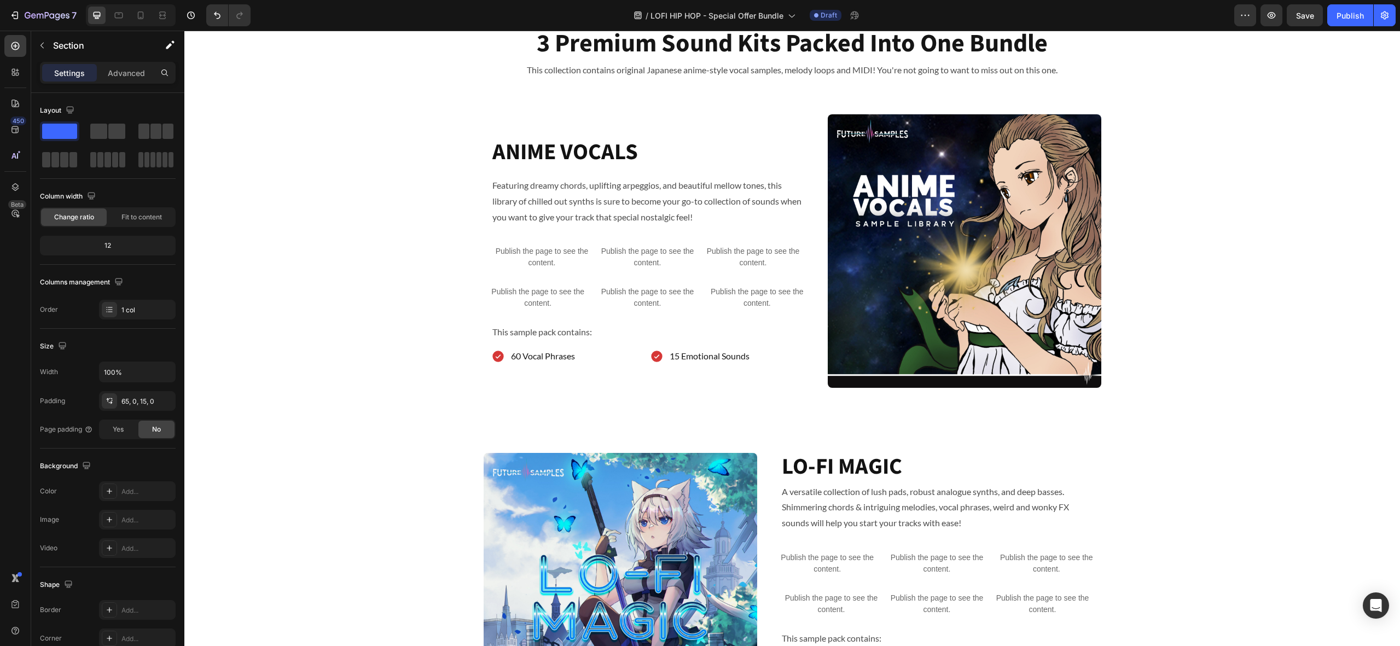
scroll to position [695, 0]
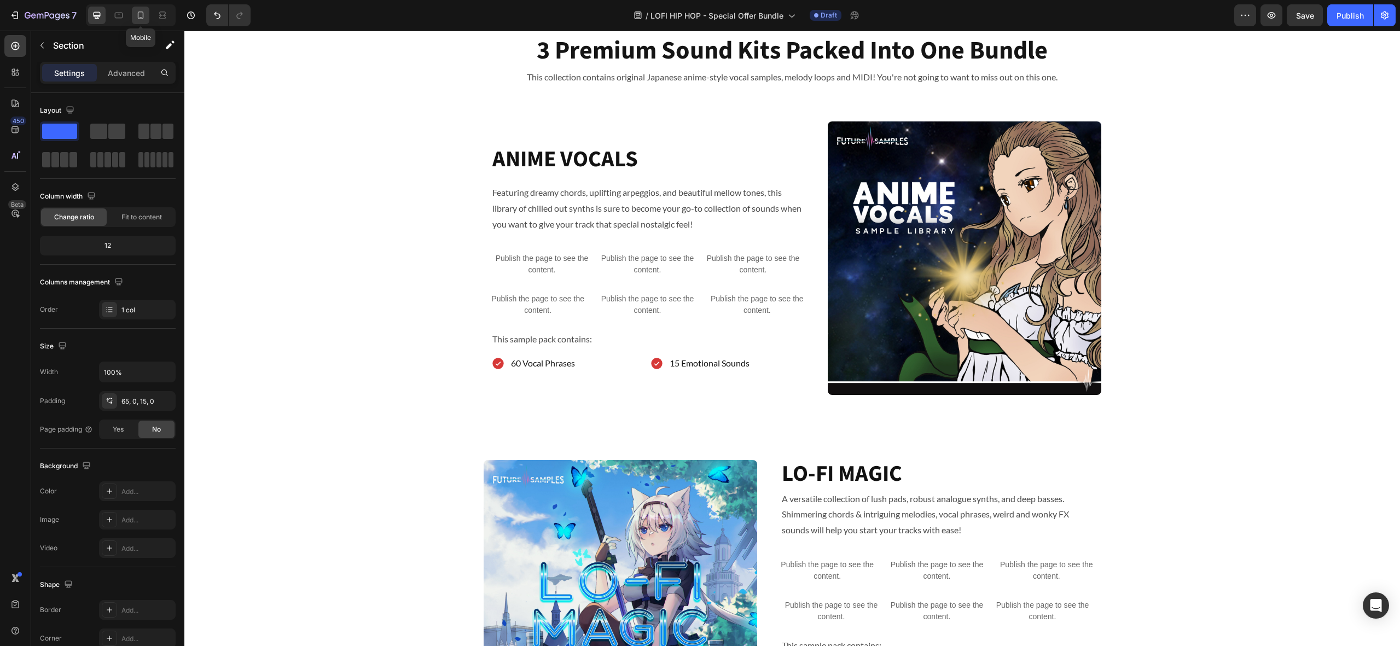
click at [138, 19] on icon at bounding box center [140, 15] width 11 height 11
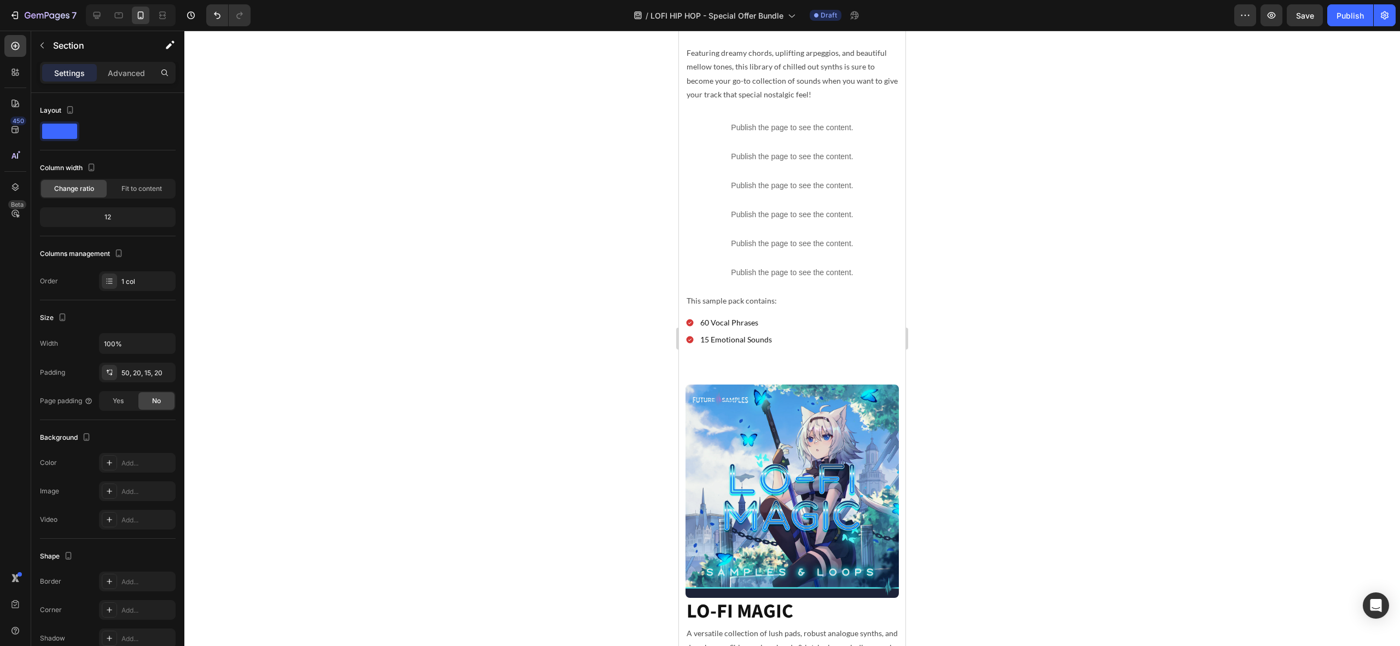
scroll to position [900, 0]
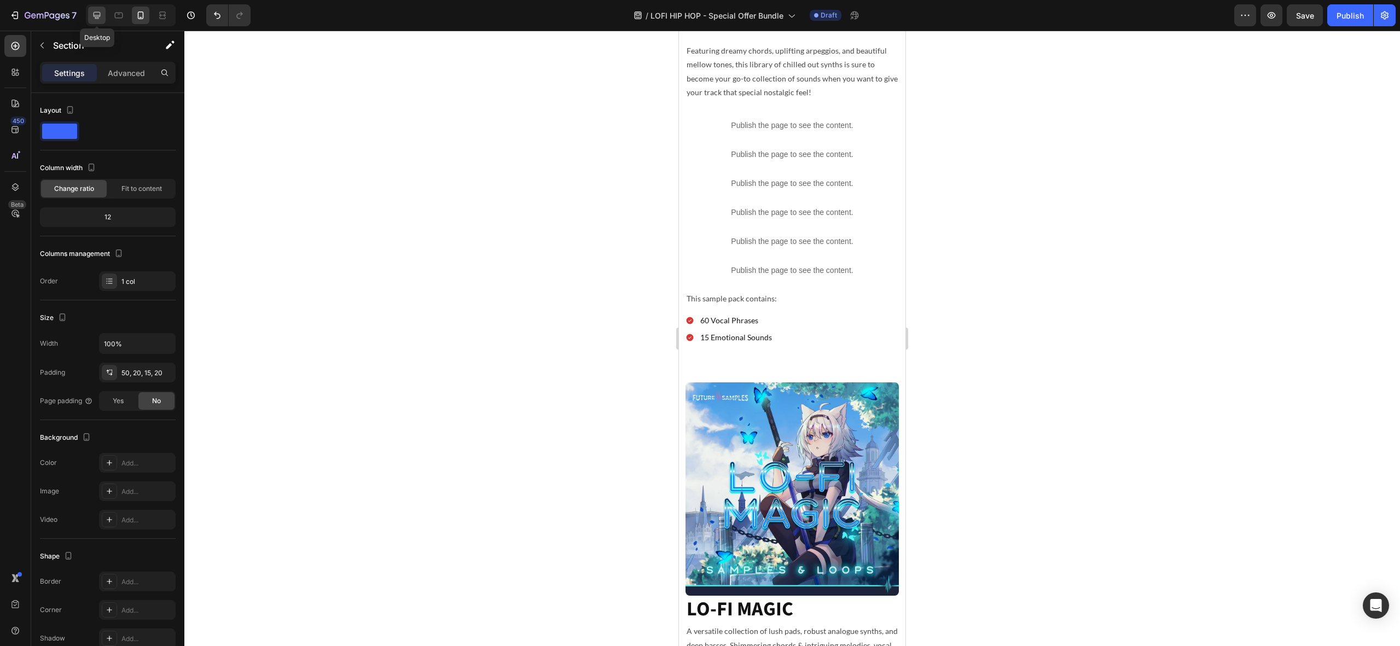
click at [99, 19] on icon at bounding box center [96, 15] width 11 height 11
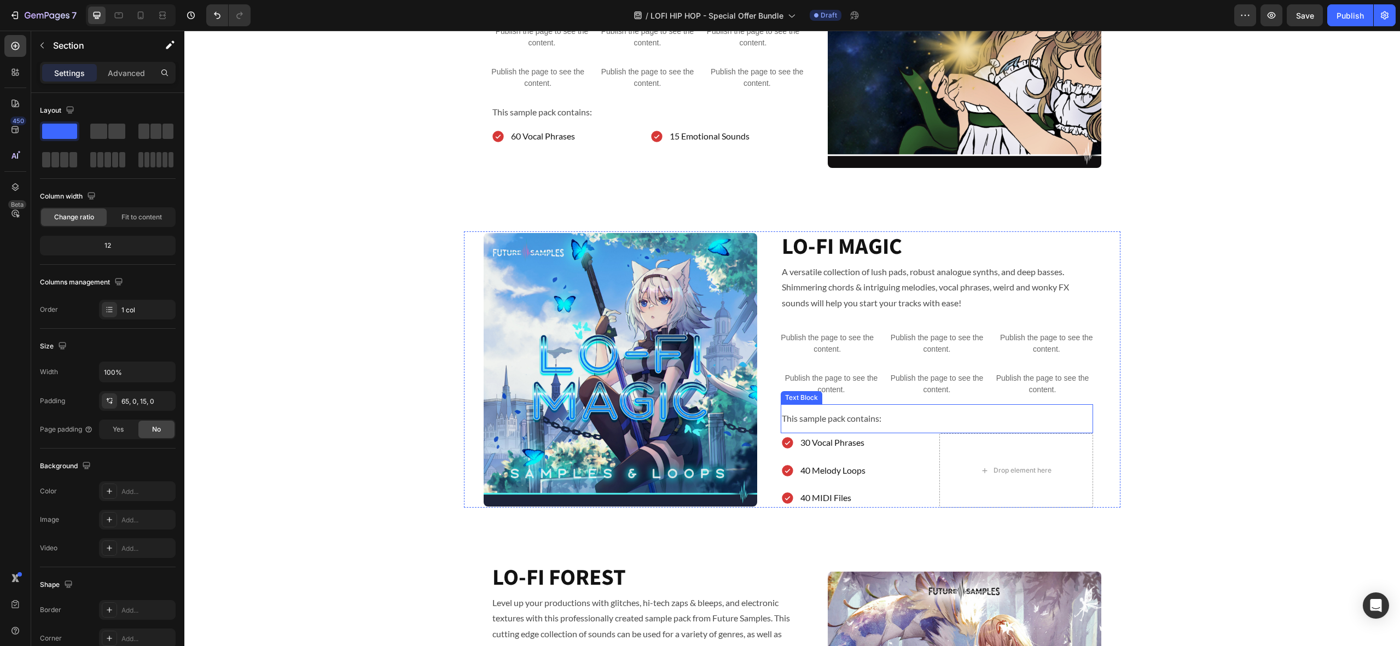
scroll to position [923, 0]
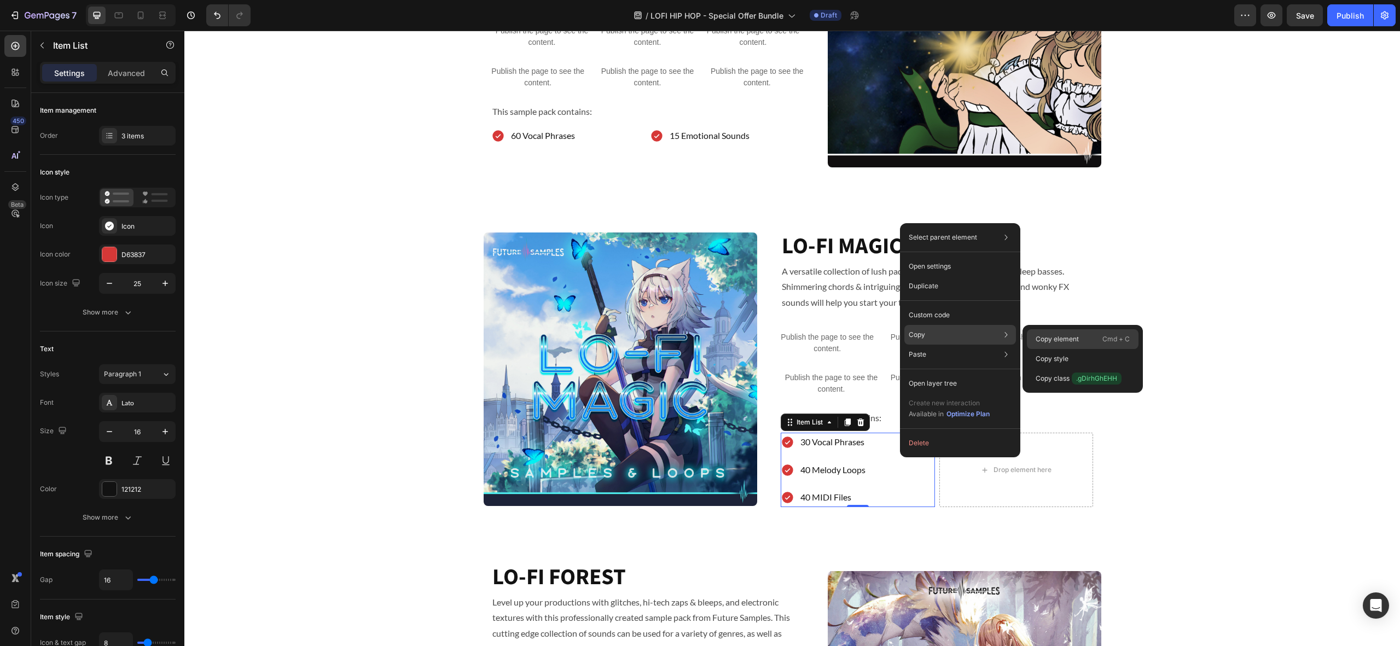
click at [1056, 338] on p "Copy element" at bounding box center [1056, 339] width 43 height 10
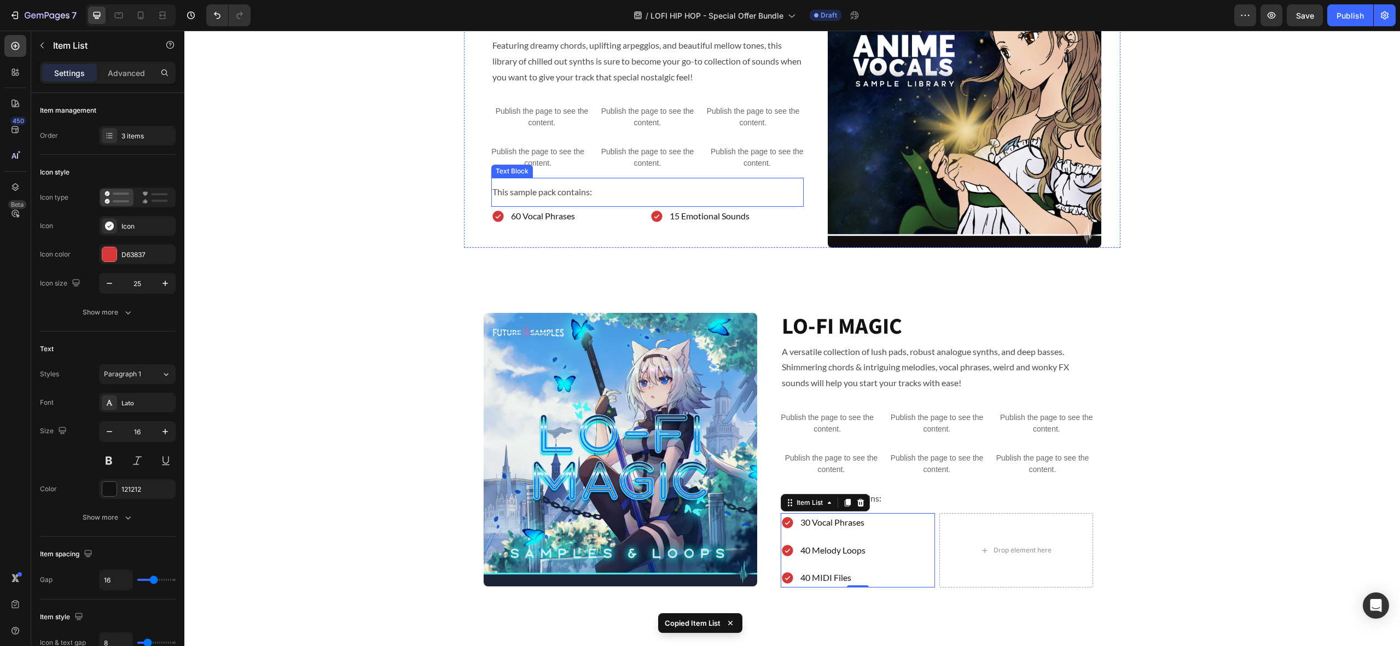
scroll to position [831, 0]
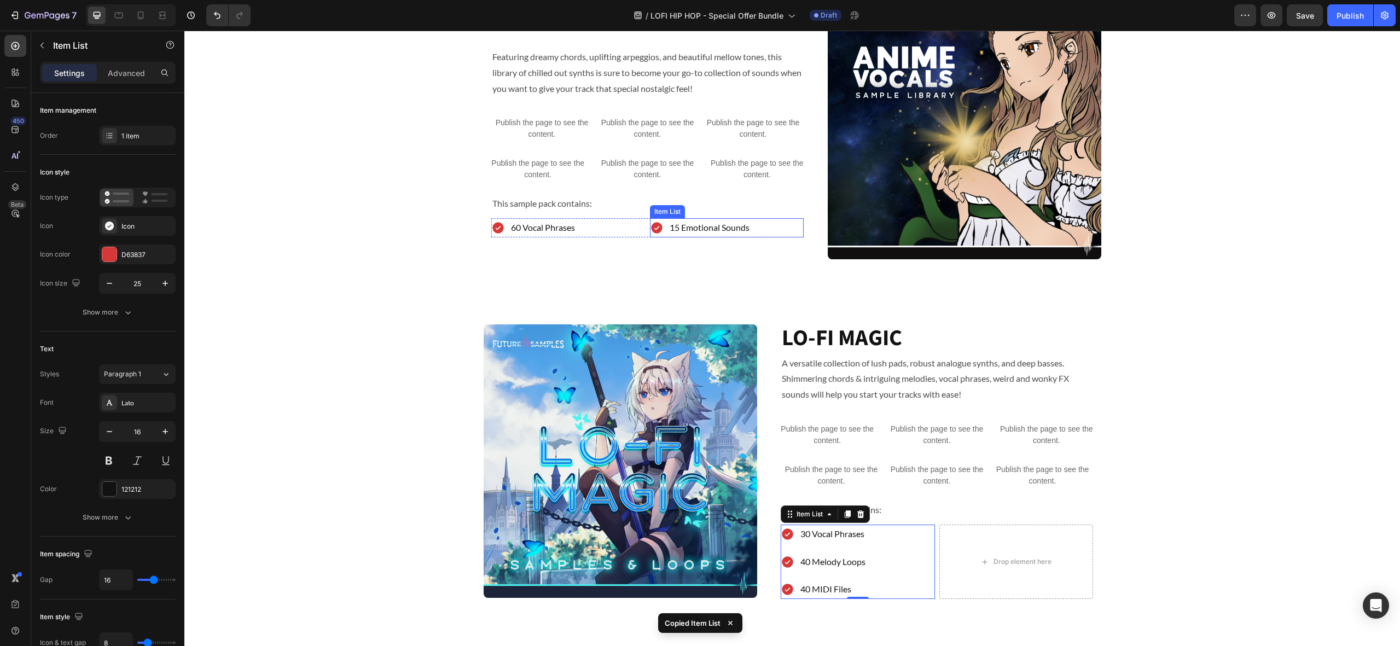
click at [773, 227] on div "15 Emotional Sounds" at bounding box center [727, 227] width 154 height 19
drag, startPoint x: 730, startPoint y: 208, endPoint x: 671, endPoint y: 212, distance: 59.2
click at [730, 208] on icon at bounding box center [729, 207] width 9 height 9
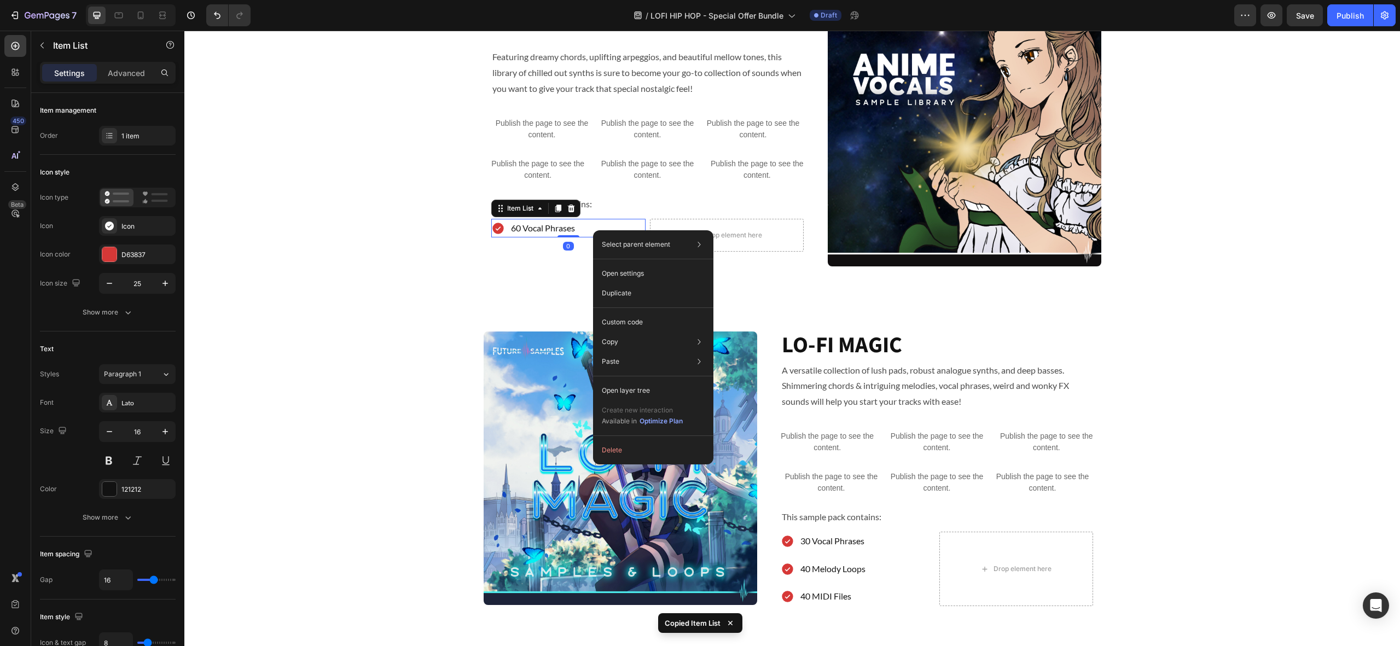
scroll to position [824, 0]
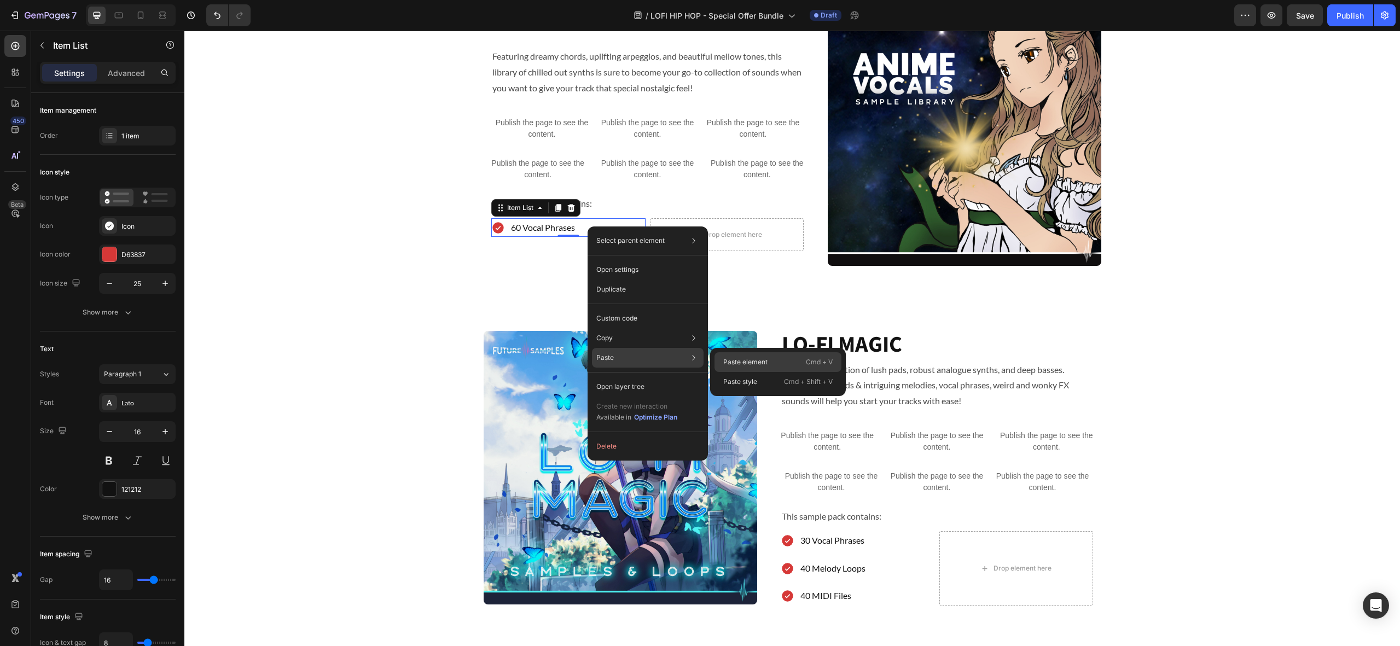
drag, startPoint x: 403, startPoint y: 196, endPoint x: 778, endPoint y: 367, distance: 411.9
drag, startPoint x: 782, startPoint y: 366, endPoint x: 598, endPoint y: 335, distance: 186.4
click at [782, 372] on div "Paste element Cmd + V" at bounding box center [777, 382] width 127 height 20
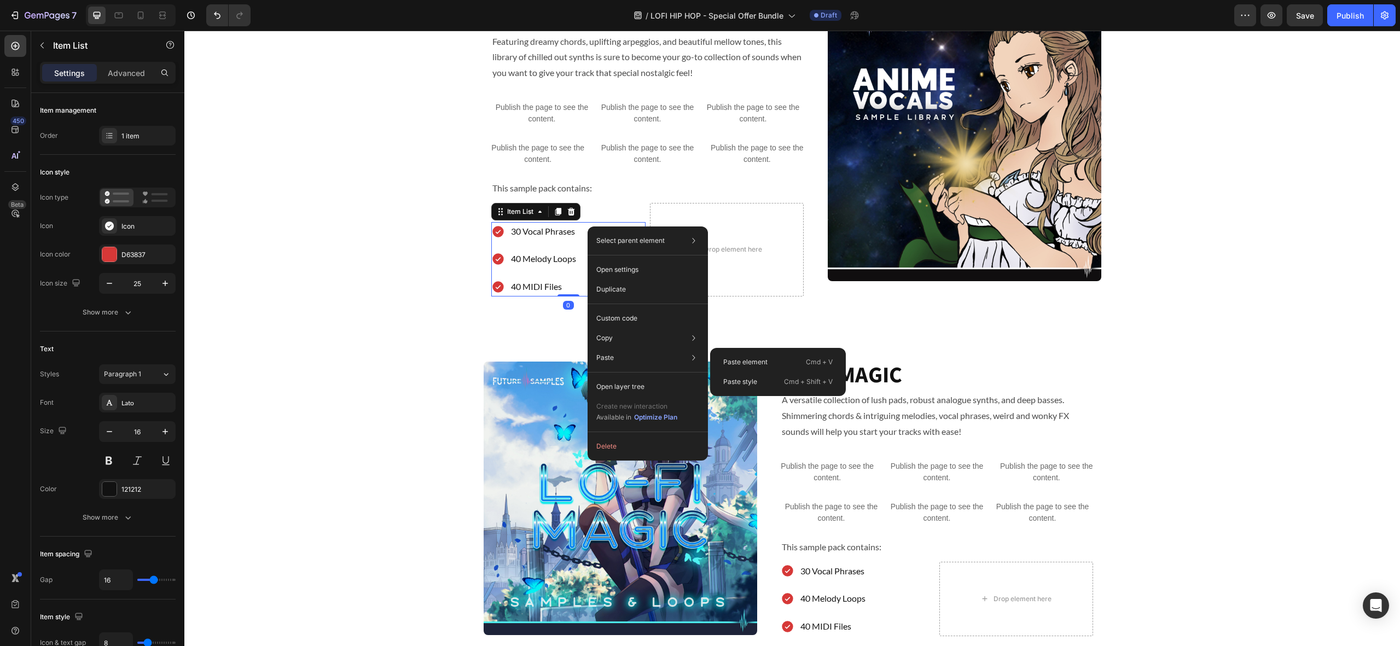
scroll to position [809, 0]
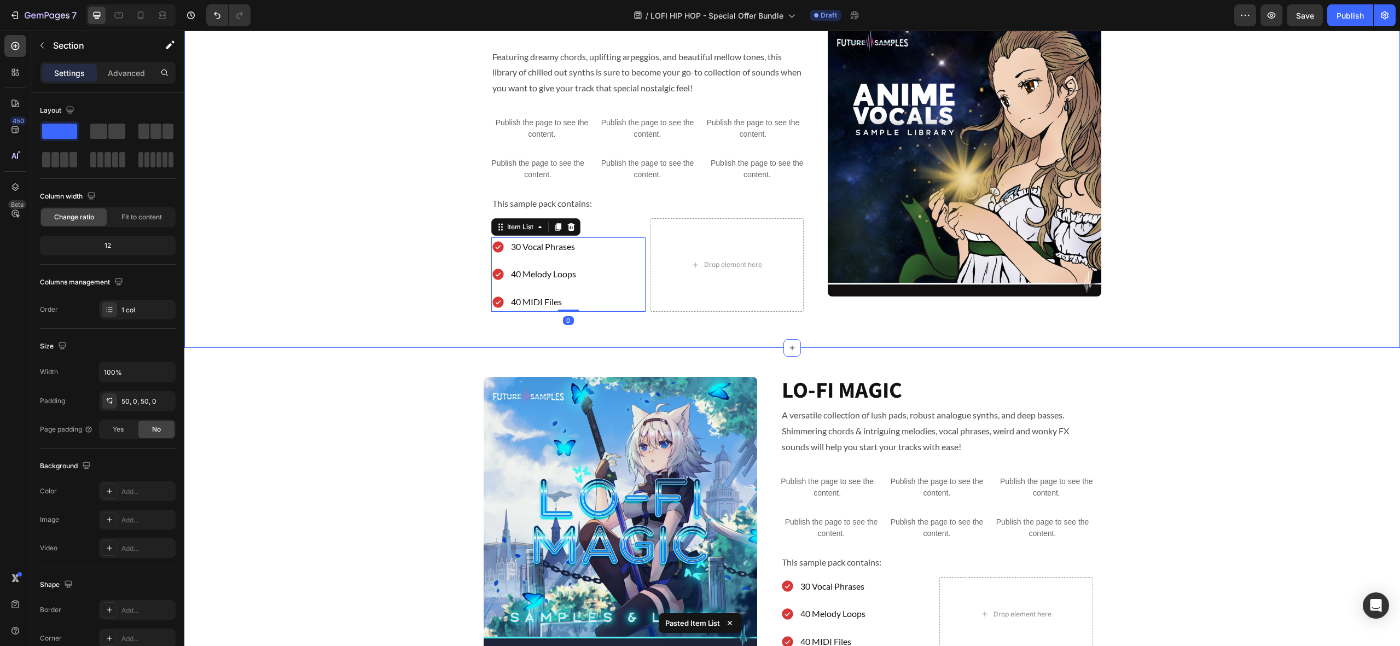
drag, startPoint x: 456, startPoint y: 270, endPoint x: 465, endPoint y: 267, distance: 9.3
click at [456, 270] on div "ANIME VOCALS Heading Featuring dreamy chords, uplifting arpeggios, and beautifu…" at bounding box center [791, 164] width 1215 height 313
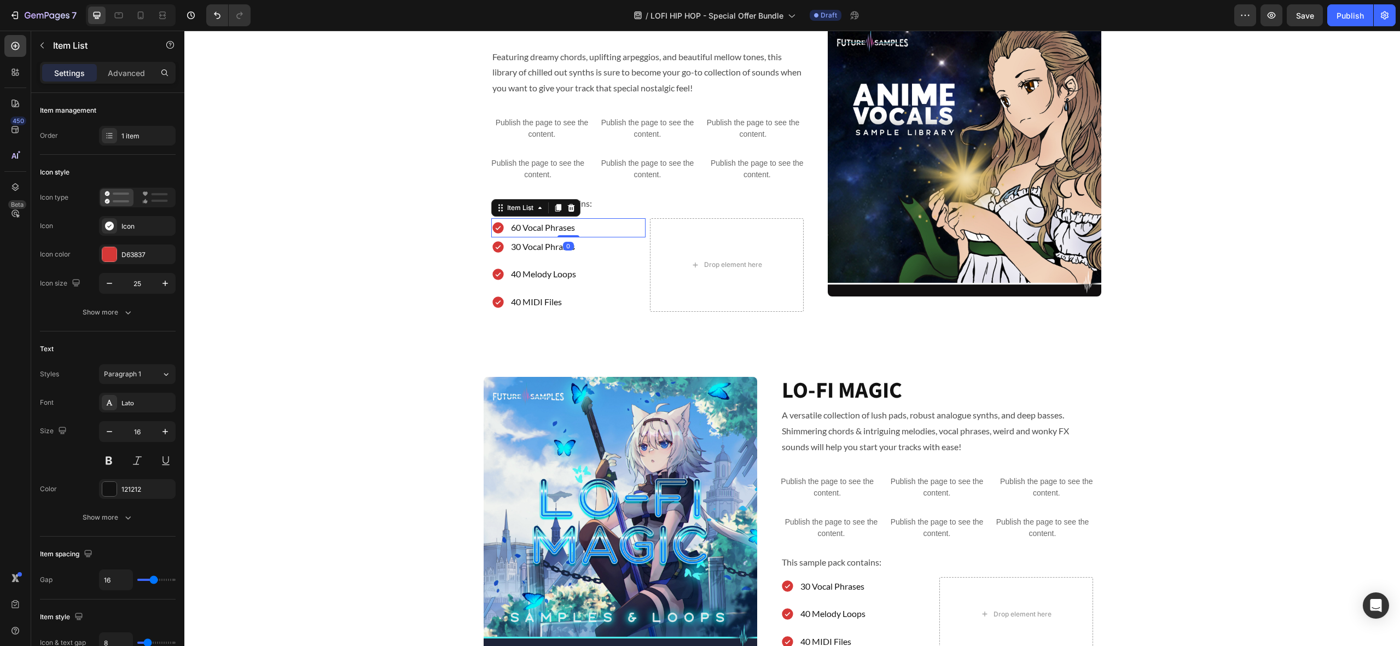
click at [571, 206] on icon at bounding box center [571, 208] width 7 height 8
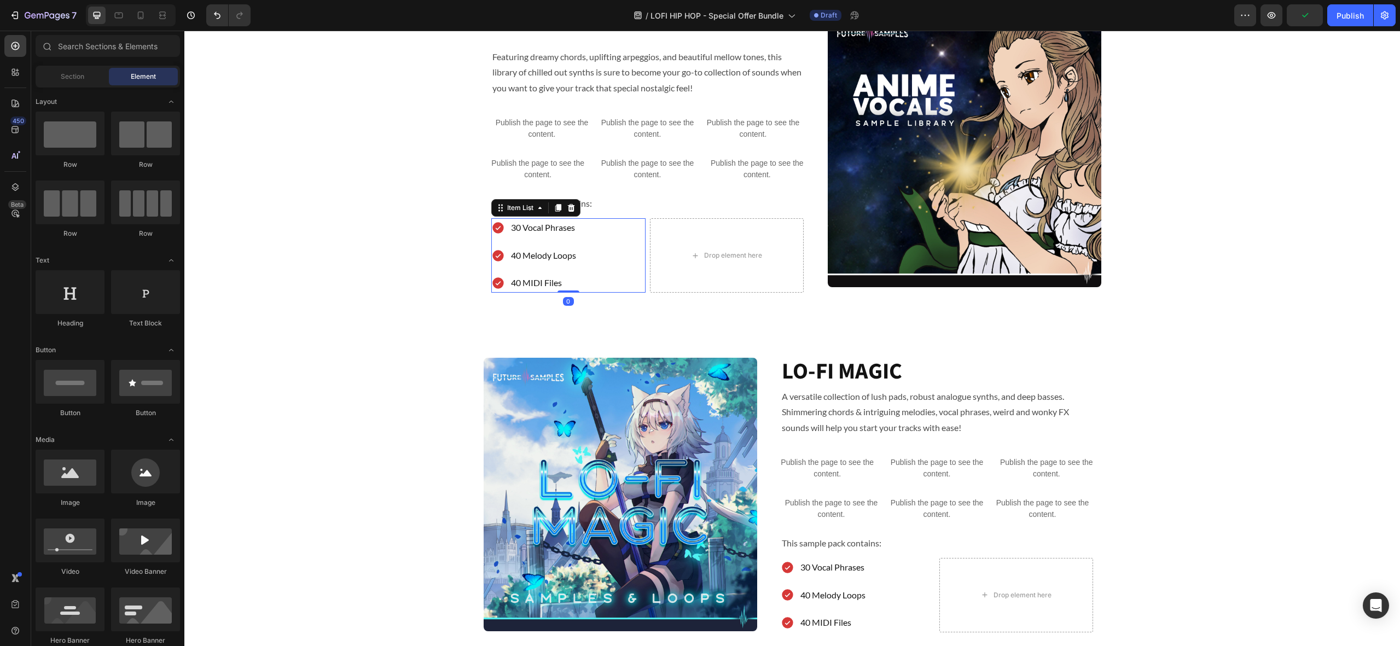
click at [588, 283] on div "30 Vocal Phrases 40 Melody Loops 40 MIDI Files" at bounding box center [568, 255] width 154 height 74
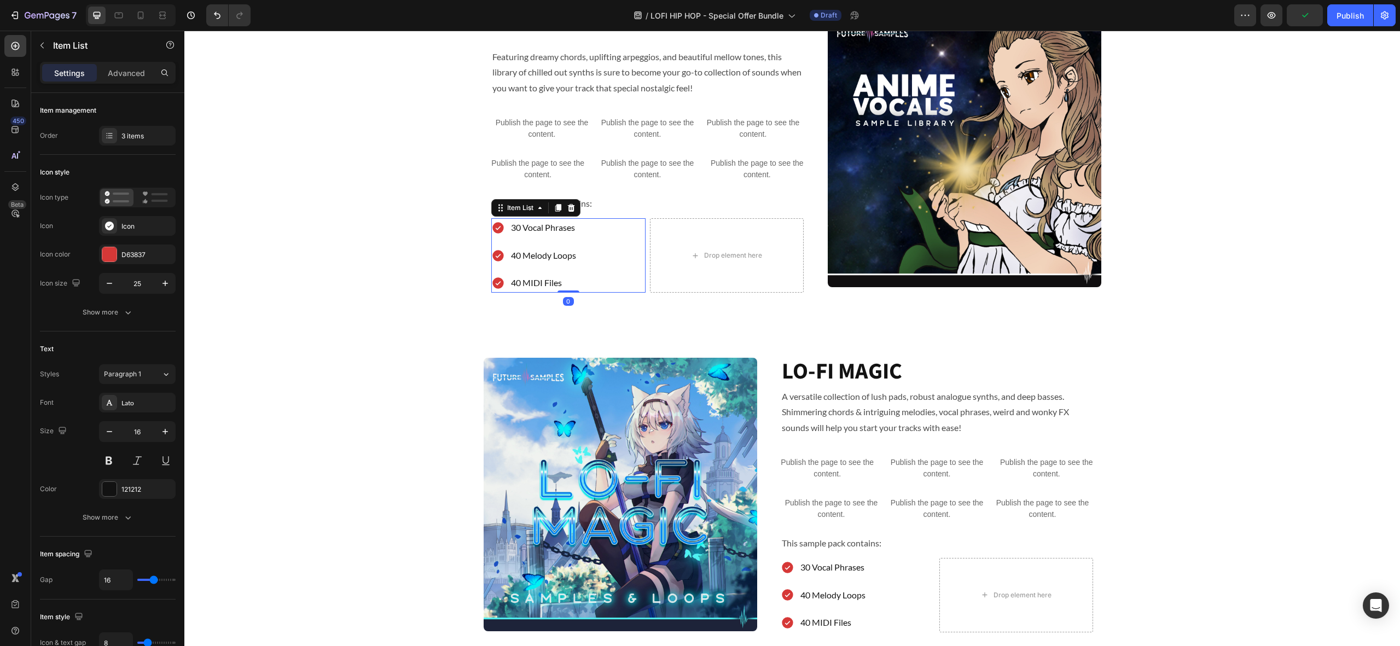
click at [586, 226] on div "30 Vocal Phrases 40 Melody Loops 40 MIDI Files" at bounding box center [568, 255] width 154 height 74
click at [526, 228] on p "30 Vocal Phrases" at bounding box center [543, 228] width 65 height 16
click at [521, 227] on p "30 Vocal Phrases" at bounding box center [543, 228] width 65 height 16
click at [568, 259] on p "40 Melody Loops" at bounding box center [543, 256] width 65 height 16
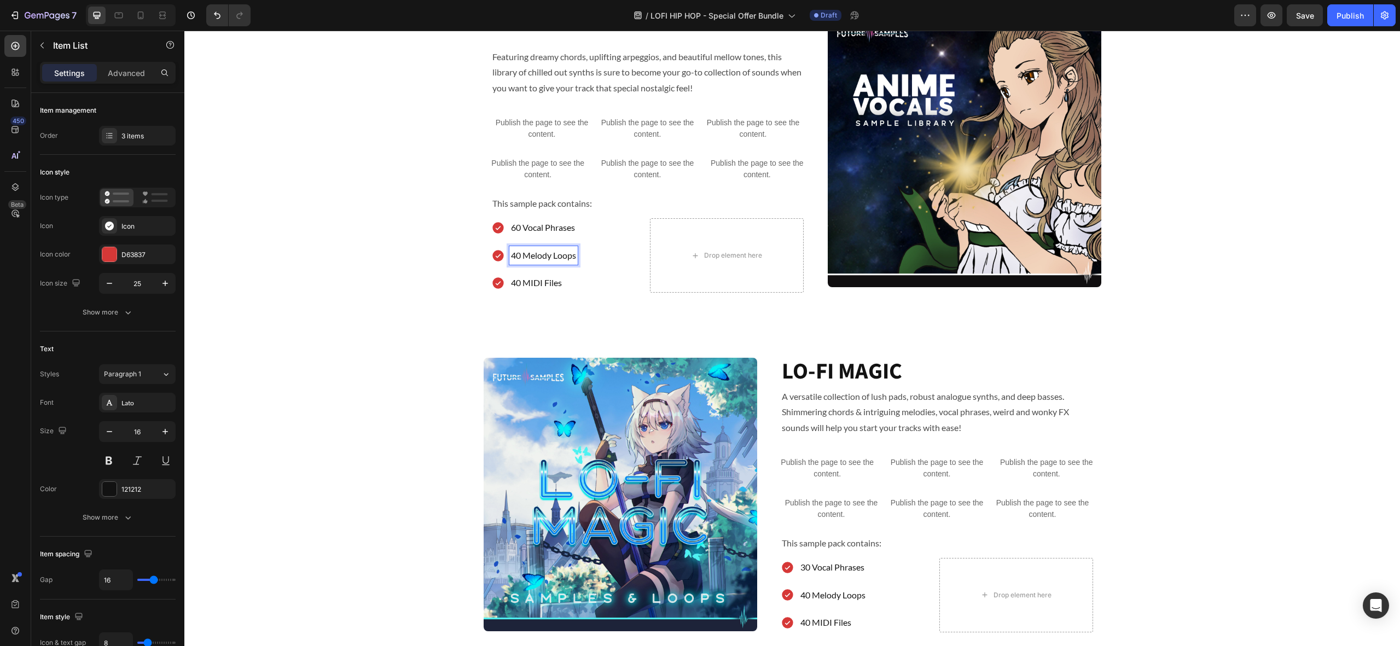
click at [563, 259] on p "40 Melody Loops" at bounding box center [543, 256] width 65 height 16
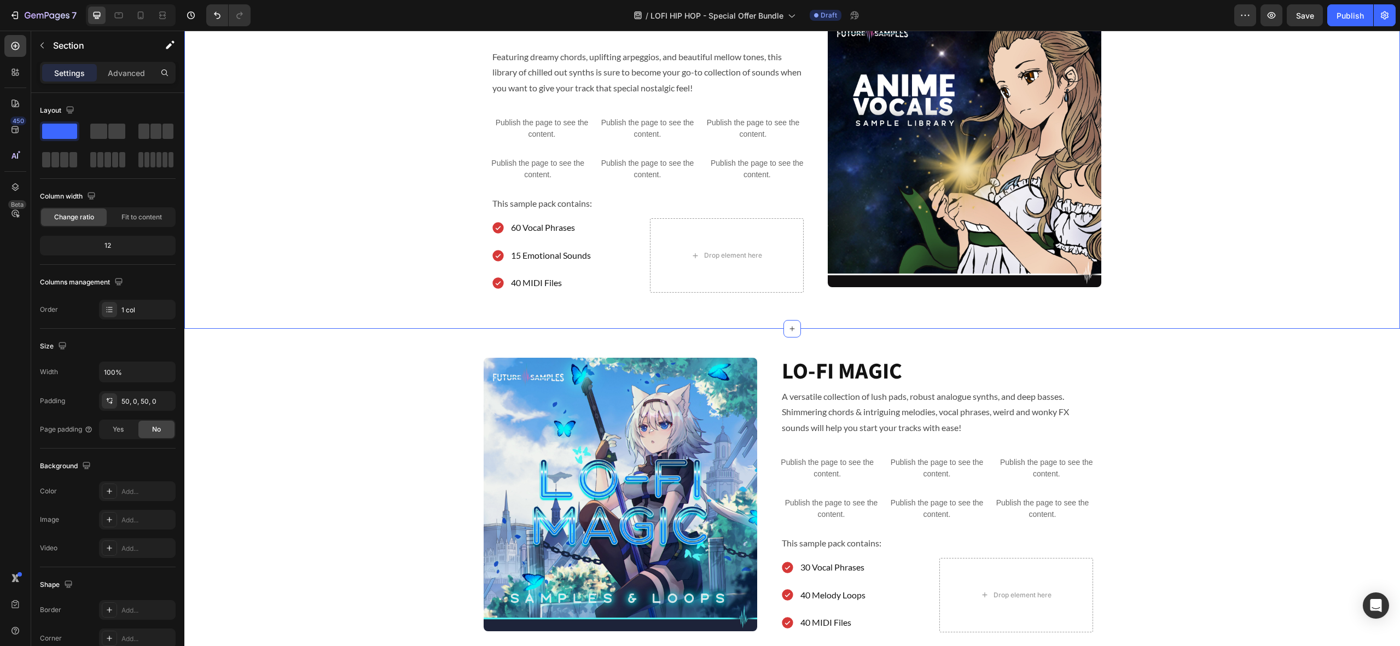
click at [426, 270] on div "ANIME VOCALS Heading Featuring dreamy chords, uplifting arpeggios, and beautifu…" at bounding box center [791, 155] width 1215 height 294
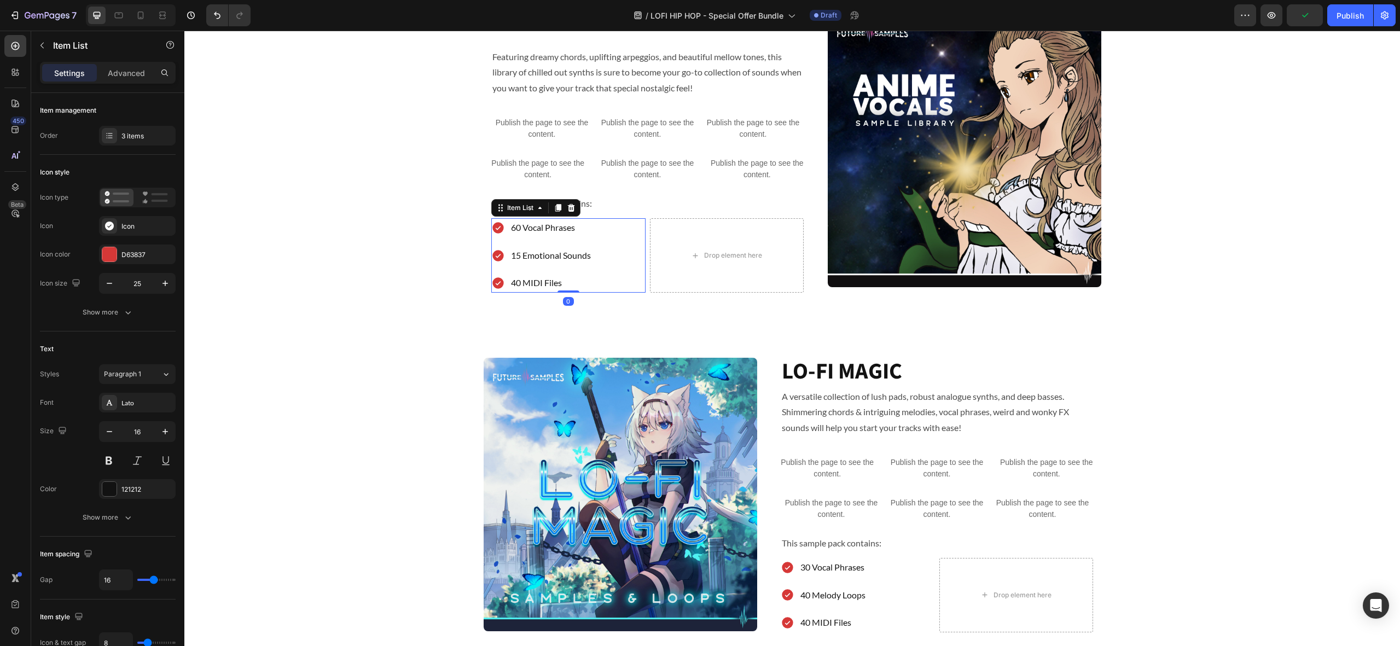
click at [543, 283] on p "40 MIDI Files" at bounding box center [551, 283] width 80 height 16
click at [573, 207] on icon at bounding box center [571, 207] width 9 height 9
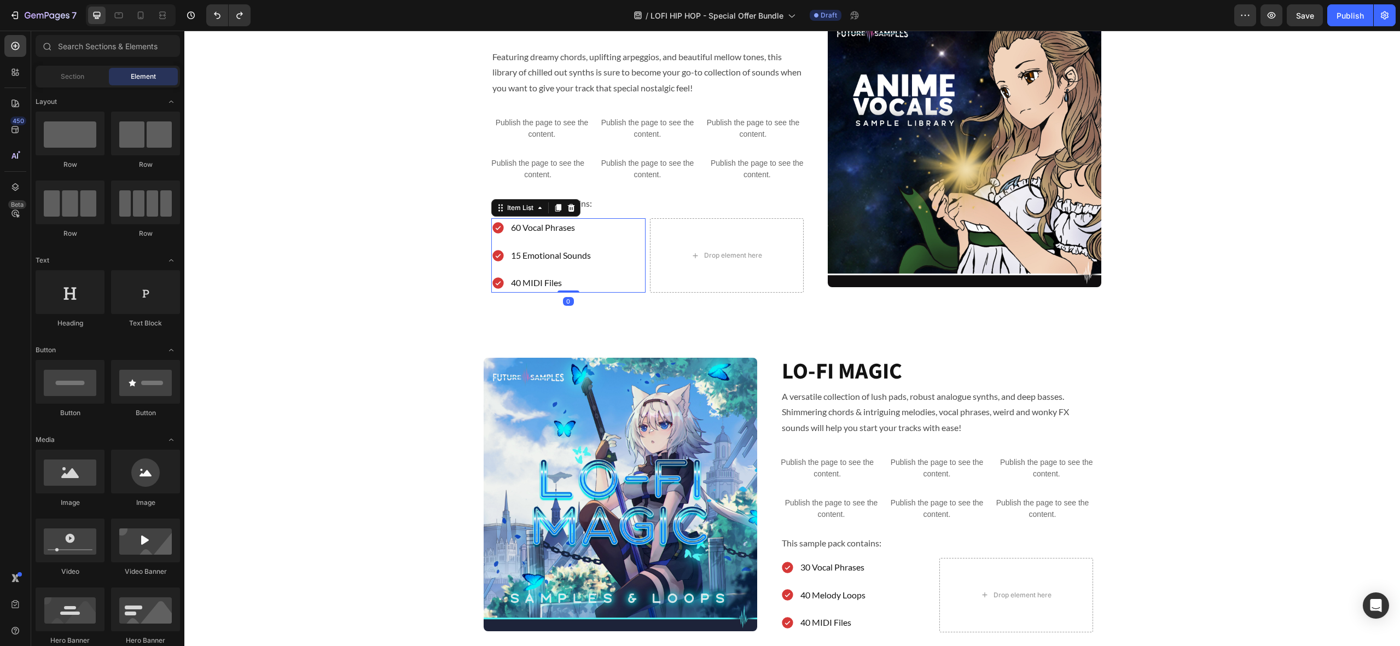
click at [577, 277] on p "40 MIDI Files" at bounding box center [551, 283] width 80 height 16
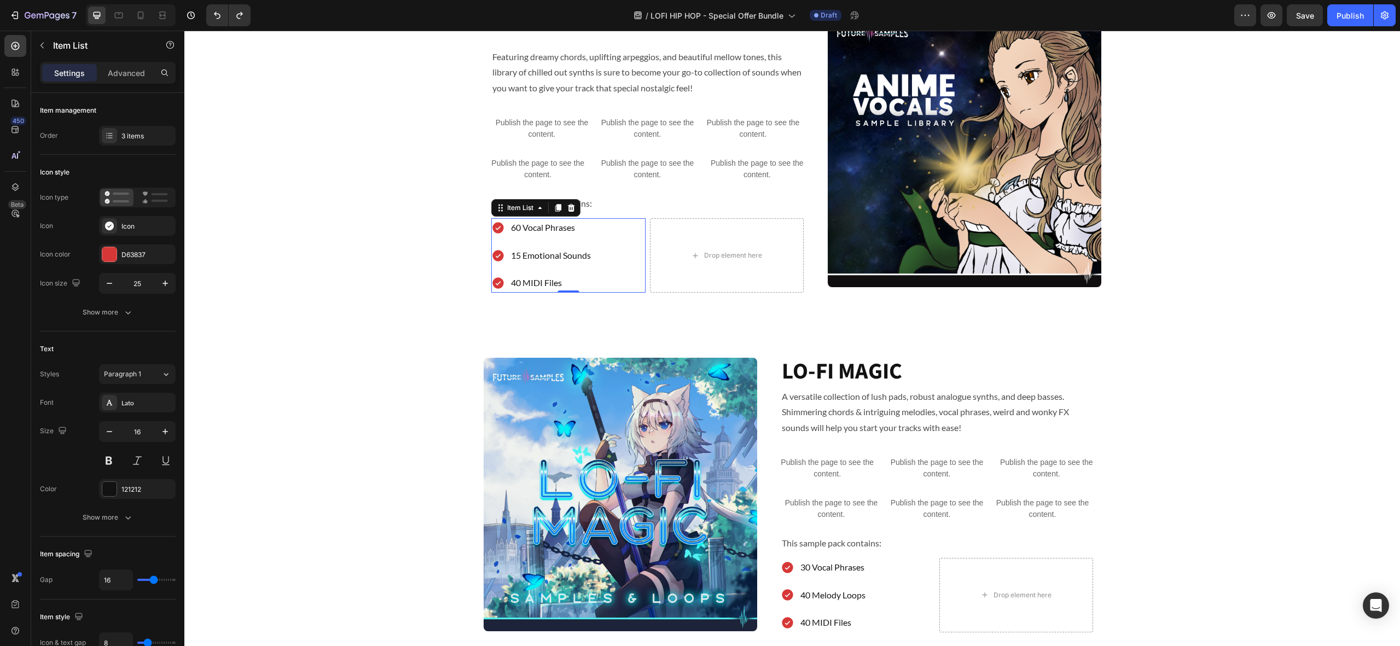
click at [555, 287] on p "40 MIDI Files" at bounding box center [551, 283] width 80 height 16
click at [561, 283] on p "40 MIDI Files" at bounding box center [551, 283] width 80 height 16
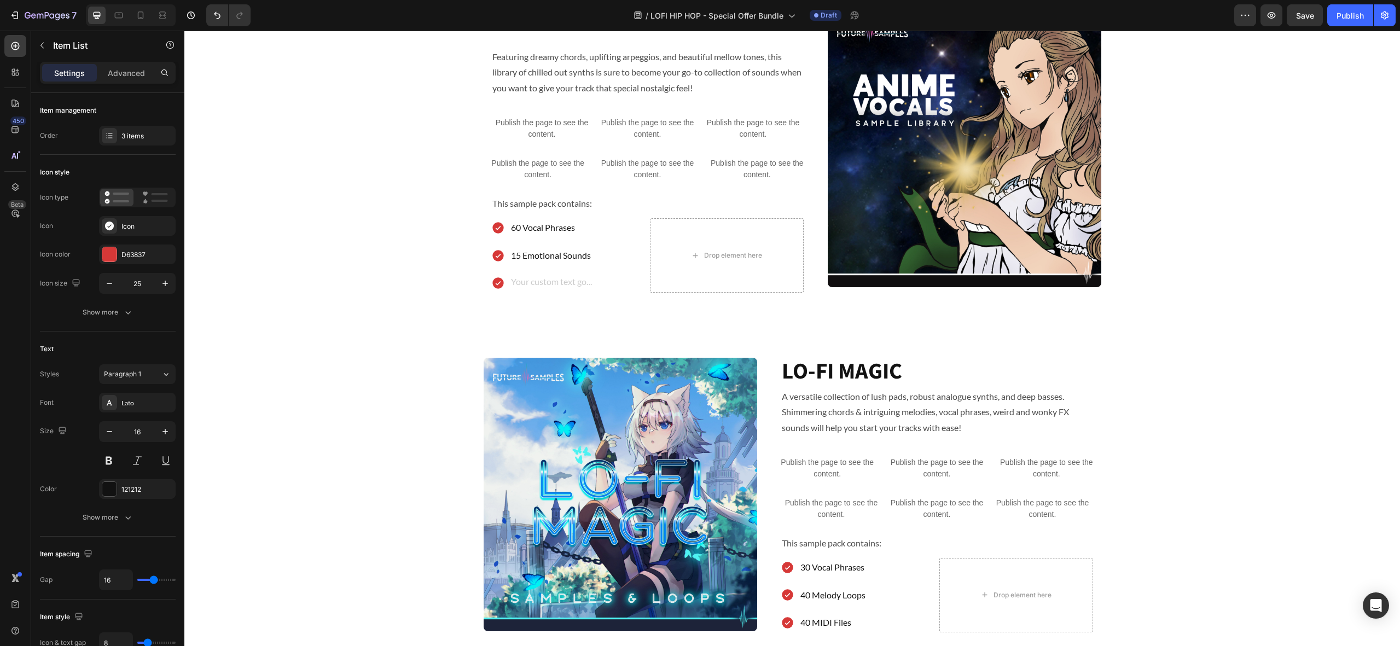
drag, startPoint x: 620, startPoint y: 269, endPoint x: 549, endPoint y: 280, distance: 71.9
click at [620, 269] on div "60 Vocal Phrases 15 Emotional Sounds" at bounding box center [568, 255] width 154 height 74
click at [502, 283] on icon at bounding box center [497, 283] width 11 height 11
click at [505, 282] on div at bounding box center [541, 282] width 101 height 19
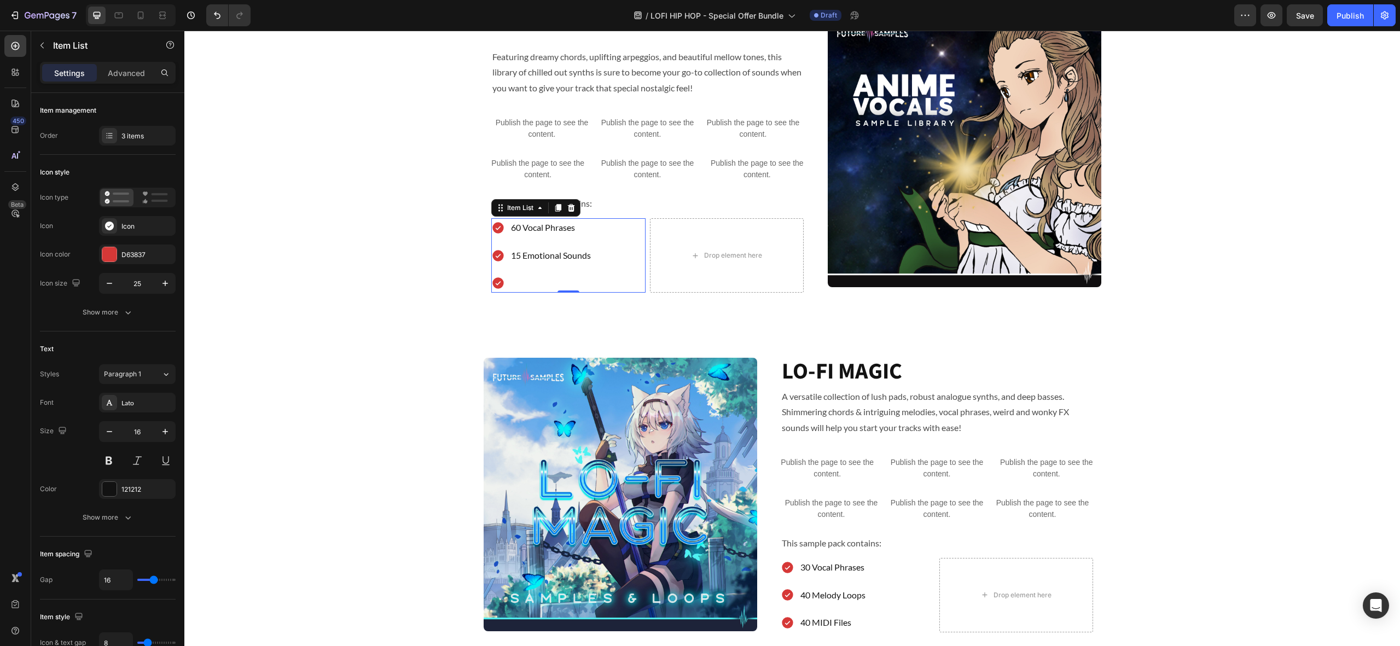
click at [512, 282] on p "Rich Text Editor. Editing area: main" at bounding box center [551, 283] width 80 height 16
drag, startPoint x: 502, startPoint y: 284, endPoint x: 492, endPoint y: 285, distance: 9.9
click at [509, 285] on div "Rich Text Editor. Editing area: main" at bounding box center [550, 282] width 83 height 19
click at [531, 284] on p "Rich Text Editor. Editing area: main" at bounding box center [551, 283] width 80 height 16
click at [585, 259] on p "15 Emotional Sounds" at bounding box center [551, 256] width 80 height 16
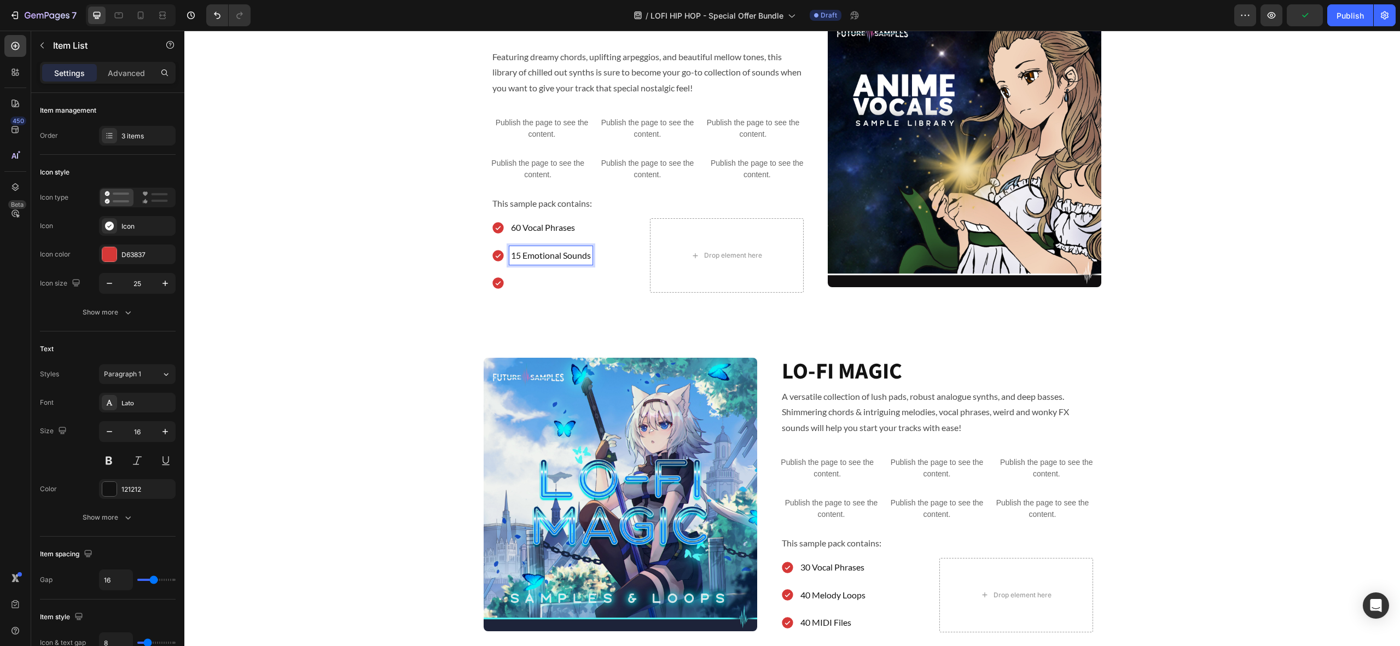
click at [568, 279] on p "Rich Text Editor. Editing area: main" at bounding box center [551, 283] width 80 height 16
click at [498, 285] on icon at bounding box center [497, 283] width 11 height 11
click at [499, 285] on icon at bounding box center [497, 283] width 11 height 11
click at [502, 283] on icon at bounding box center [497, 283] width 11 height 11
click at [545, 282] on p "Rich Text Editor. Editing area: main" at bounding box center [551, 283] width 80 height 16
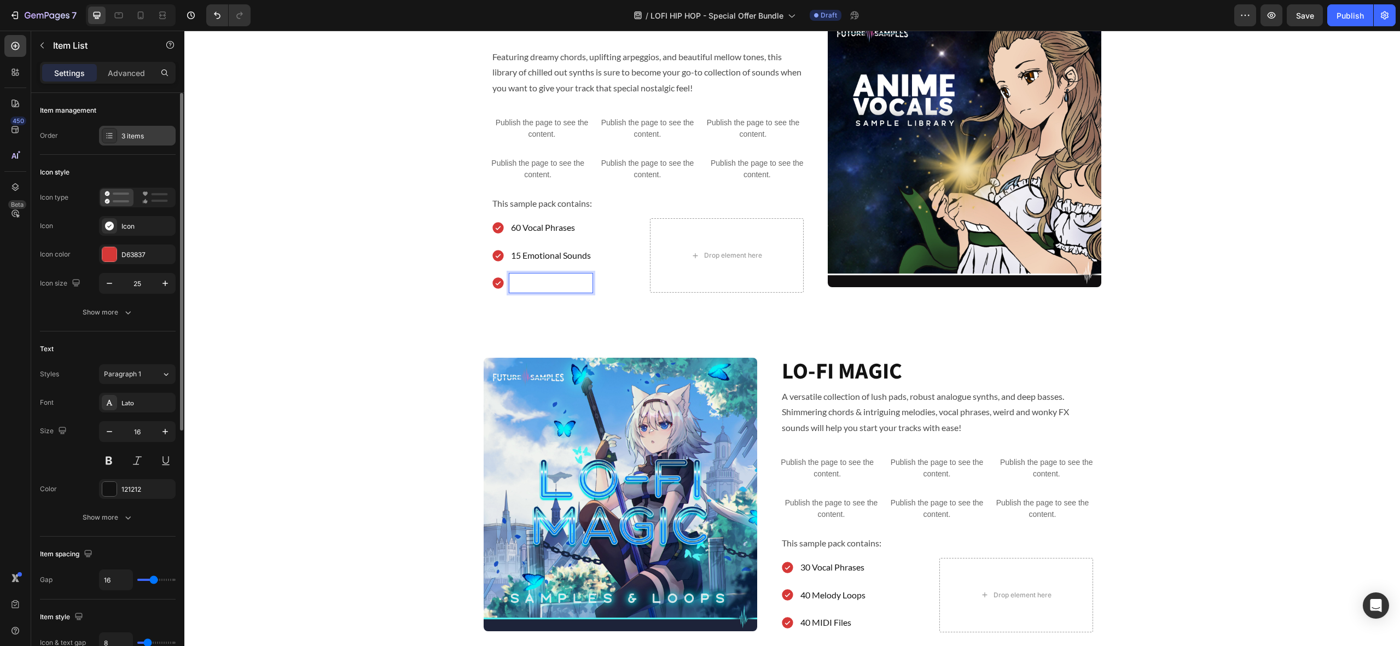
click at [133, 138] on div "3 items" at bounding box center [146, 136] width 51 height 10
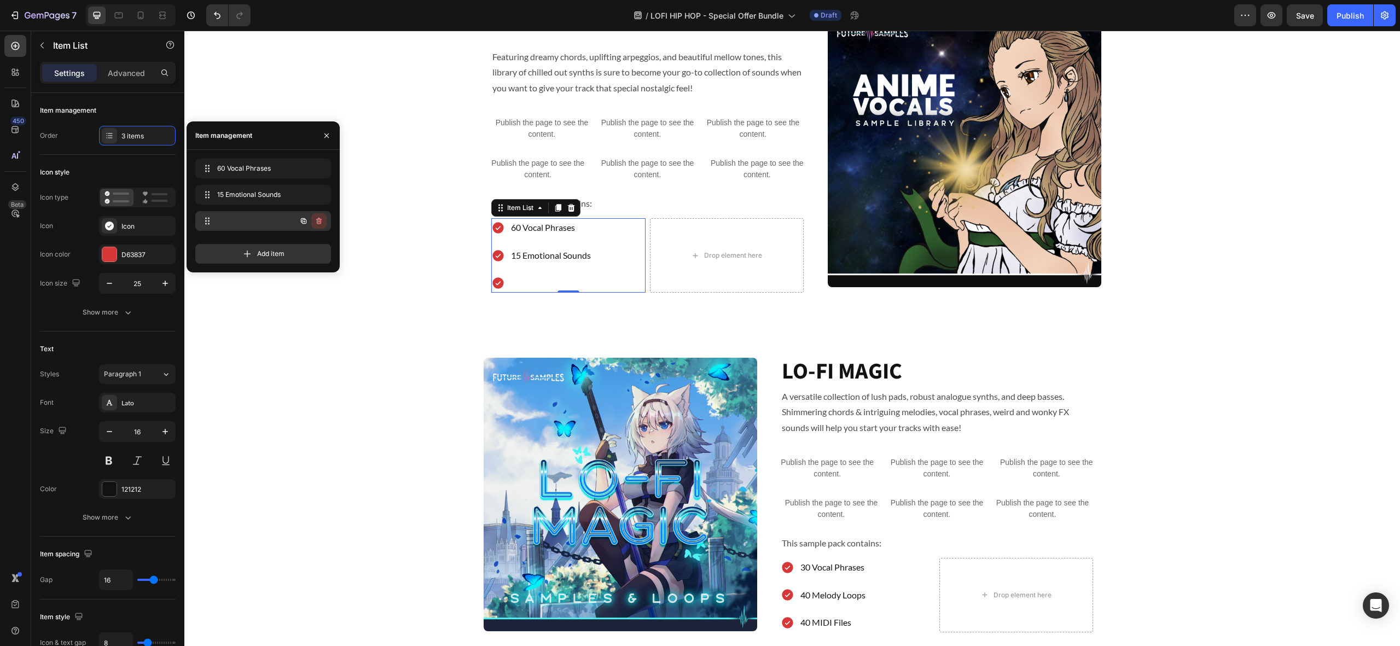
click at [320, 223] on icon "button" at bounding box center [318, 221] width 5 height 7
click at [320, 223] on div "Delete" at bounding box center [311, 221] width 20 height 10
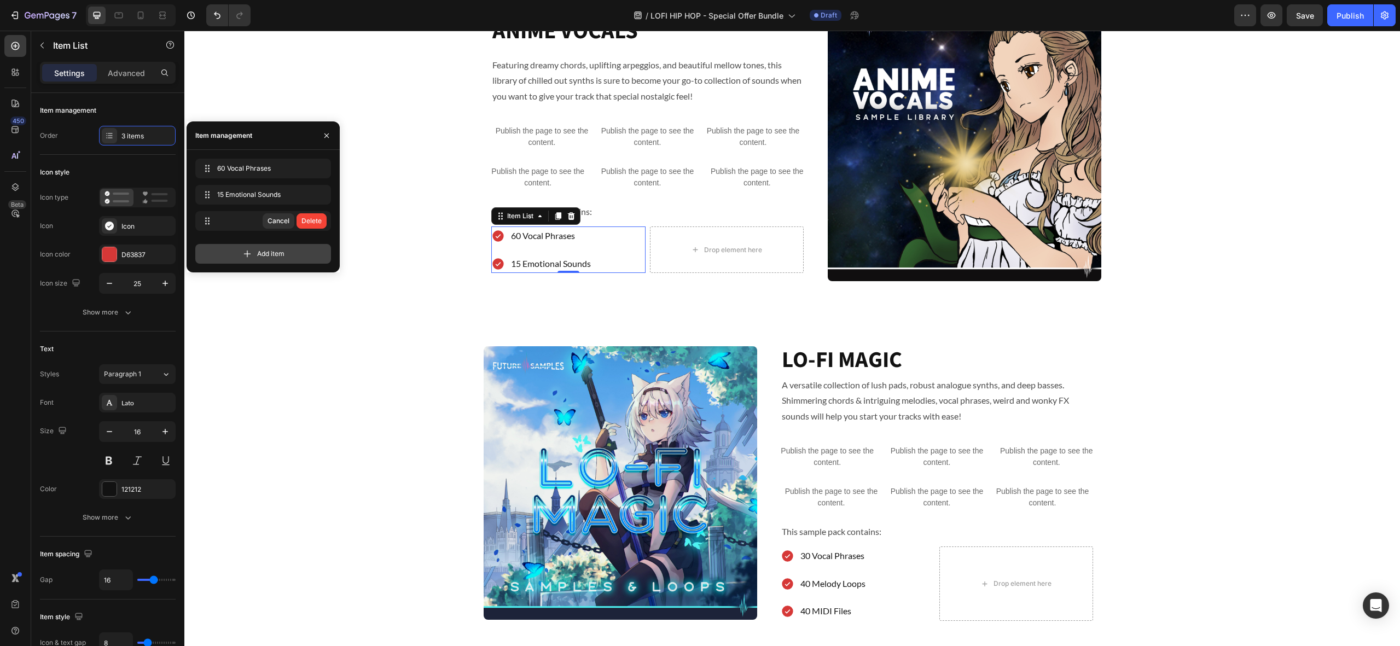
scroll to position [817, 0]
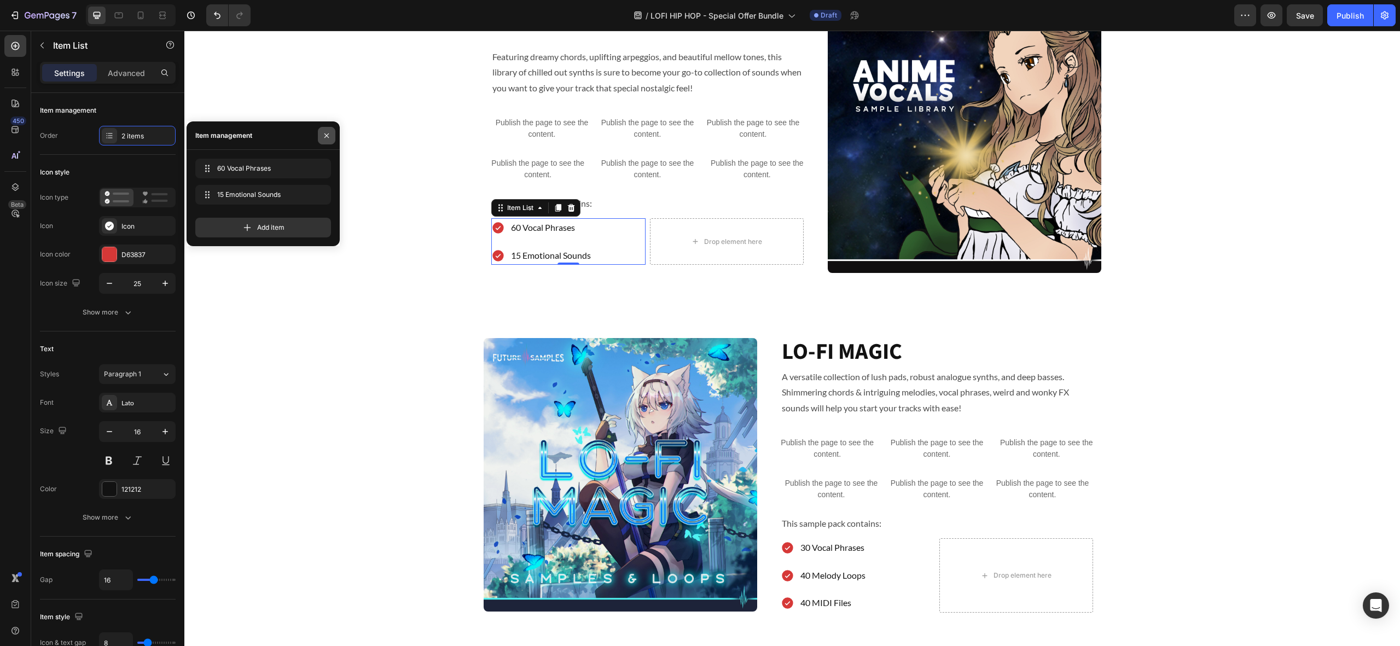
drag, startPoint x: 328, startPoint y: 136, endPoint x: 162, endPoint y: 132, distance: 165.8
click at [328, 136] on icon "button" at bounding box center [326, 135] width 9 height 9
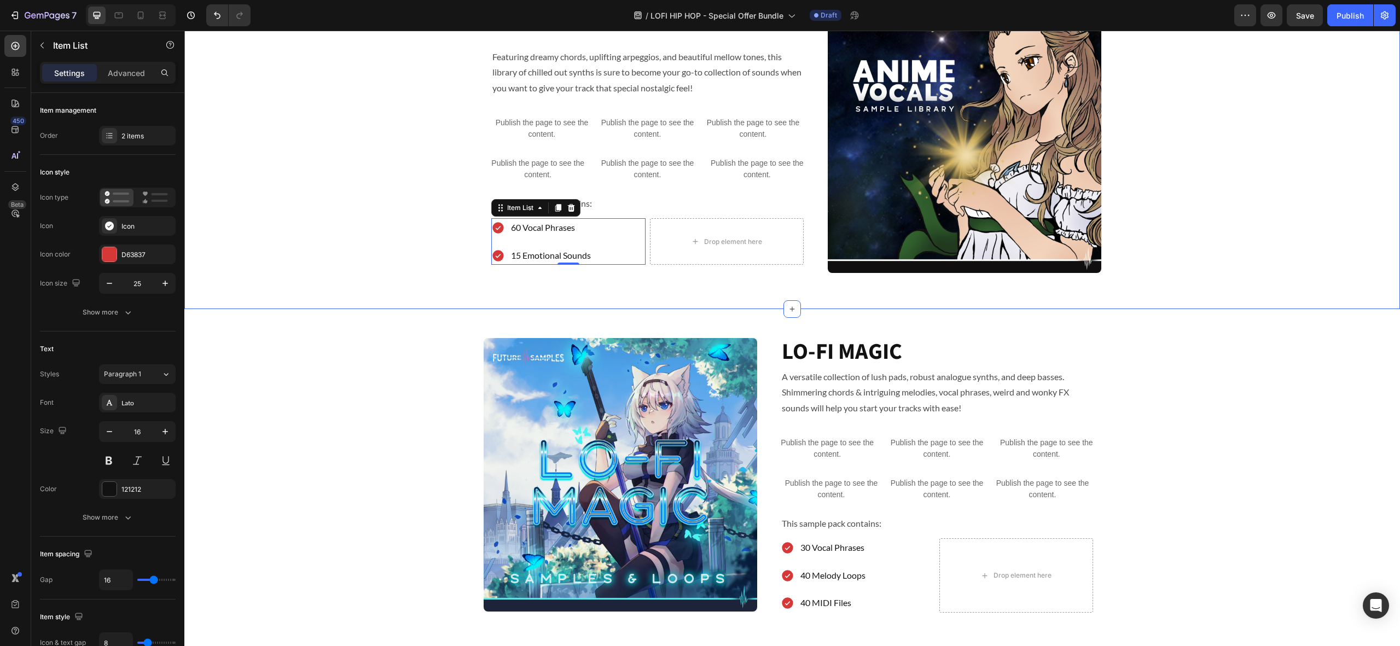
click at [358, 177] on div "ANIME VOCALS Heading Featuring dreamy chords, uplifting arpeggios, and beautifu…" at bounding box center [791, 140] width 1215 height 282
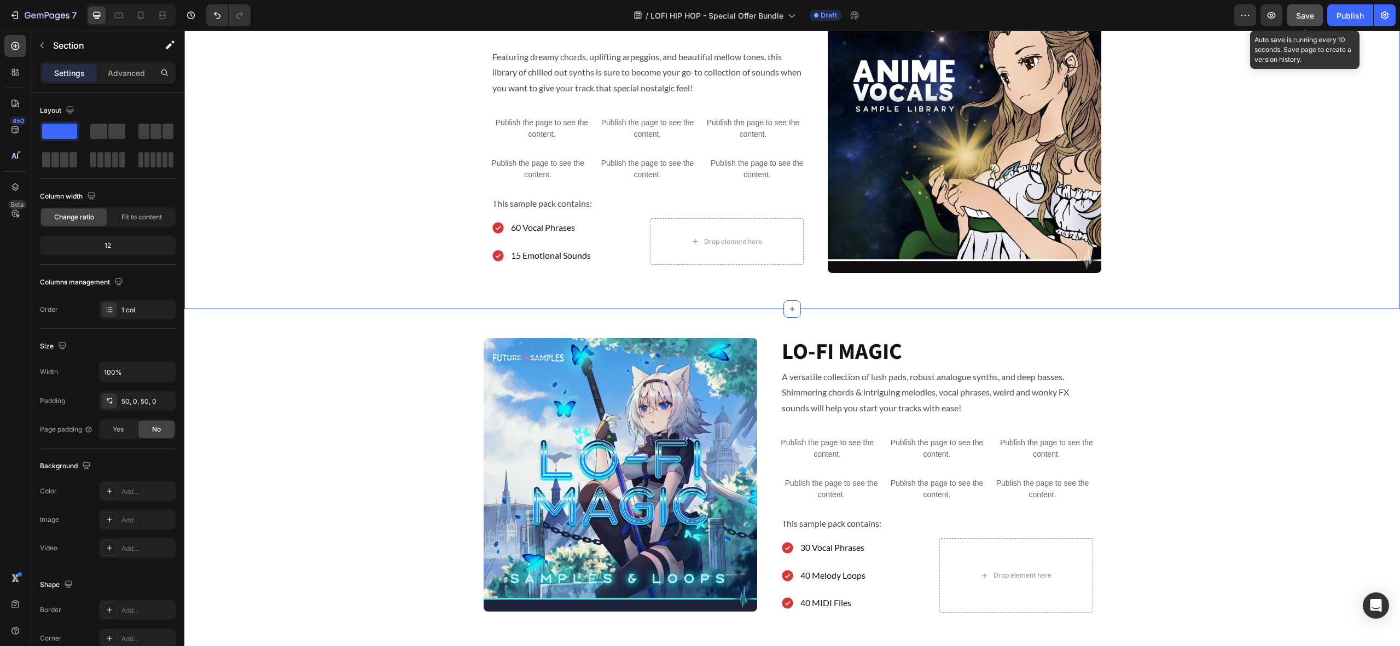
click at [1307, 16] on span "Save" at bounding box center [1305, 15] width 18 height 9
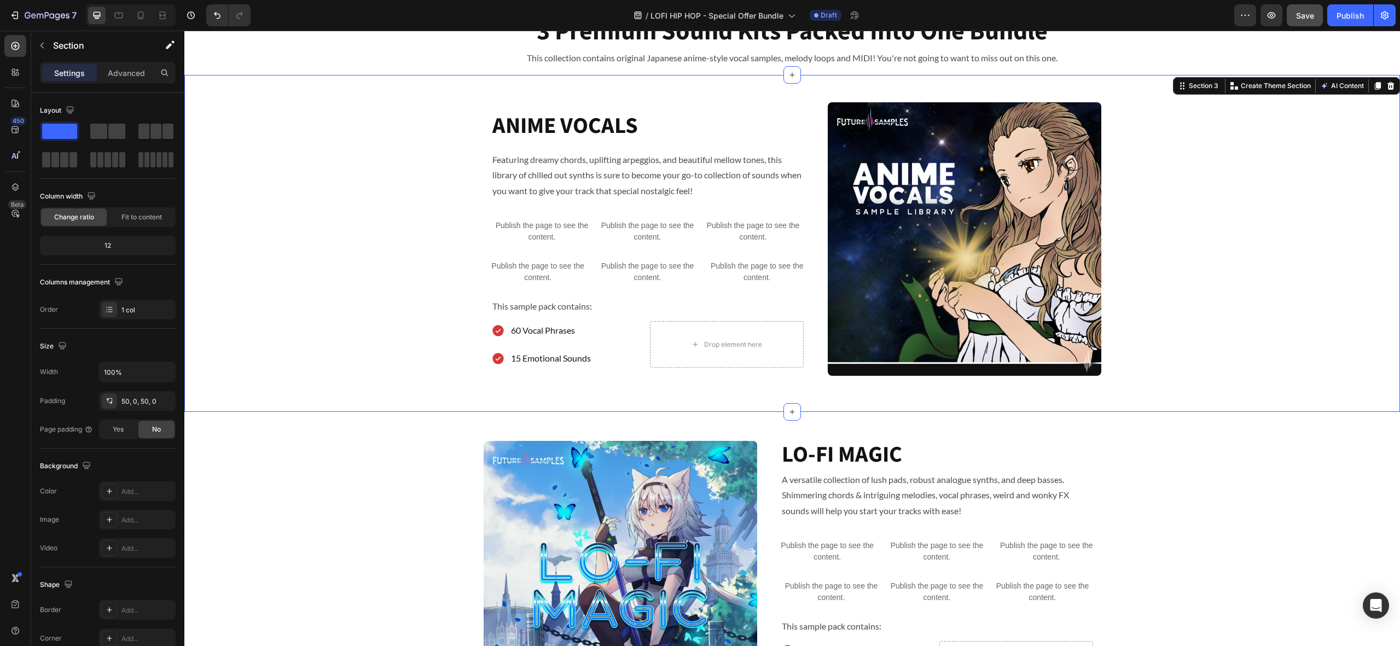
scroll to position [713, 0]
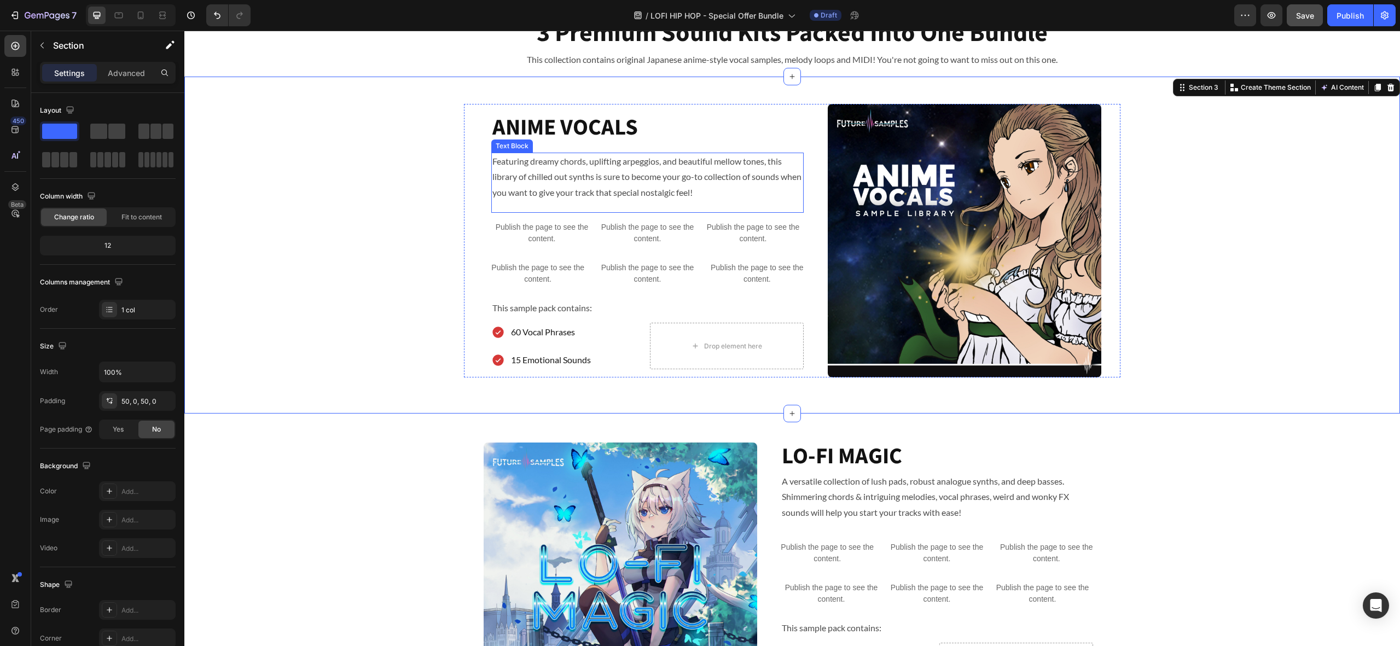
click at [670, 191] on p "Featuring dreamy chords, uplifting arpeggios, and beautiful mellow tones, this …" at bounding box center [647, 177] width 310 height 47
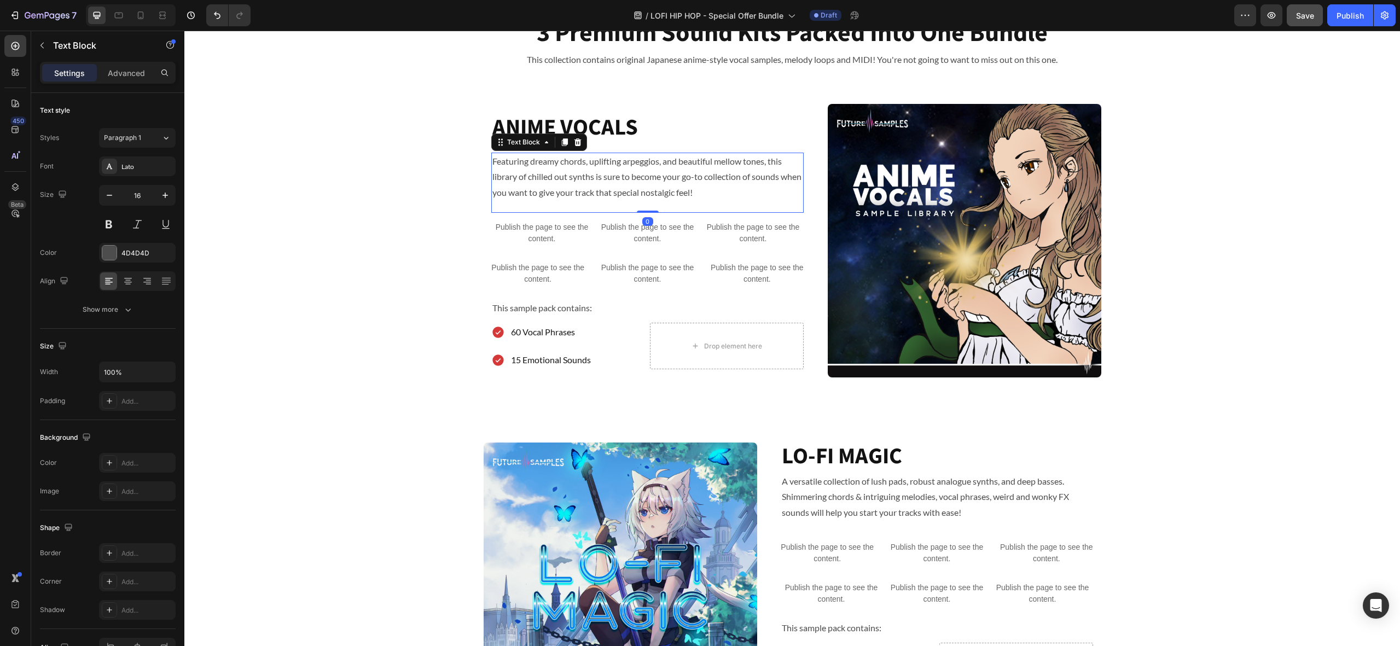
click at [672, 191] on p "Featuring dreamy chords, uplifting arpeggios, and beautiful mellow tones, this …" at bounding box center [647, 177] width 310 height 47
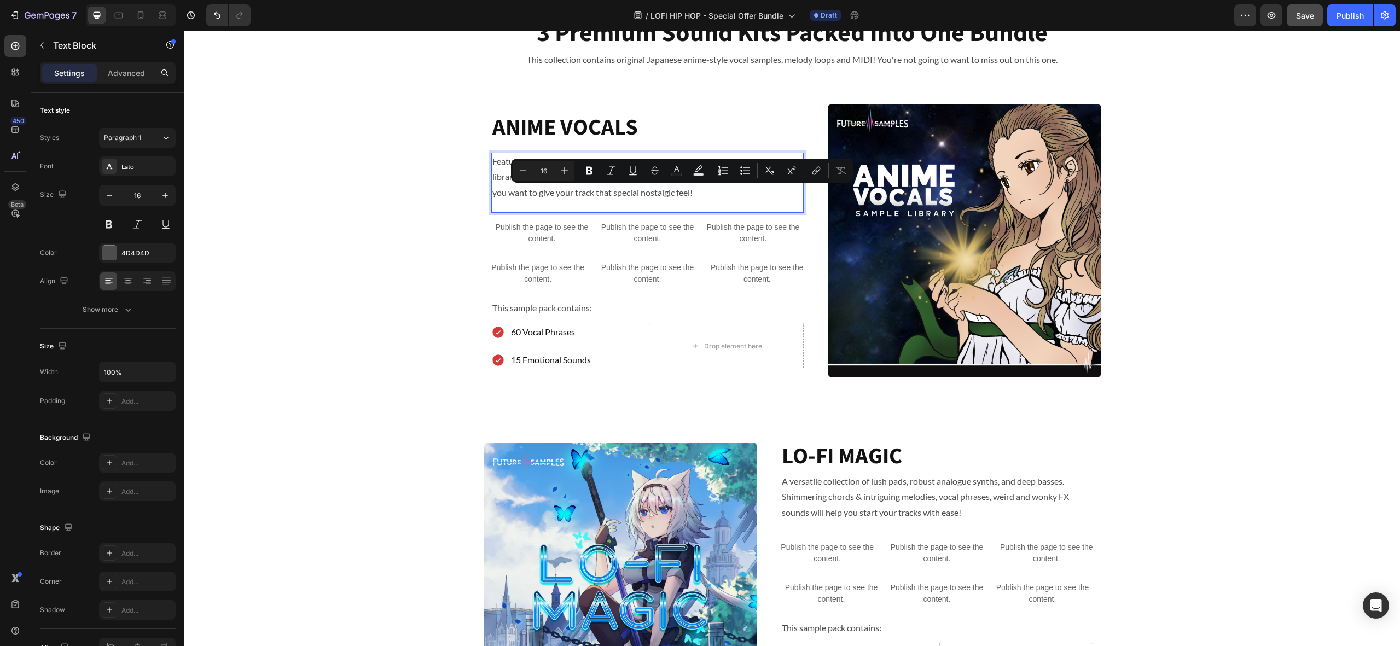
click at [721, 195] on p "Featuring dreamy chords, uplifting arpeggios, and beautiful mellow tones, this …" at bounding box center [647, 177] width 310 height 47
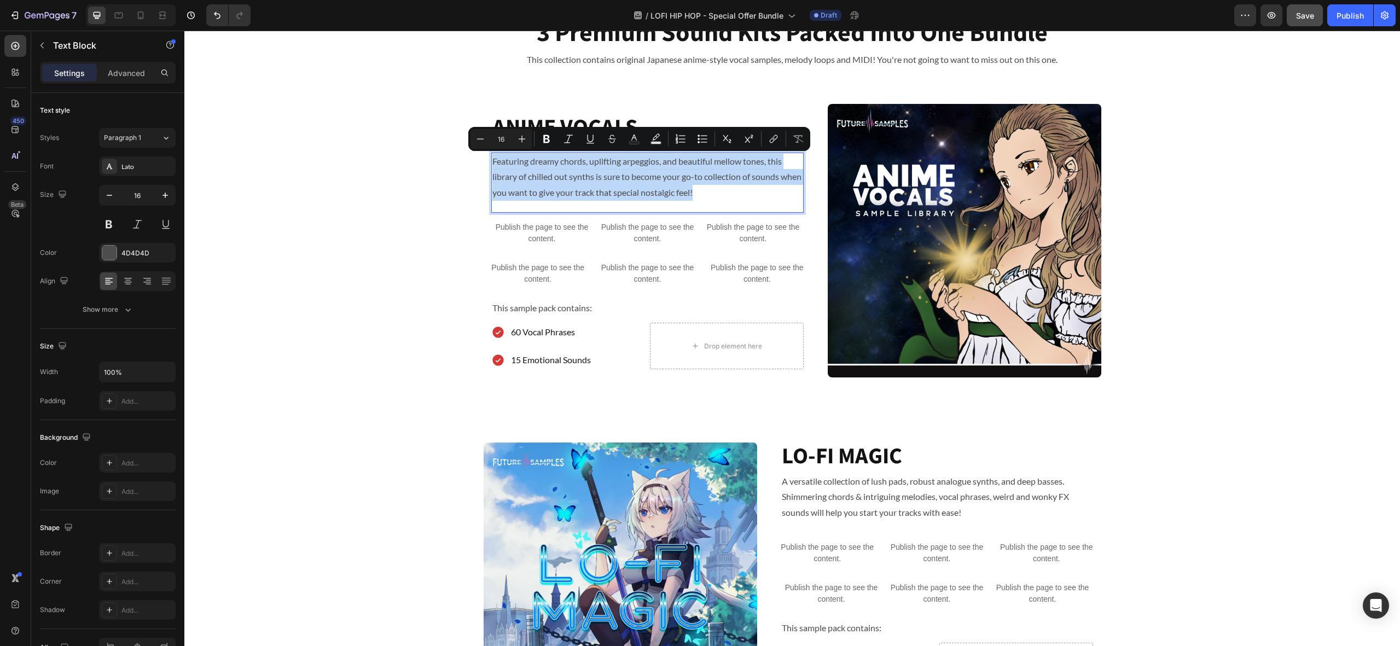
drag, startPoint x: 686, startPoint y: 191, endPoint x: 486, endPoint y: 166, distance: 201.8
click at [491, 166] on div "Featuring dreamy chords, uplifting arpeggios, and beautiful mellow tones, this …" at bounding box center [647, 177] width 312 height 49
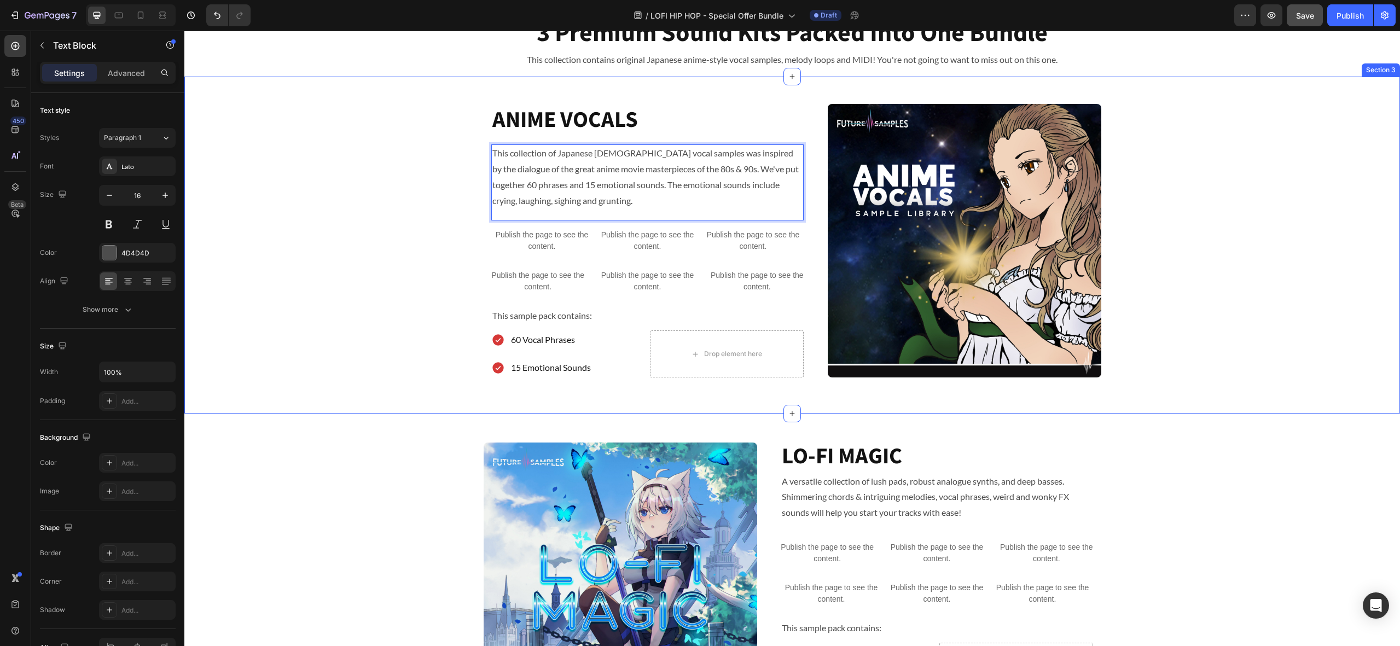
click at [390, 220] on div "ANIME VOCALS Heading This collection of Japanese female vocal samples was inspi…" at bounding box center [791, 245] width 1215 height 282
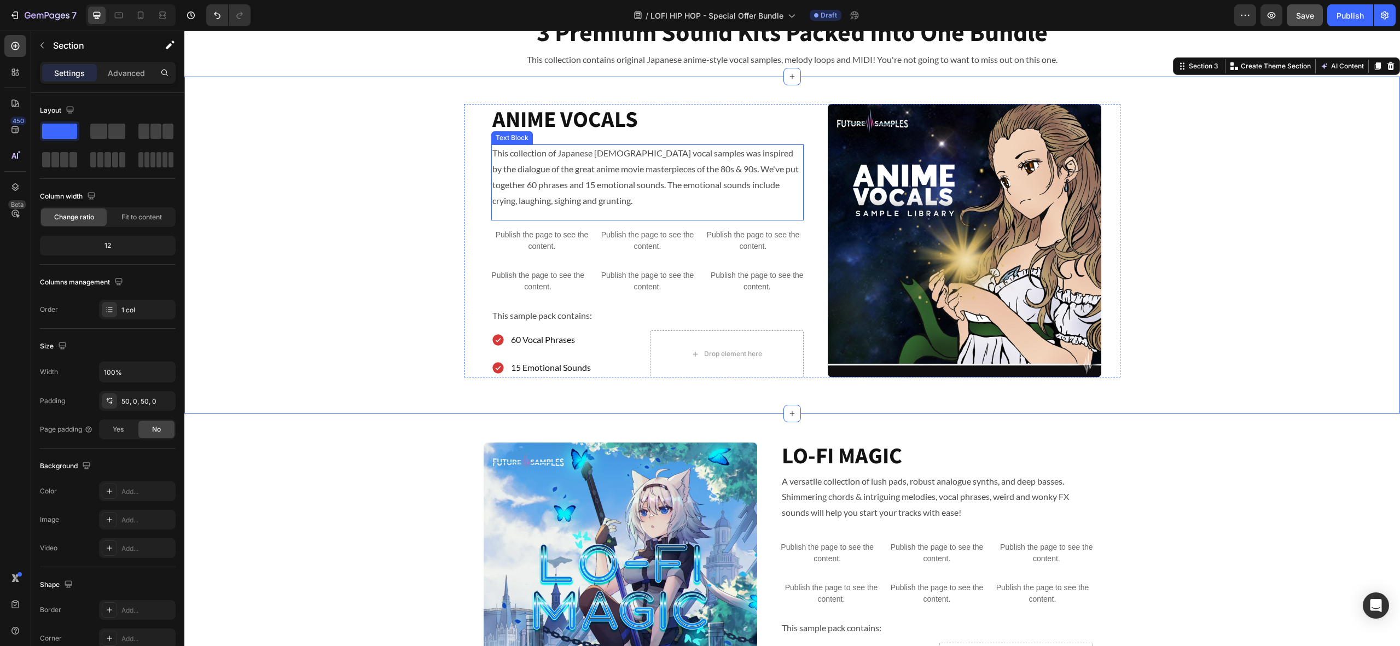
click at [609, 205] on p "This collection of Japanese female vocal samples was inspired by the dialogue o…" at bounding box center [647, 176] width 310 height 63
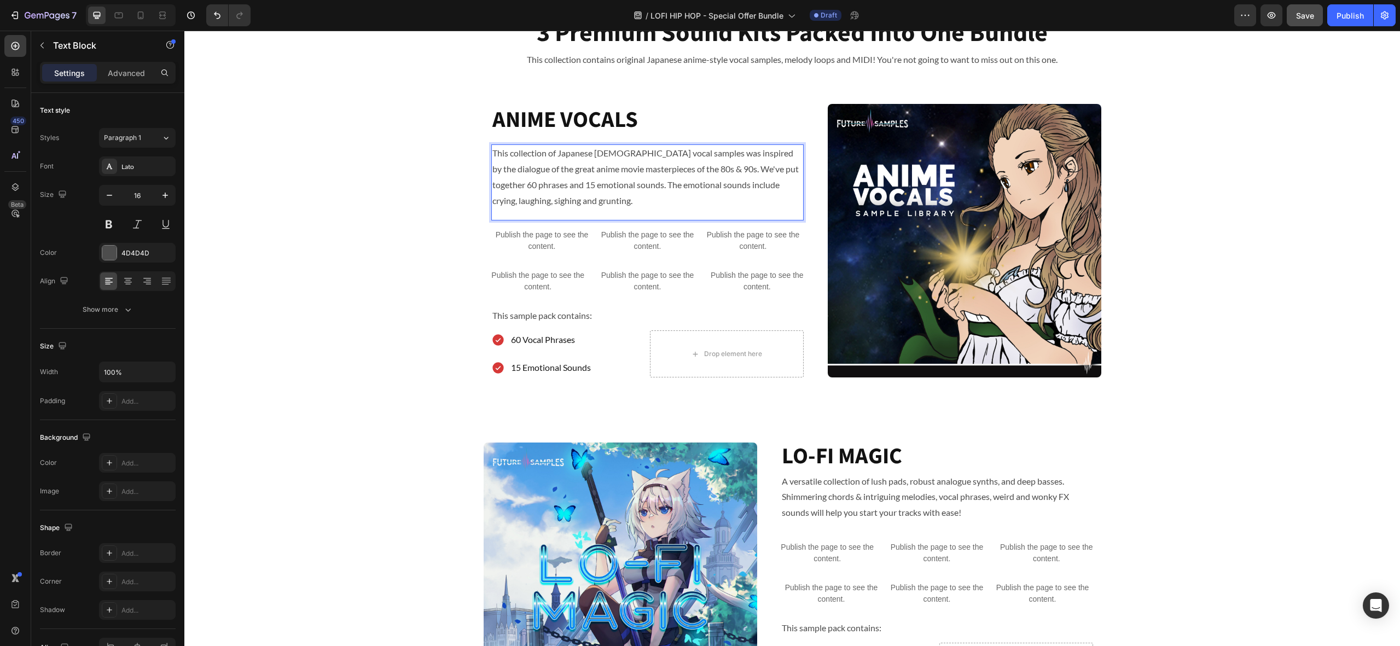
click at [587, 201] on p "This collection of Japanese female vocal samples was inspired by the dialogue o…" at bounding box center [647, 176] width 310 height 63
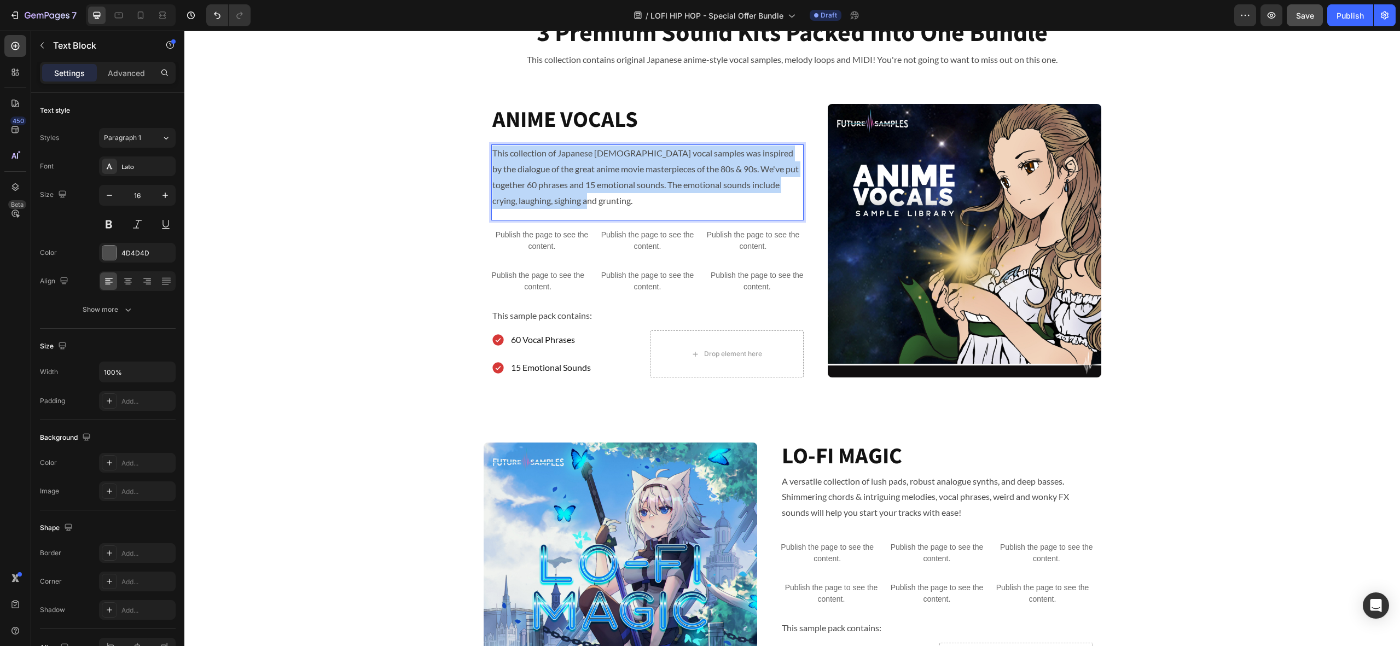
click at [587, 201] on p "This collection of Japanese female vocal samples was inspired by the dialogue o…" at bounding box center [647, 176] width 310 height 63
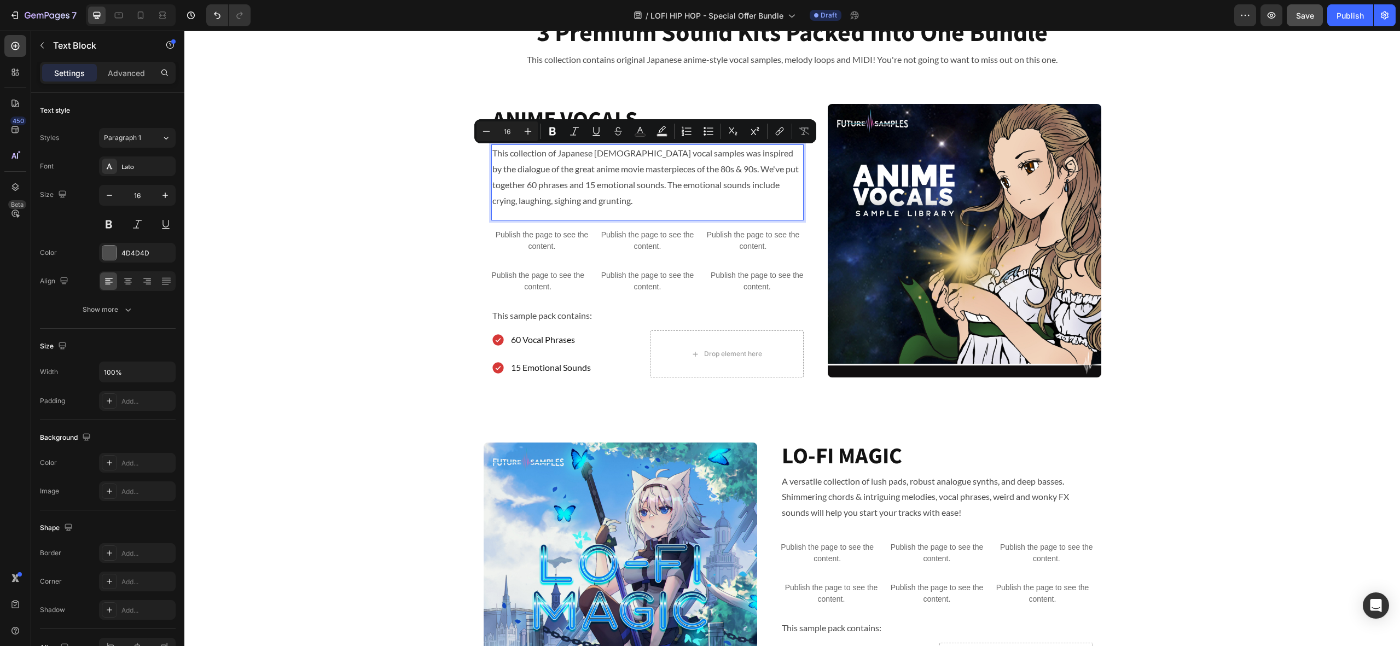
click at [587, 201] on p "This collection of Japanese female vocal samples was inspired by the dialogue o…" at bounding box center [647, 176] width 310 height 63
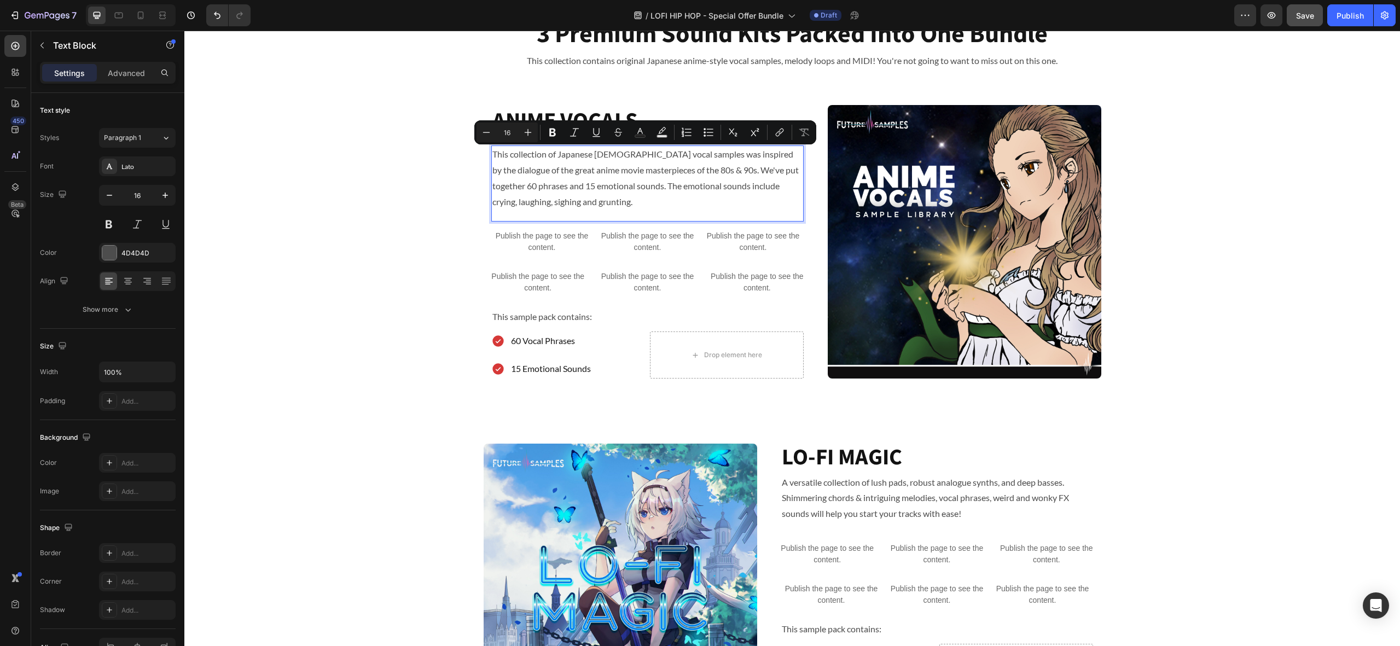
click at [577, 202] on p "This collection of Japanese female vocal samples was inspired by the dialogue o…" at bounding box center [647, 178] width 310 height 63
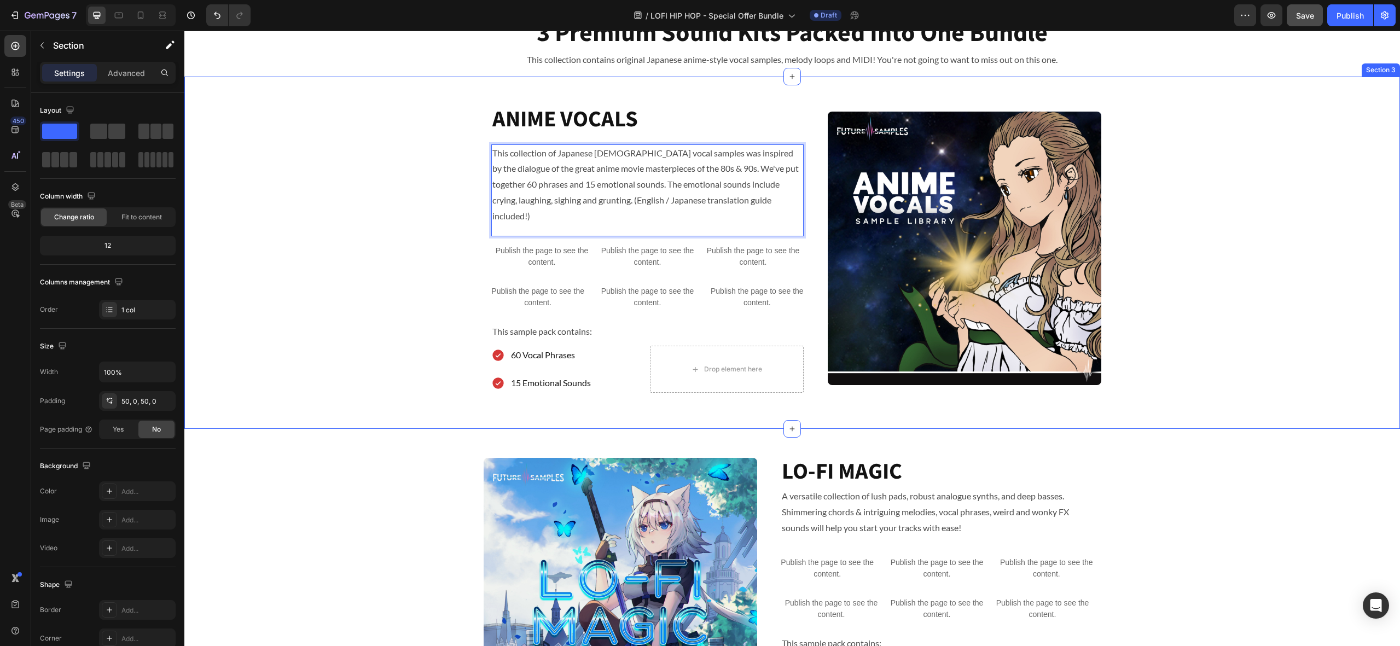
click at [416, 252] on div "ANIME VOCALS Heading This collection of Japanese female vocal samples was inspi…" at bounding box center [791, 253] width 1215 height 298
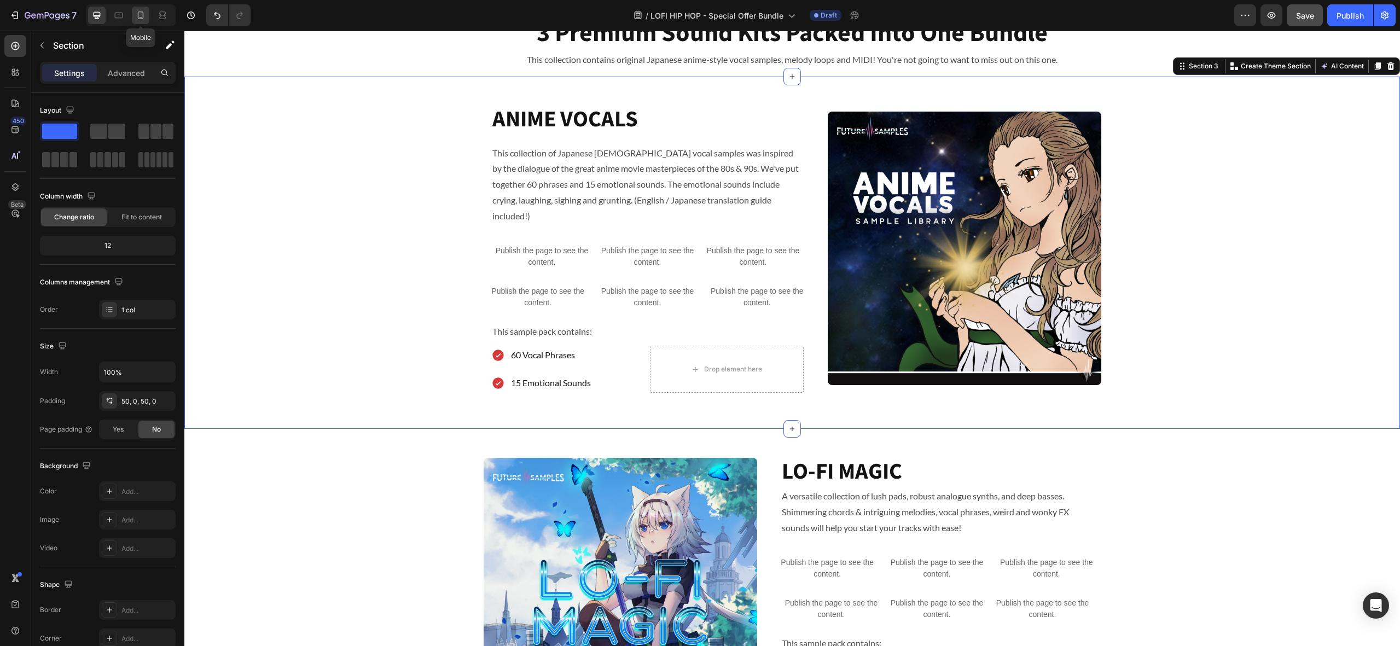
click at [140, 13] on icon at bounding box center [140, 15] width 11 height 11
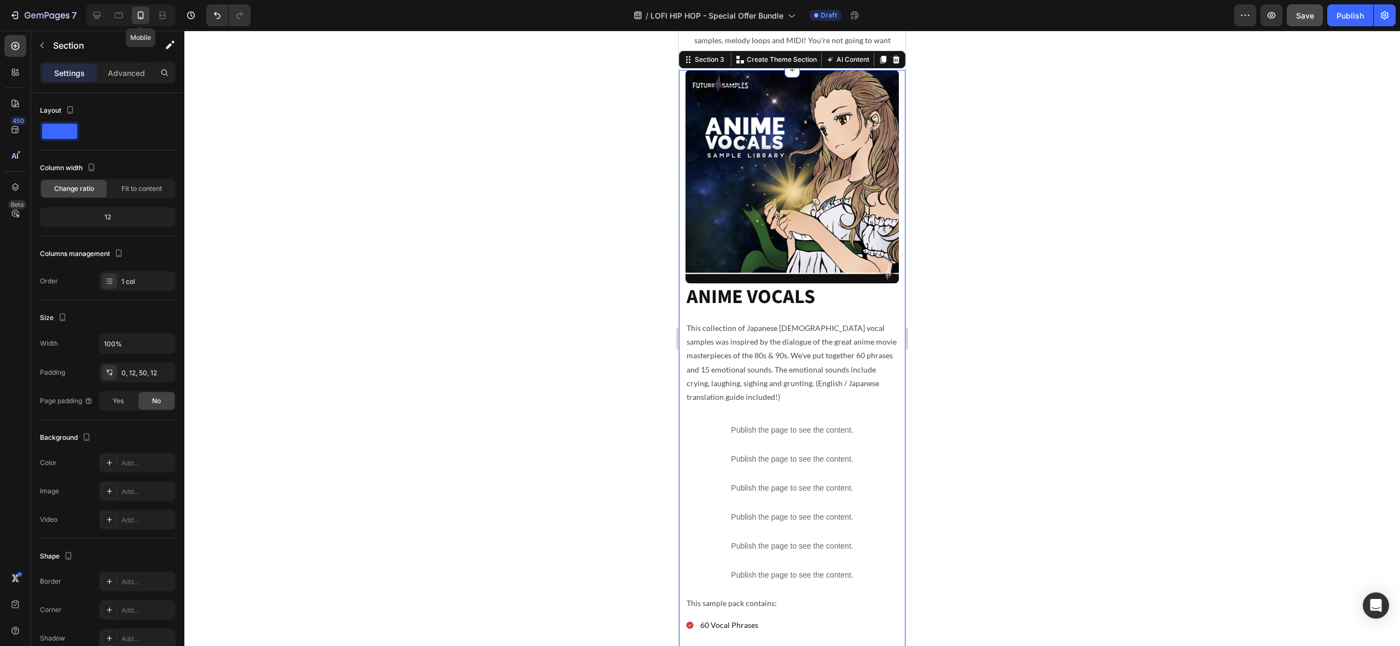
scroll to position [737, 0]
click at [212, 14] on button "Undo/Redo" at bounding box center [217, 15] width 22 height 22
click at [237, 10] on icon "Undo/Redo" at bounding box center [239, 15] width 11 height 11
drag, startPoint x: 88, startPoint y: 15, endPoint x: 97, endPoint y: 15, distance: 9.3
click at [89, 15] on div at bounding box center [131, 15] width 90 height 22
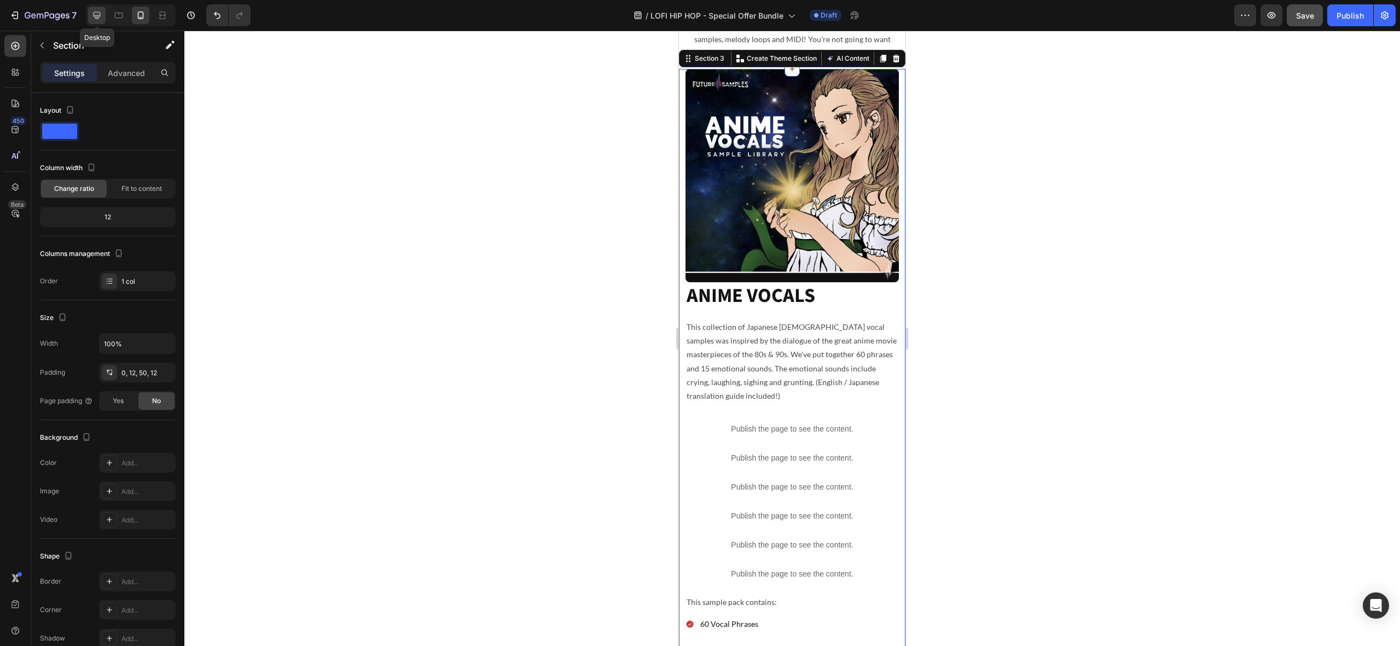
click at [98, 15] on icon at bounding box center [96, 15] width 11 height 11
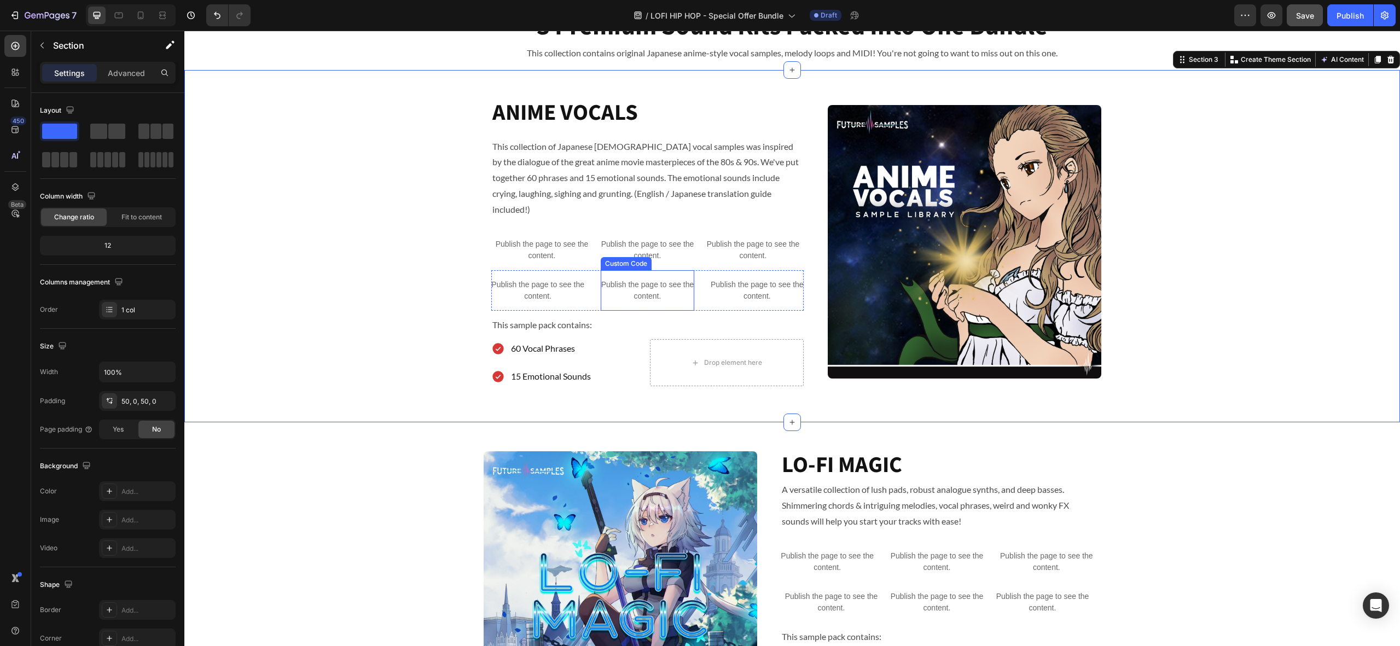
scroll to position [720, 0]
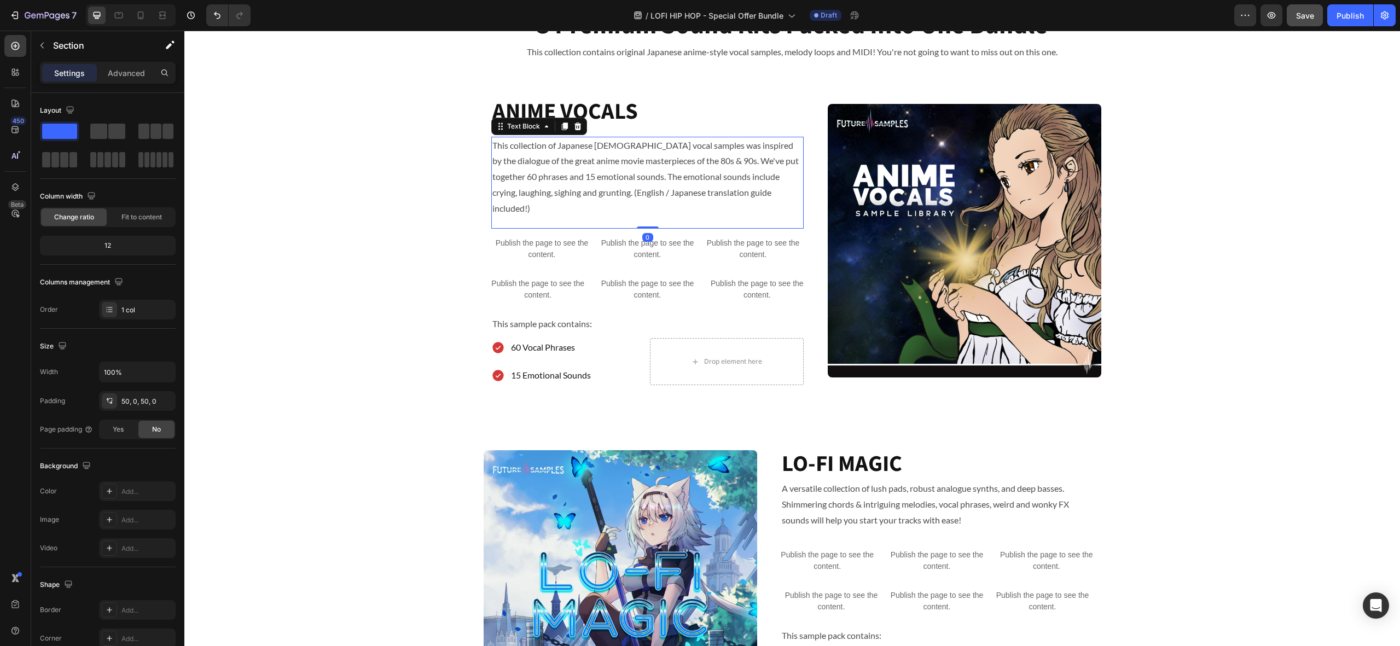
click at [756, 194] on p "This collection of Japanese female vocal samples was inspired by the dialogue o…" at bounding box center [647, 177] width 310 height 79
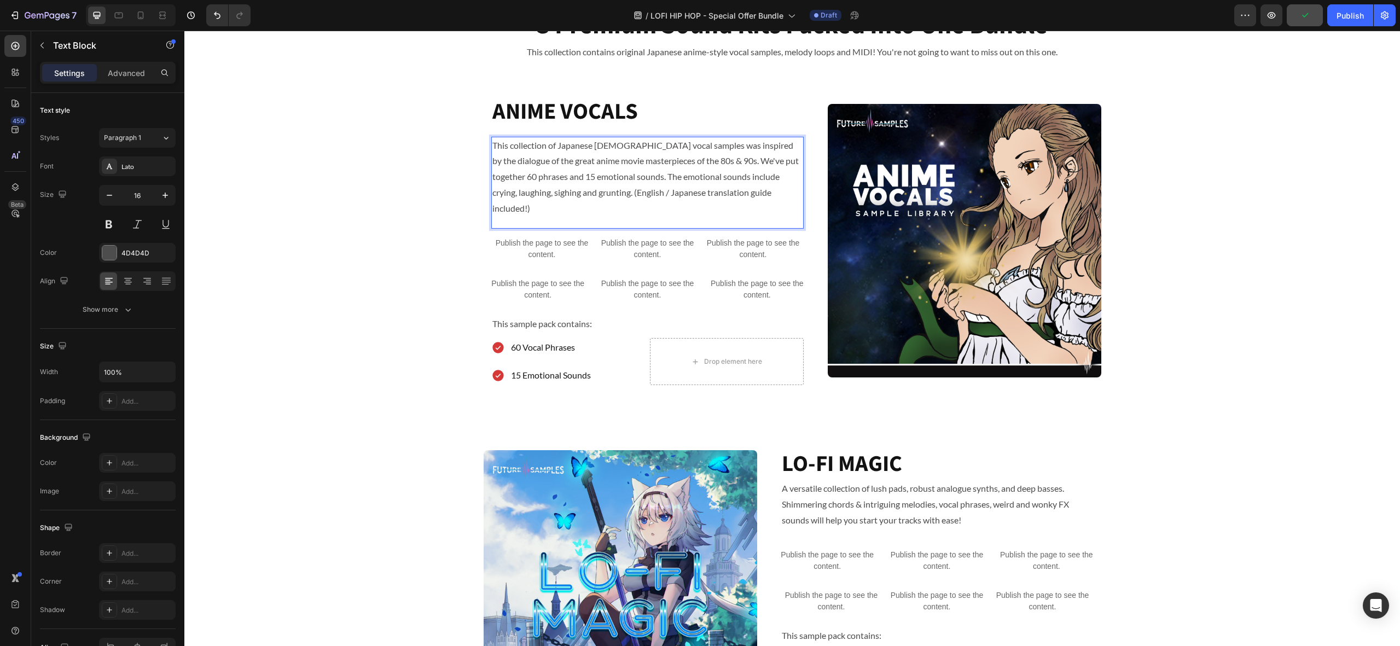
click at [755, 194] on p "This collection of Japanese female vocal samples was inspired by the dialogue o…" at bounding box center [647, 177] width 310 height 79
click at [578, 194] on p "This collection of Japanese female vocal samples was inspired by the dialogue o…" at bounding box center [647, 177] width 310 height 79
click at [461, 212] on div "ANIME VOCALS Heading This collection of Japanese female vocal samples was inspi…" at bounding box center [791, 245] width 1215 height 298
click at [584, 149] on p "This collection of Japanese female vocal samples was inspired by the dialogue o…" at bounding box center [647, 177] width 310 height 79
click at [691, 211] on p "Add some anime-inspired Japanese vocals to your next production! This collectio…" at bounding box center [647, 177] width 310 height 79
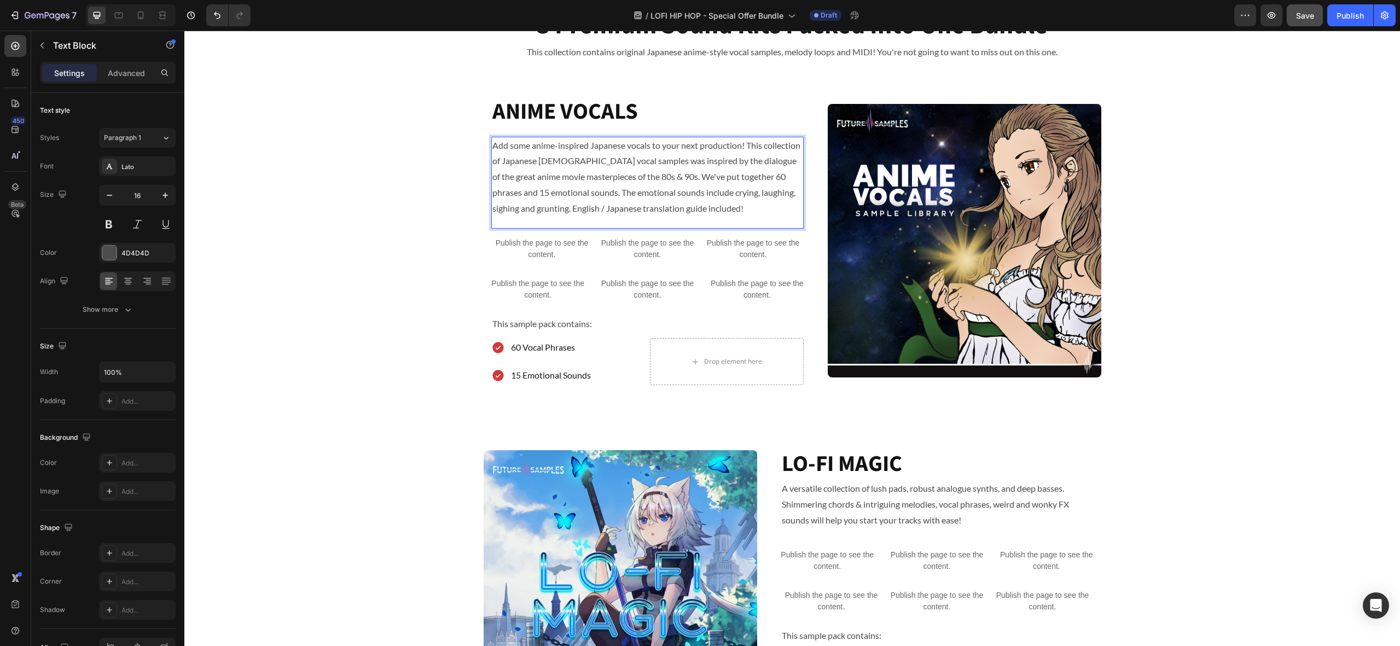
click at [726, 208] on p "Add some anime-inspired Japanese vocals to your next production! This collectio…" at bounding box center [647, 177] width 310 height 79
click at [422, 208] on div "ANIME VOCALS Heading Add some anime-inspired Japanese vocals to your next produ…" at bounding box center [791, 245] width 1215 height 298
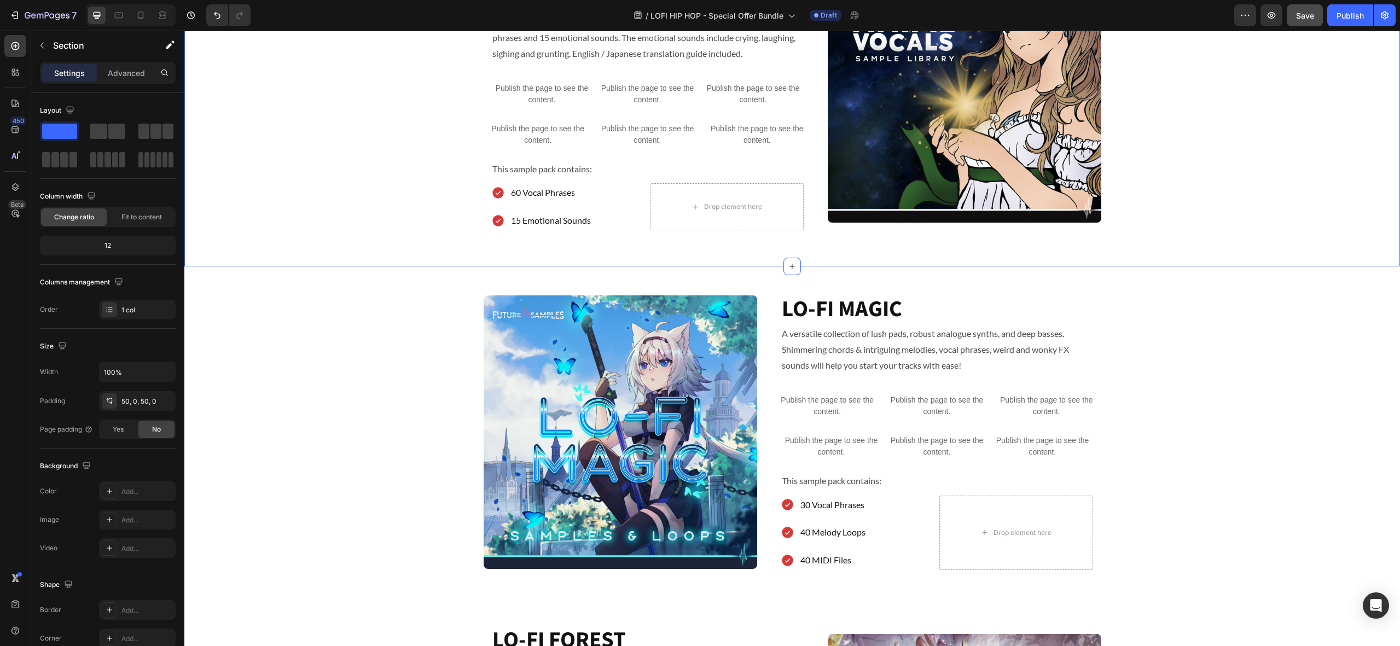
scroll to position [913, 0]
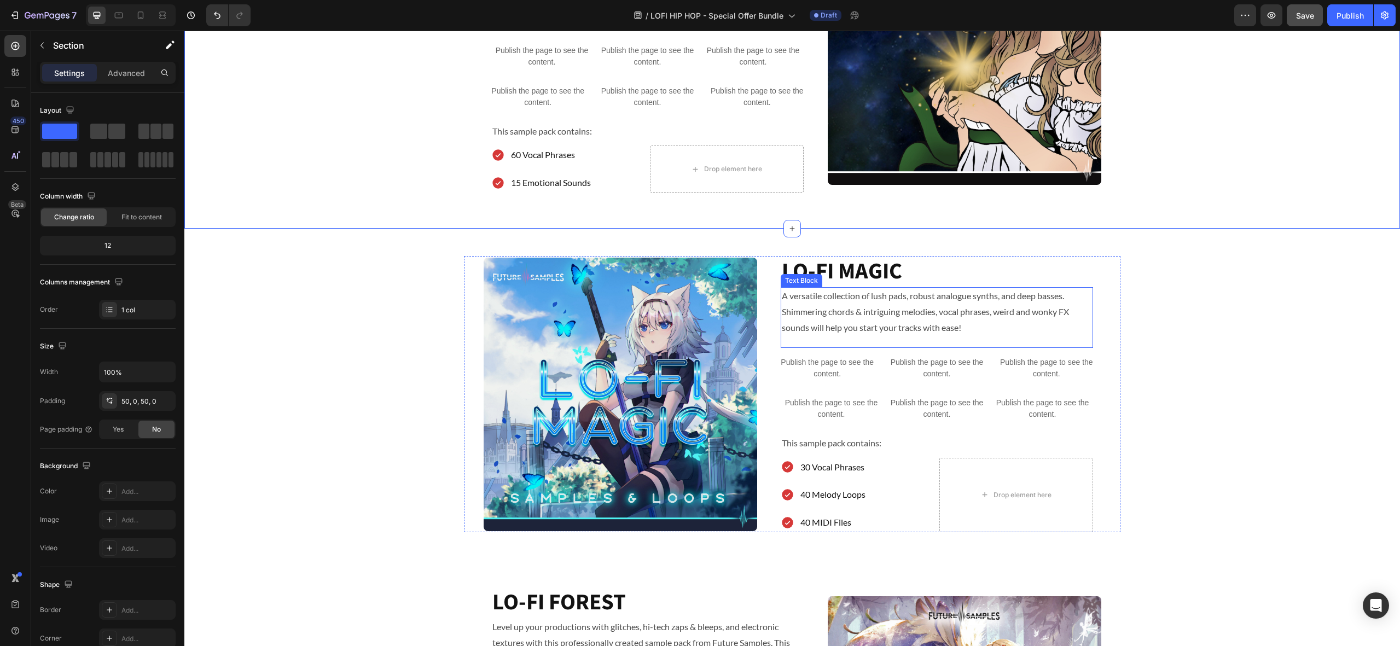
click at [884, 314] on p "A versatile collection of lush pads, robust analogue synths, and deep basses. S…" at bounding box center [937, 311] width 310 height 47
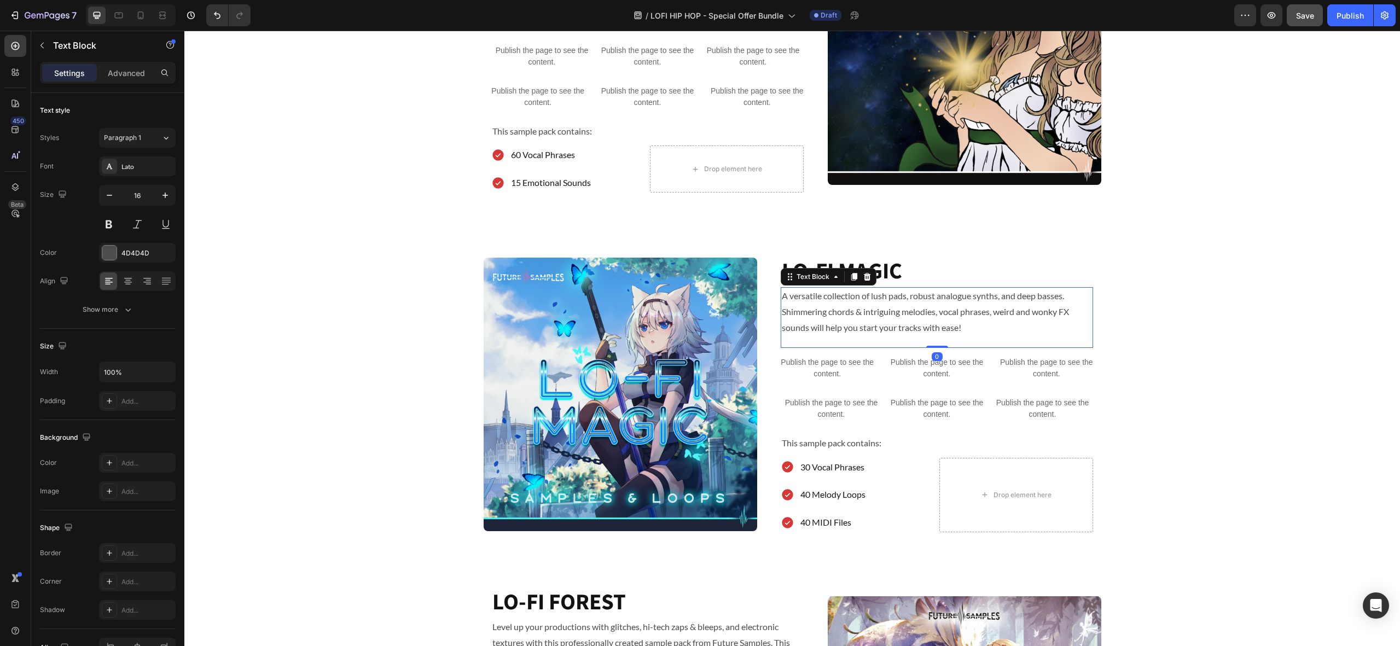
click at [884, 314] on p "A versatile collection of lush pads, robust analogue synths, and deep basses. S…" at bounding box center [937, 311] width 310 height 47
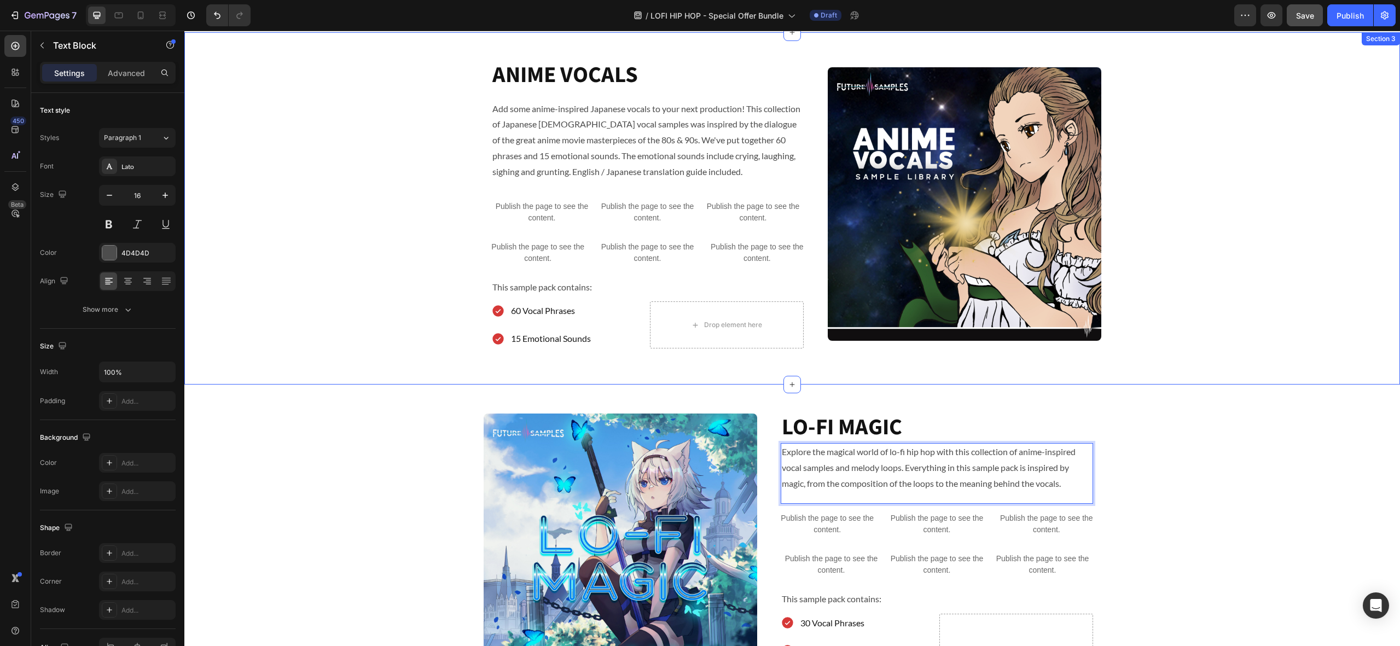
scroll to position [482, 0]
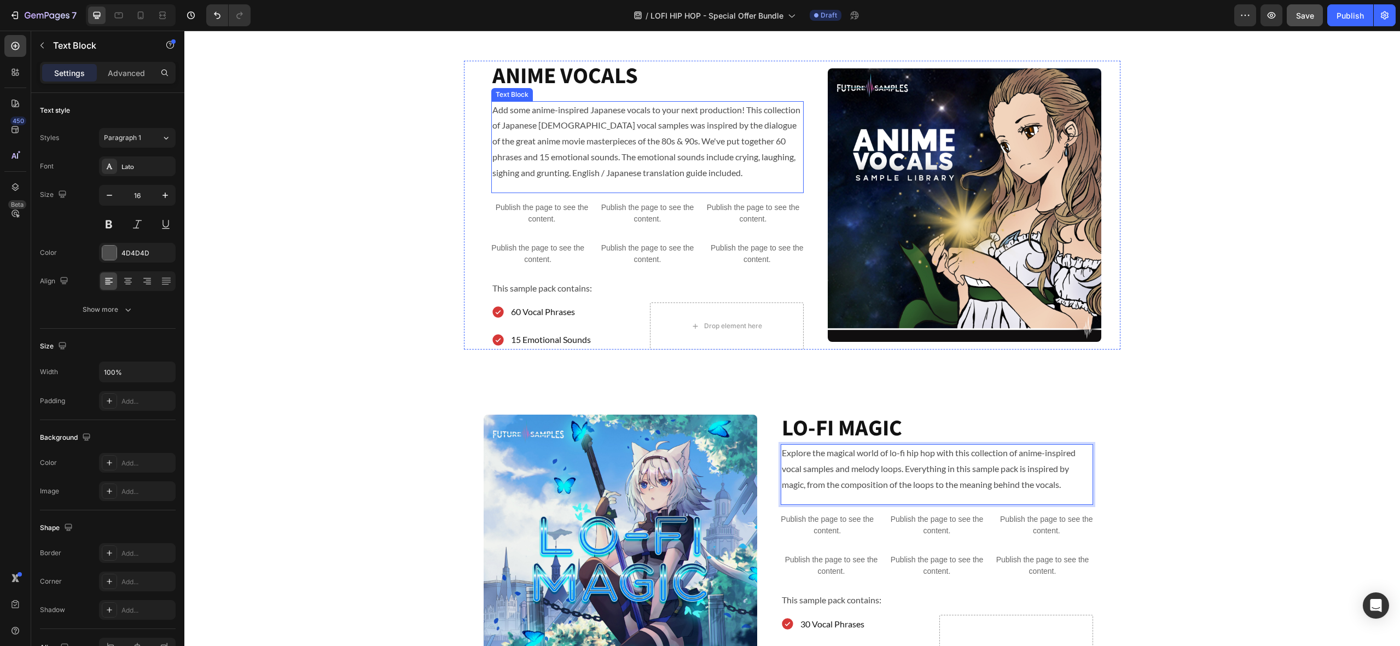
click at [674, 171] on p "Add some anime-inspired Japanese vocals to your next production! This collectio…" at bounding box center [647, 141] width 310 height 79
click at [675, 173] on p "Add some anime-inspired Japanese vocals to your next production! This collectio…" at bounding box center [647, 141] width 310 height 79
click at [685, 174] on p "Add some anime-inspired Japanese vocals to your next production! This collectio…" at bounding box center [647, 141] width 310 height 79
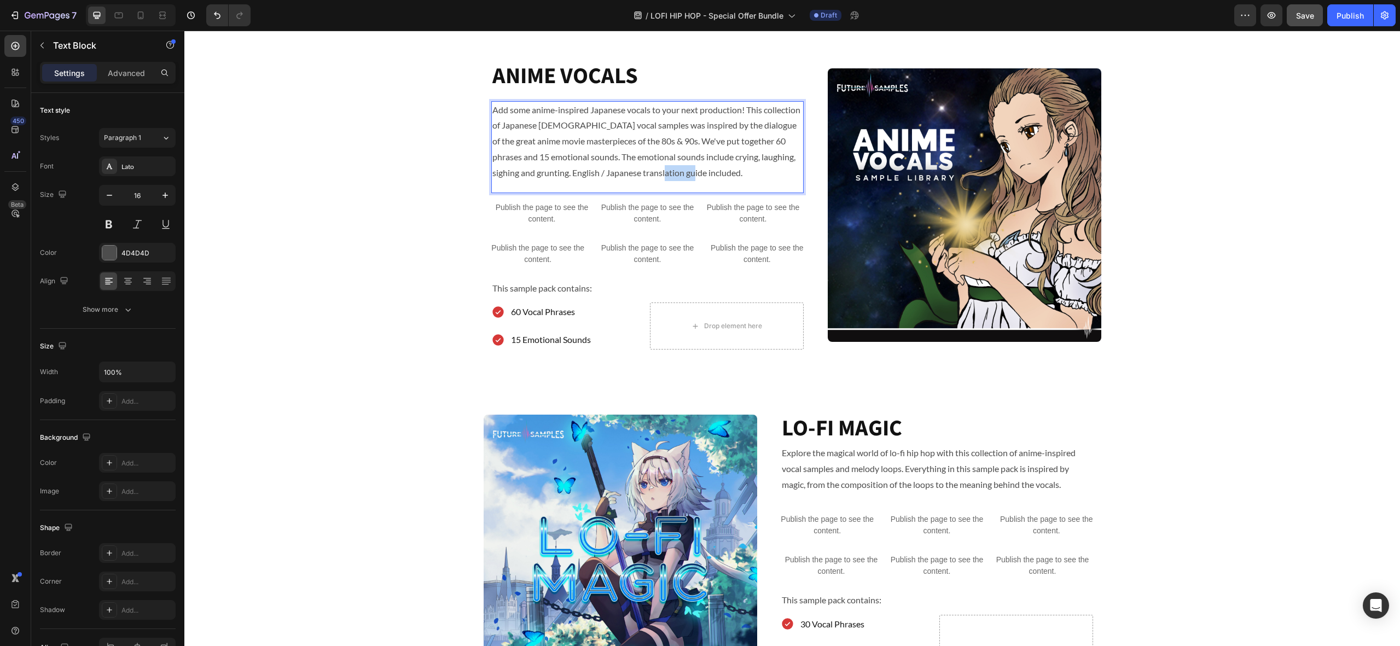
drag, startPoint x: 685, startPoint y: 174, endPoint x: 702, endPoint y: 176, distance: 16.4
click at [685, 174] on p "Add some anime-inspired Japanese vocals to your next production! This collectio…" at bounding box center [647, 141] width 310 height 79
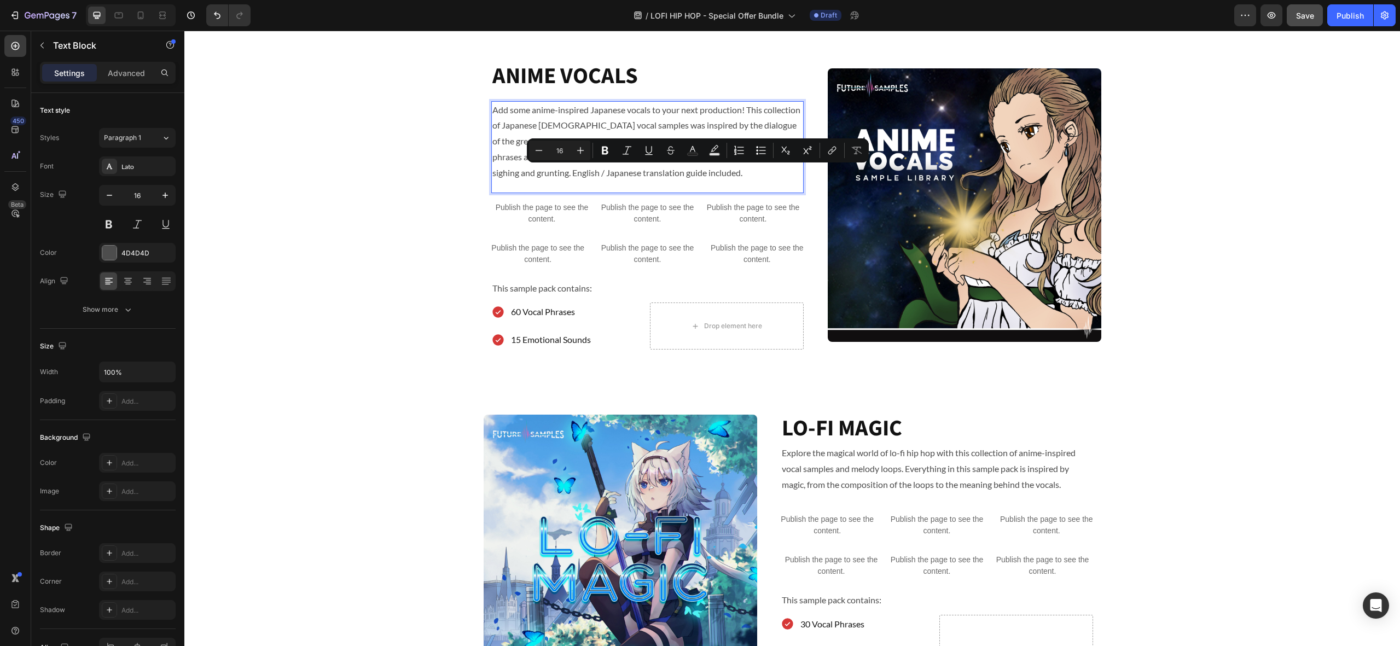
drag, startPoint x: 730, startPoint y: 176, endPoint x: 719, endPoint y: 176, distance: 11.5
click at [730, 176] on p "Add some anime-inspired Japanese vocals to your next production! This collectio…" at bounding box center [647, 141] width 310 height 79
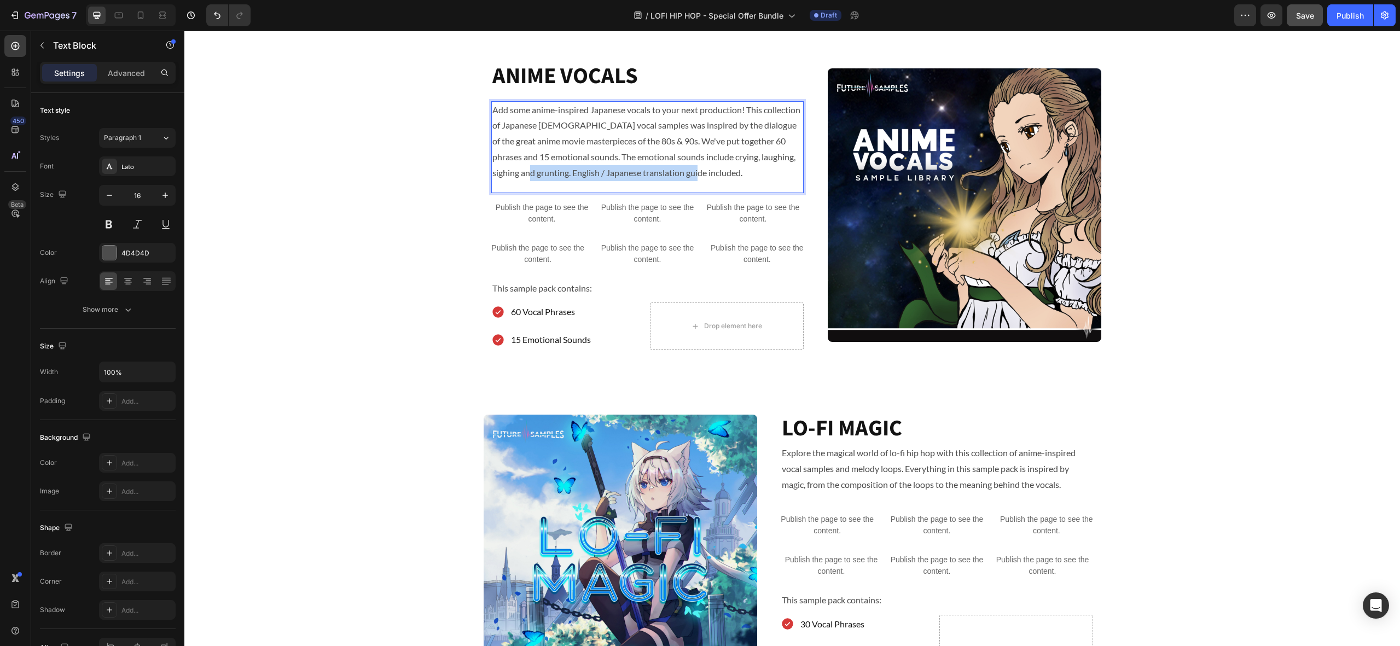
drag, startPoint x: 720, startPoint y: 174, endPoint x: 545, endPoint y: 176, distance: 175.0
click at [545, 176] on p "Add some anime-inspired Japanese vocals to your next production! This collectio…" at bounding box center [647, 141] width 310 height 79
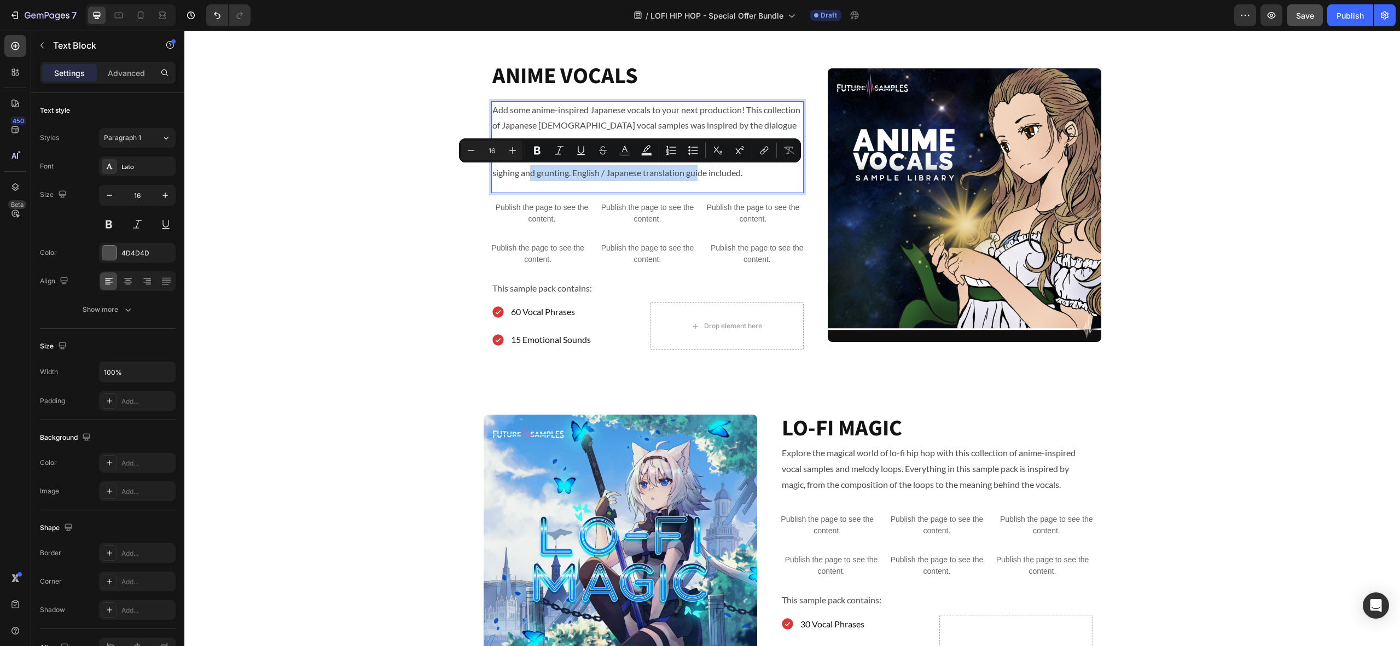
copy p "English / Japanese translation guide included."
click at [433, 161] on div "ANIME VOCALS Heading Add some anime-inspired Japanese vocals to your next produ…" at bounding box center [791, 210] width 1215 height 298
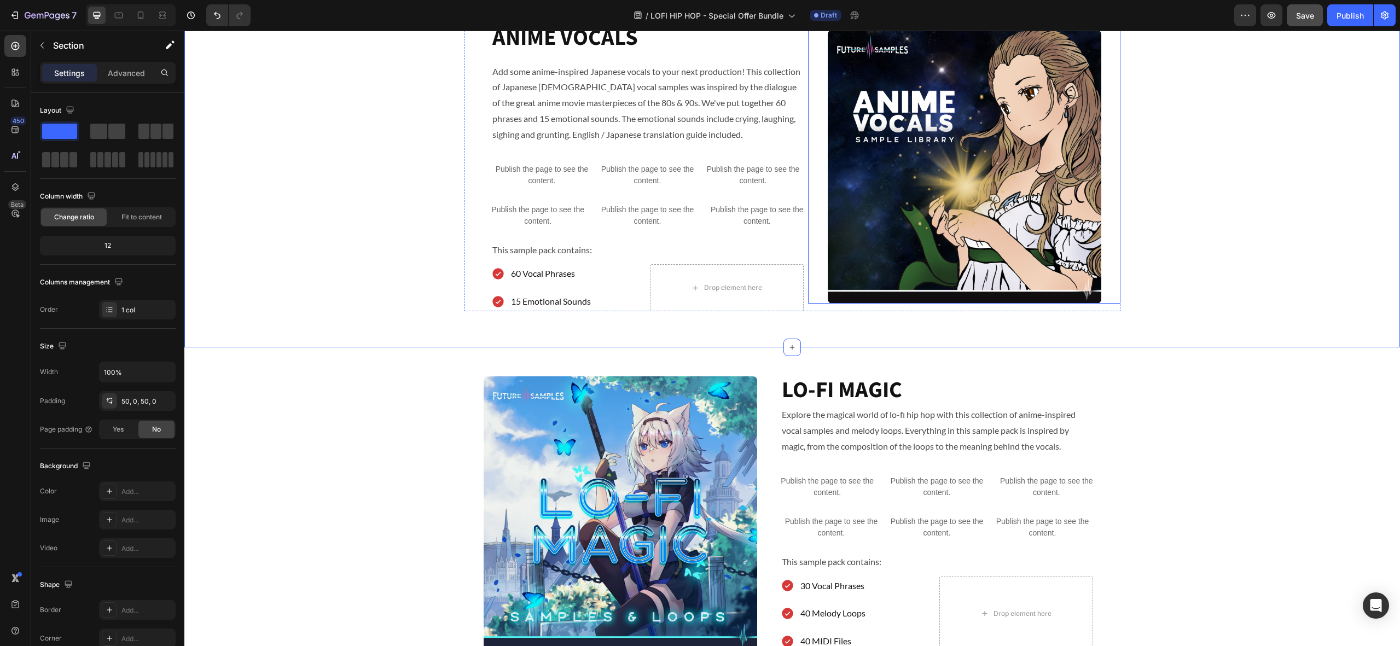
scroll to position [522, 0]
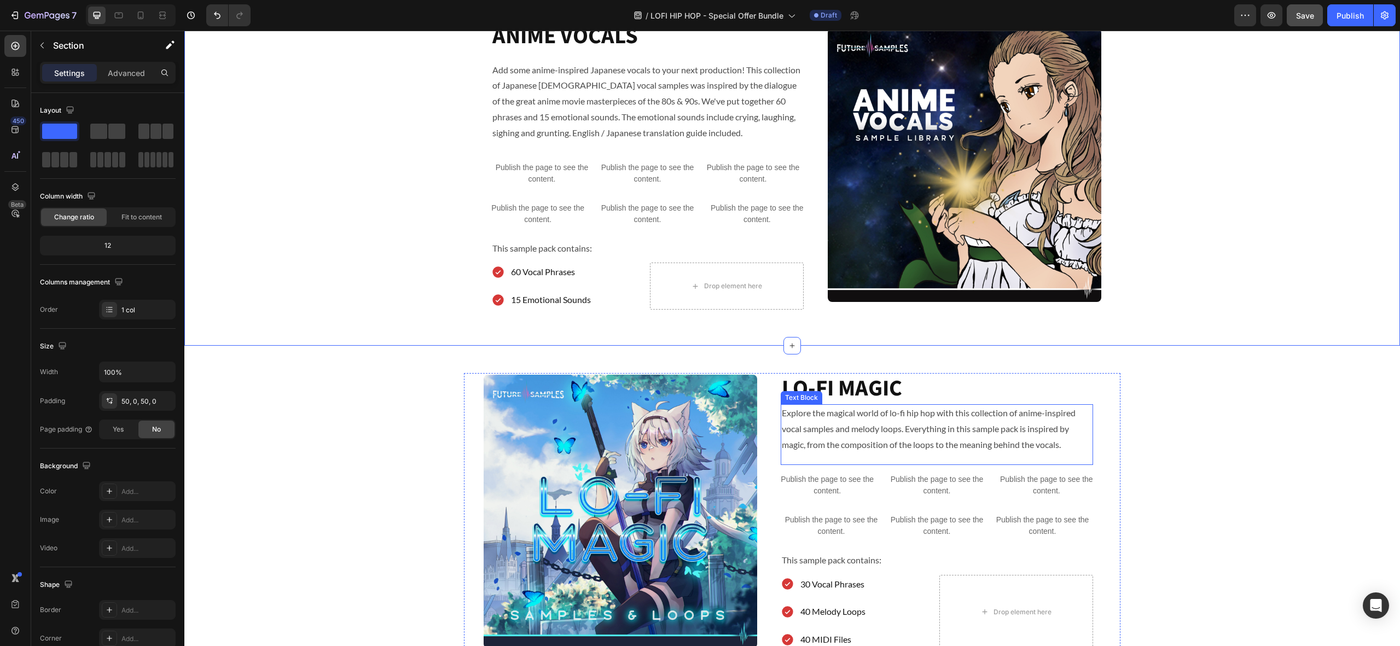
click at [1066, 450] on p "Explore the magical world of lo-fi hip hop with this collection of anime-inspir…" at bounding box center [937, 428] width 310 height 47
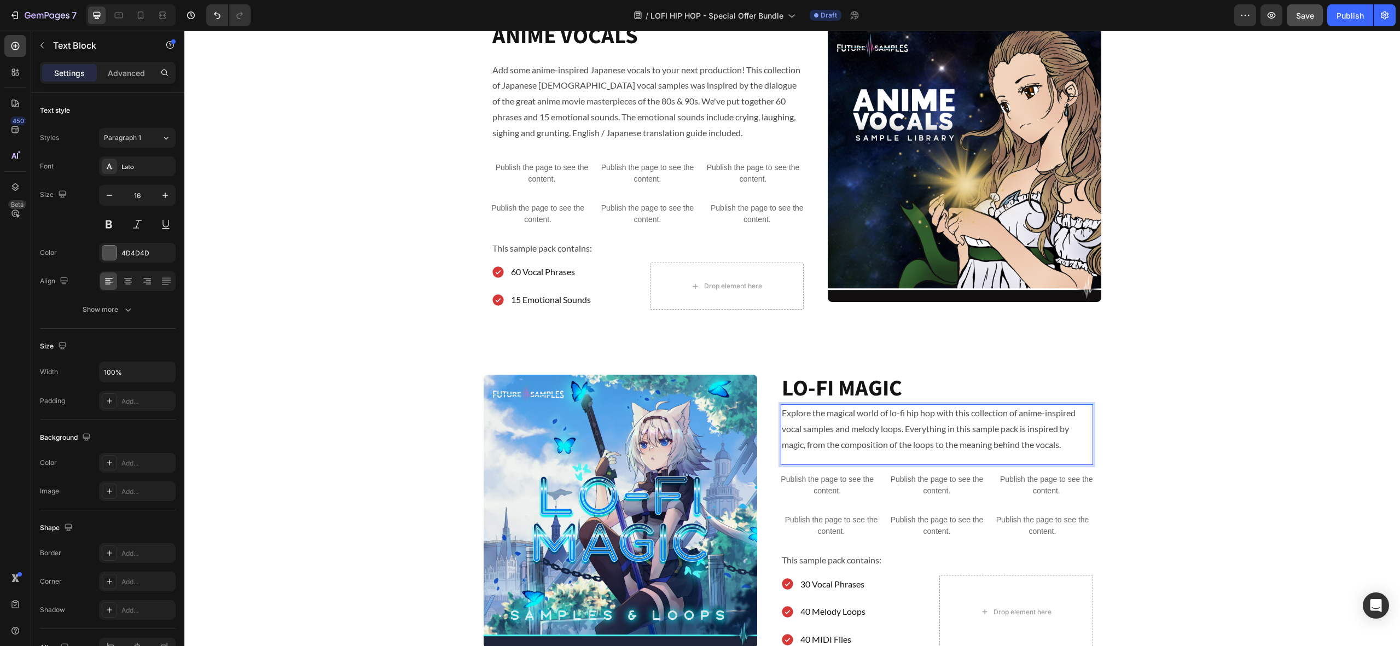
click at [1072, 446] on p "Explore the magical world of lo-fi hip hop with this collection of anime-inspir…" at bounding box center [937, 428] width 310 height 47
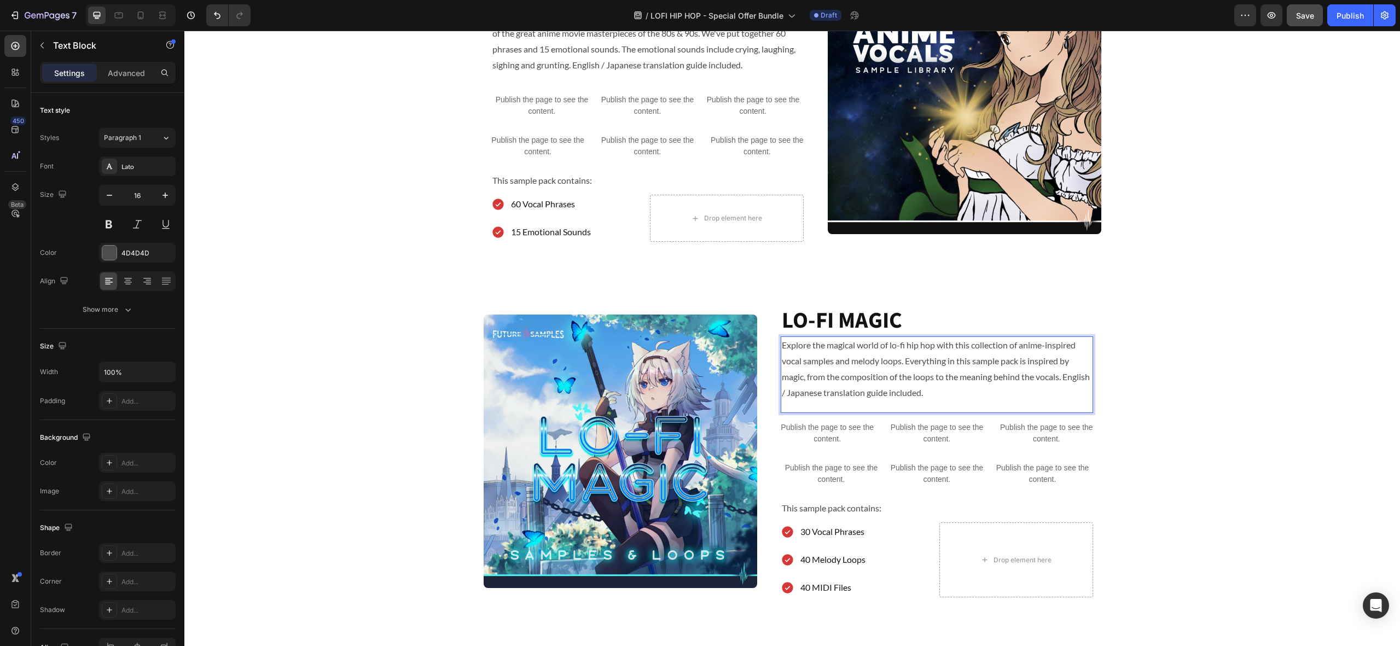
scroll to position [595, 0]
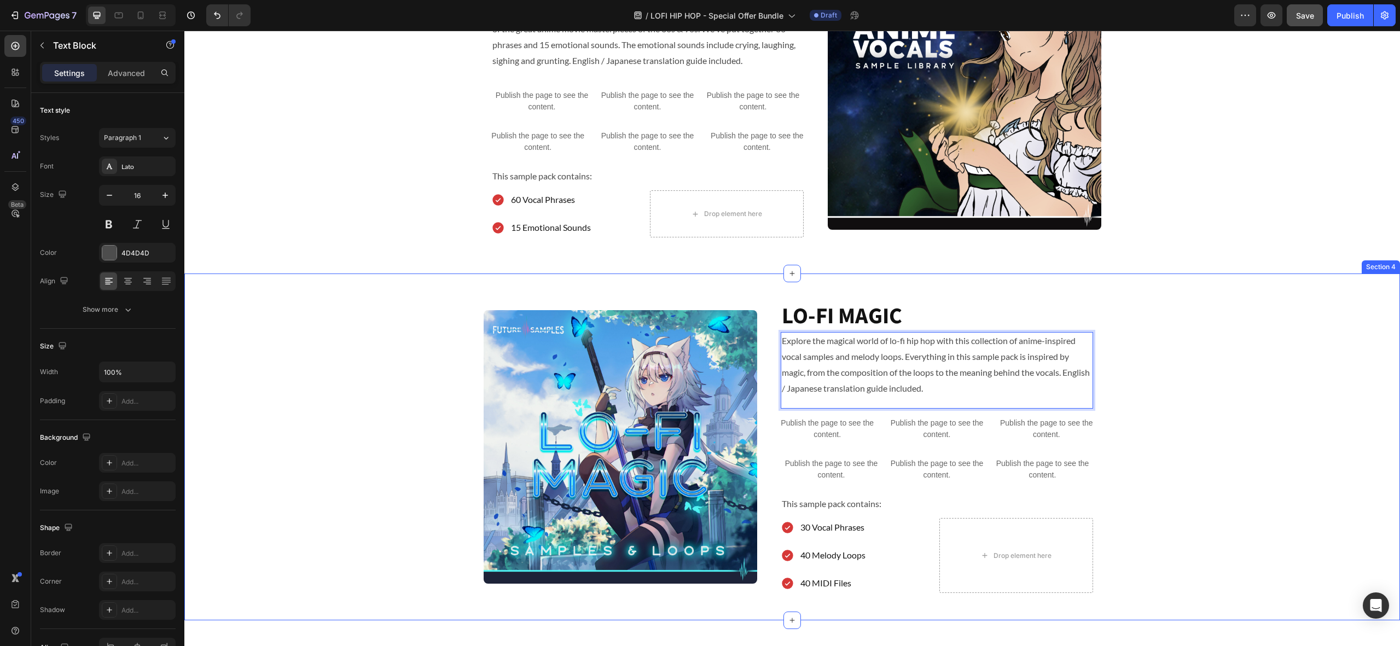
click at [386, 381] on div "Image LO-FI MAGIC Heading Explore the magical world of lo-fi hip hop with this …" at bounding box center [791, 447] width 1215 height 292
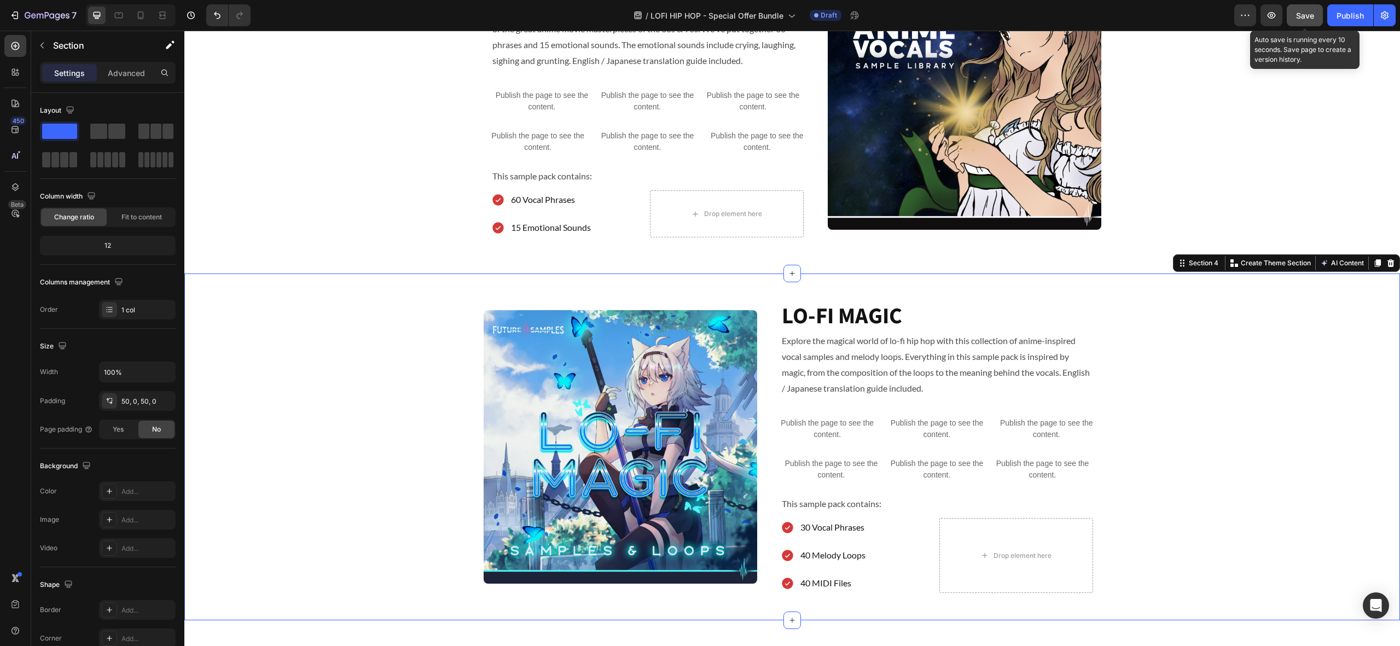
click at [1309, 13] on span "Save" at bounding box center [1305, 15] width 18 height 9
click at [1301, 18] on span "Save" at bounding box center [1305, 15] width 18 height 9
click at [1306, 20] on span "Save" at bounding box center [1305, 15] width 18 height 9
click at [1303, 15] on span "Save" at bounding box center [1305, 15] width 18 height 9
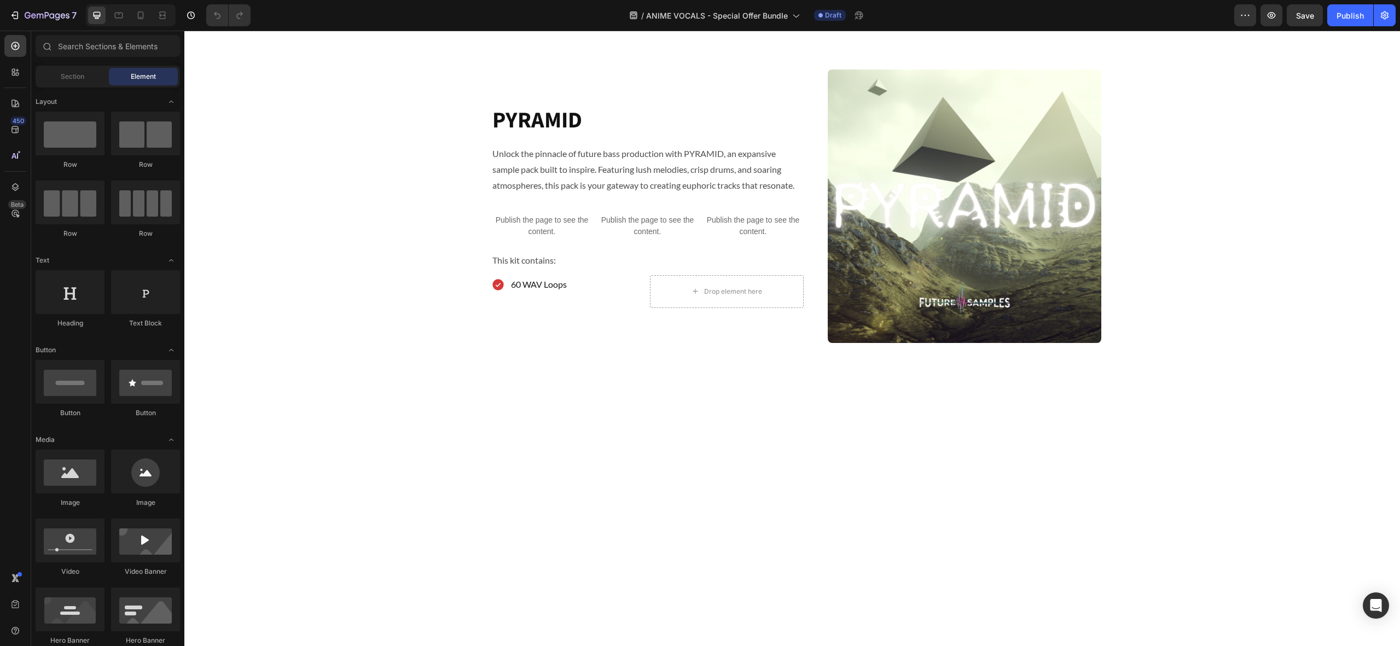
scroll to position [473, 0]
